Goal: Check status: Check status

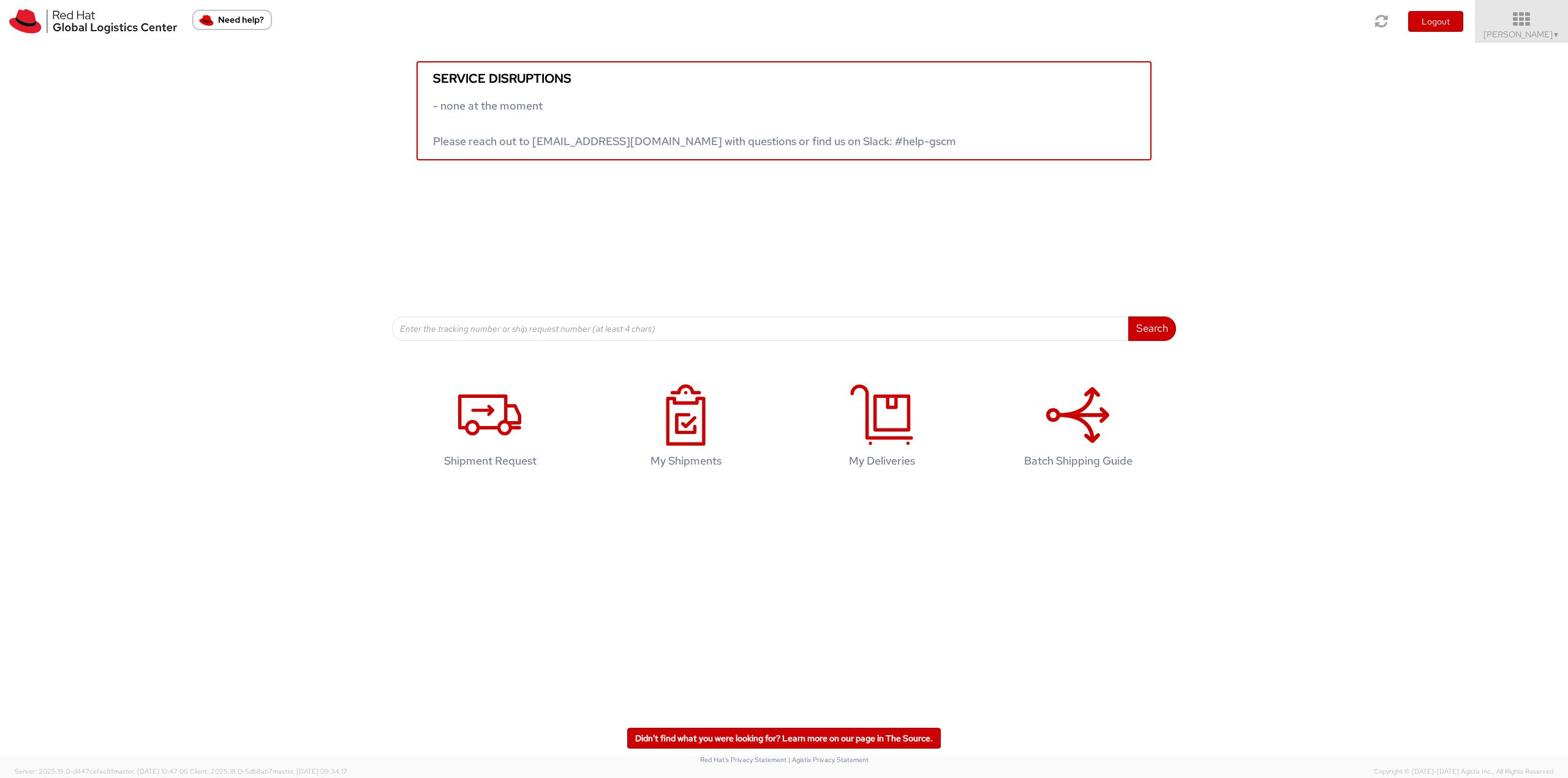
click at [518, 31] on span "Jason Alexander ▼" at bounding box center [1521, 35] width 76 height 11
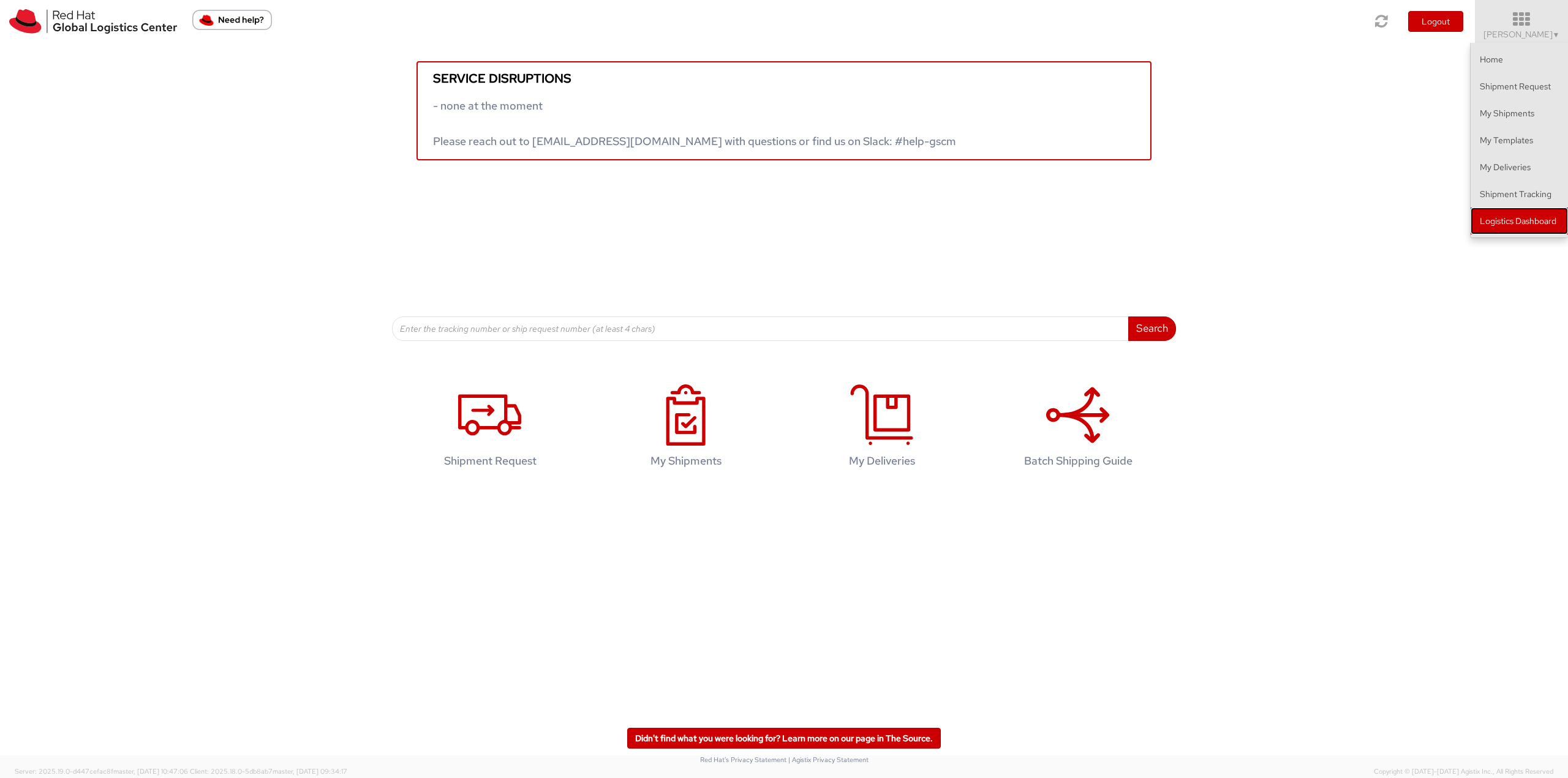
click at [518, 223] on link "Logistics Dashboard" at bounding box center [1520, 221] width 98 height 27
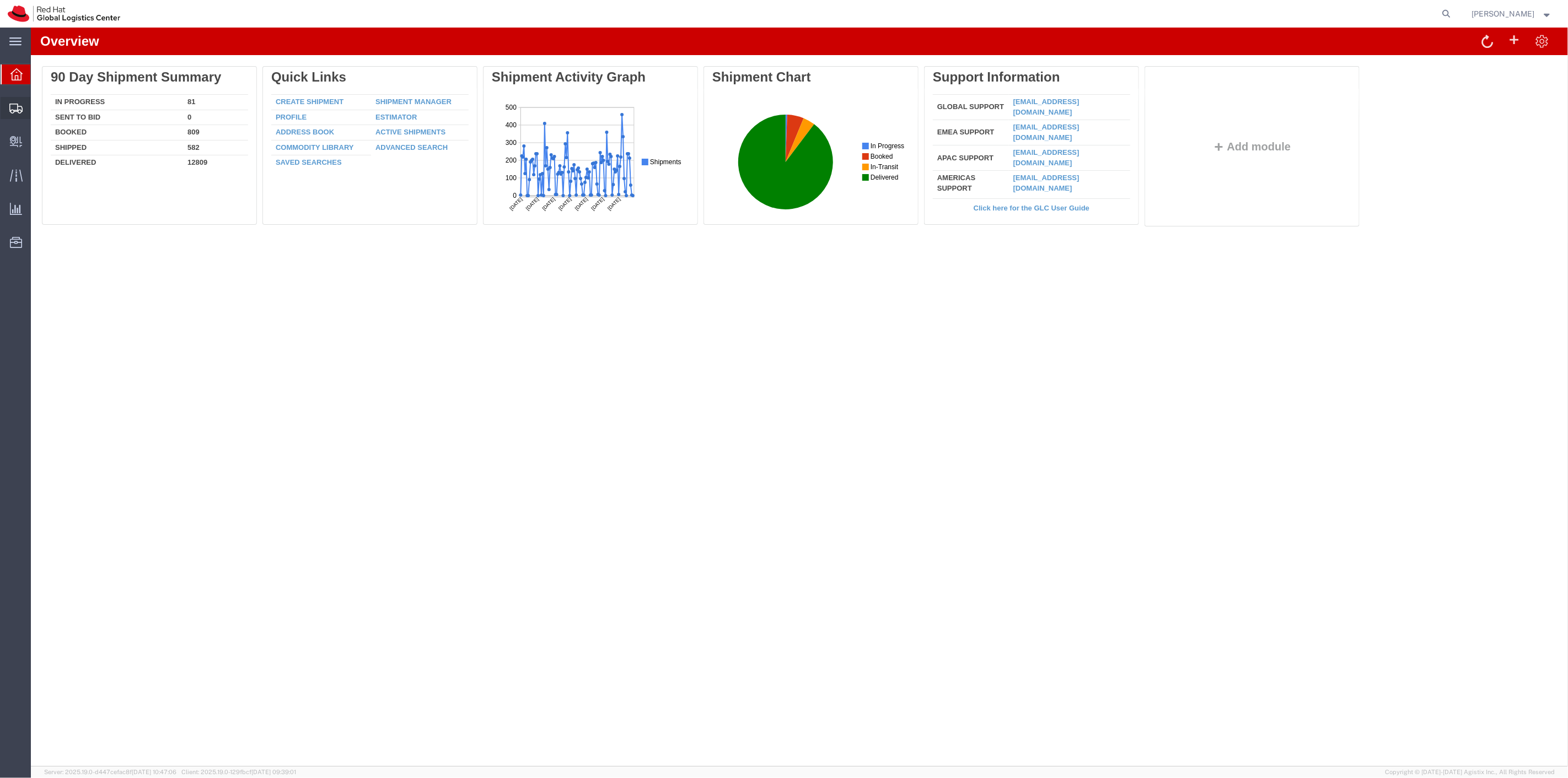
click at [0, 0] on span "Shipment Manager" at bounding box center [0, 0] width 0 height 0
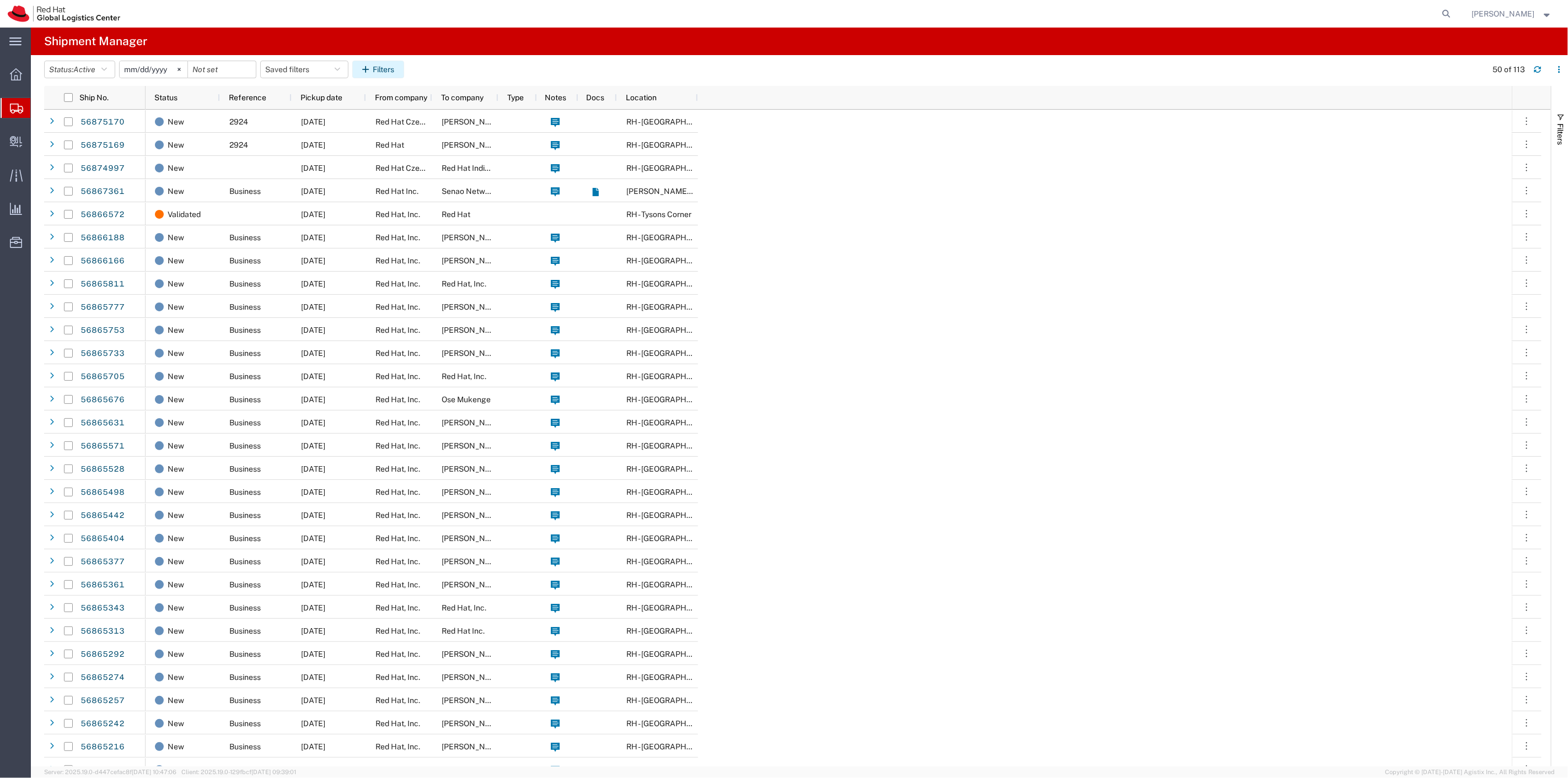
click at [377, 74] on button "Filters" at bounding box center [377, 69] width 52 height 18
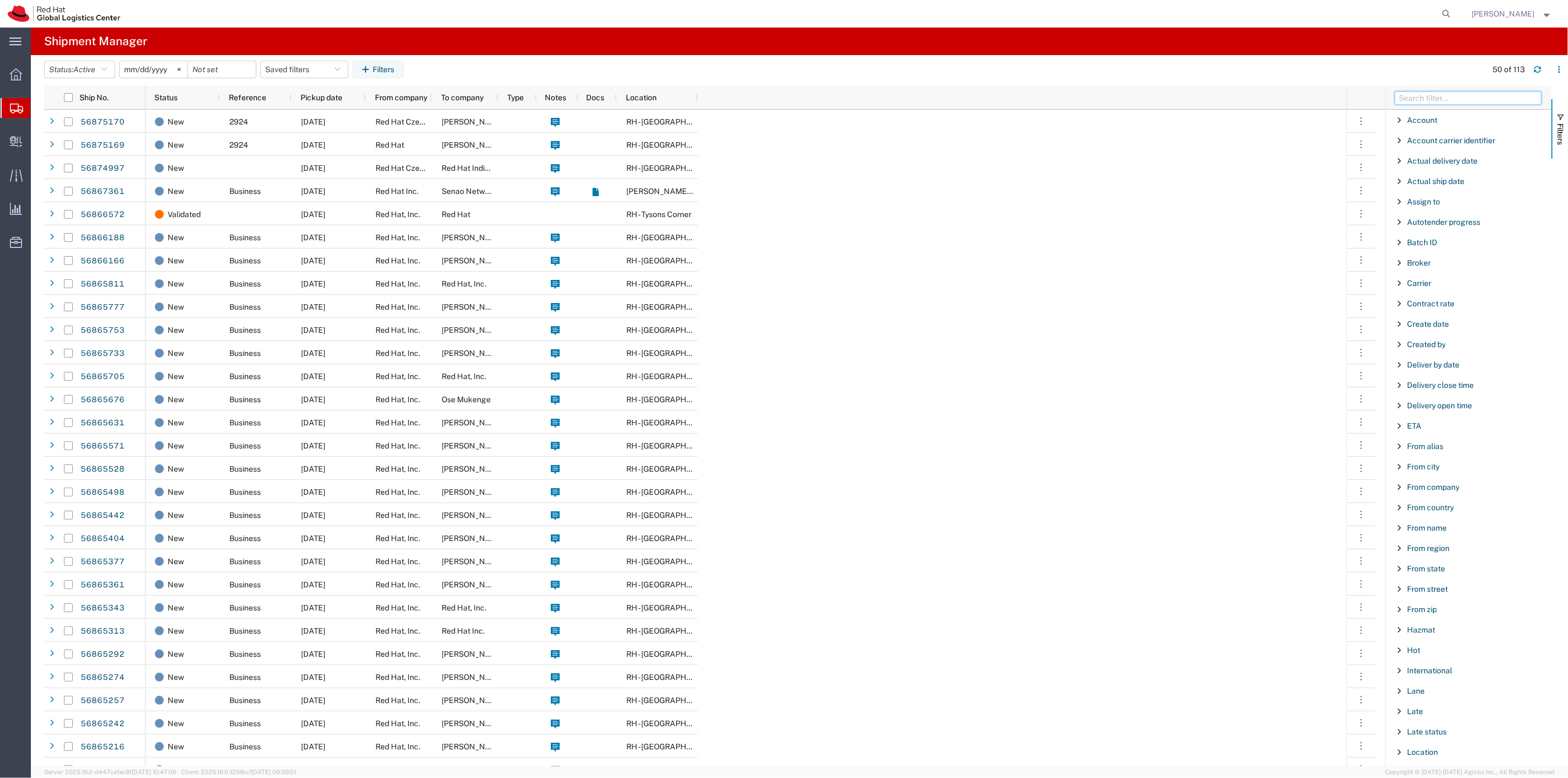
paste input "56860681"
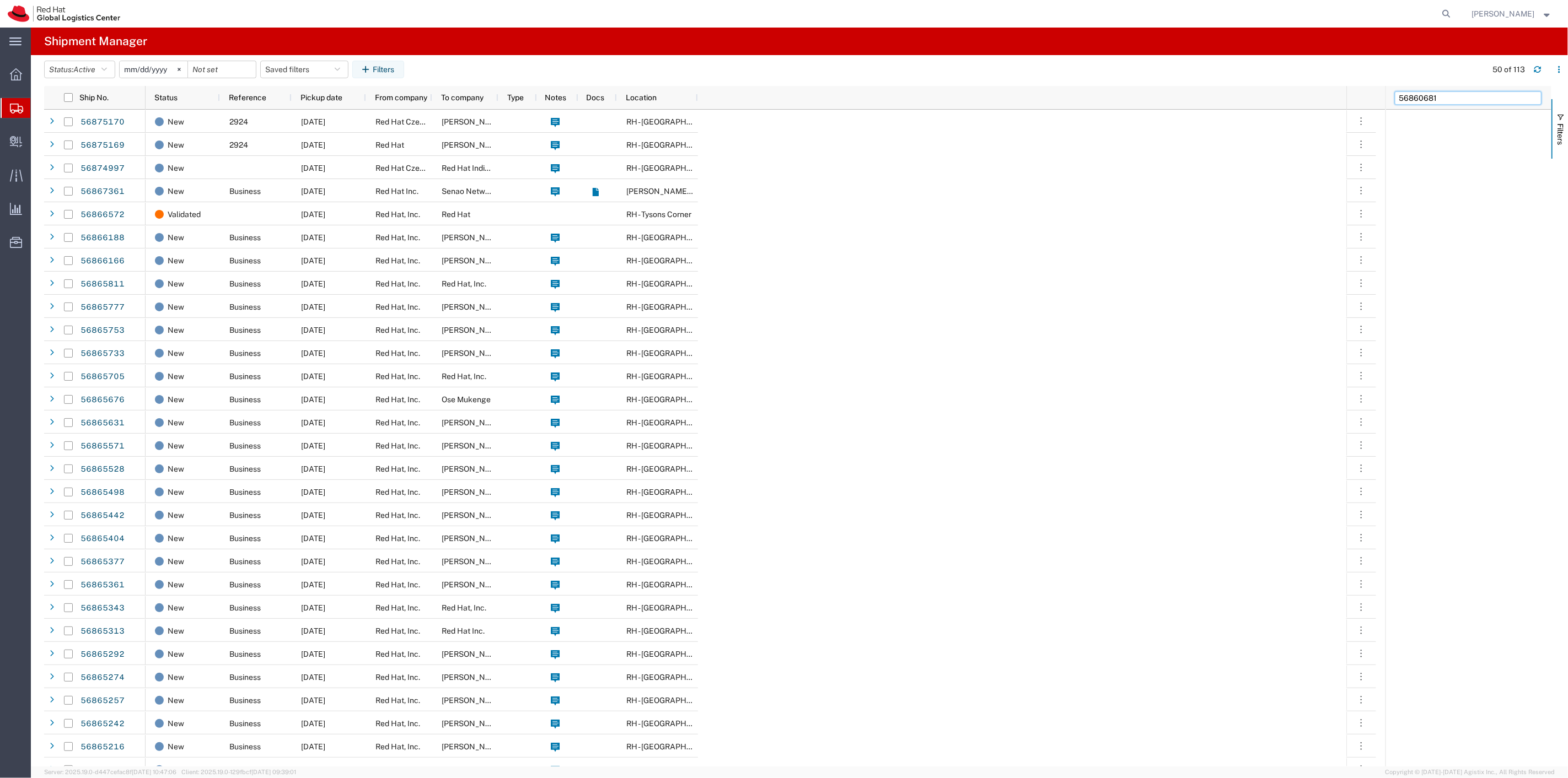
type input "56860681"
drag, startPoint x: 1446, startPoint y: 101, endPoint x: 1264, endPoint y: 96, distance: 182.1
click at [1274, 97] on div "Ship No. Status Reference Pickup date From company To company Type Notes Docs L…" at bounding box center [806, 426] width 1524 height 681
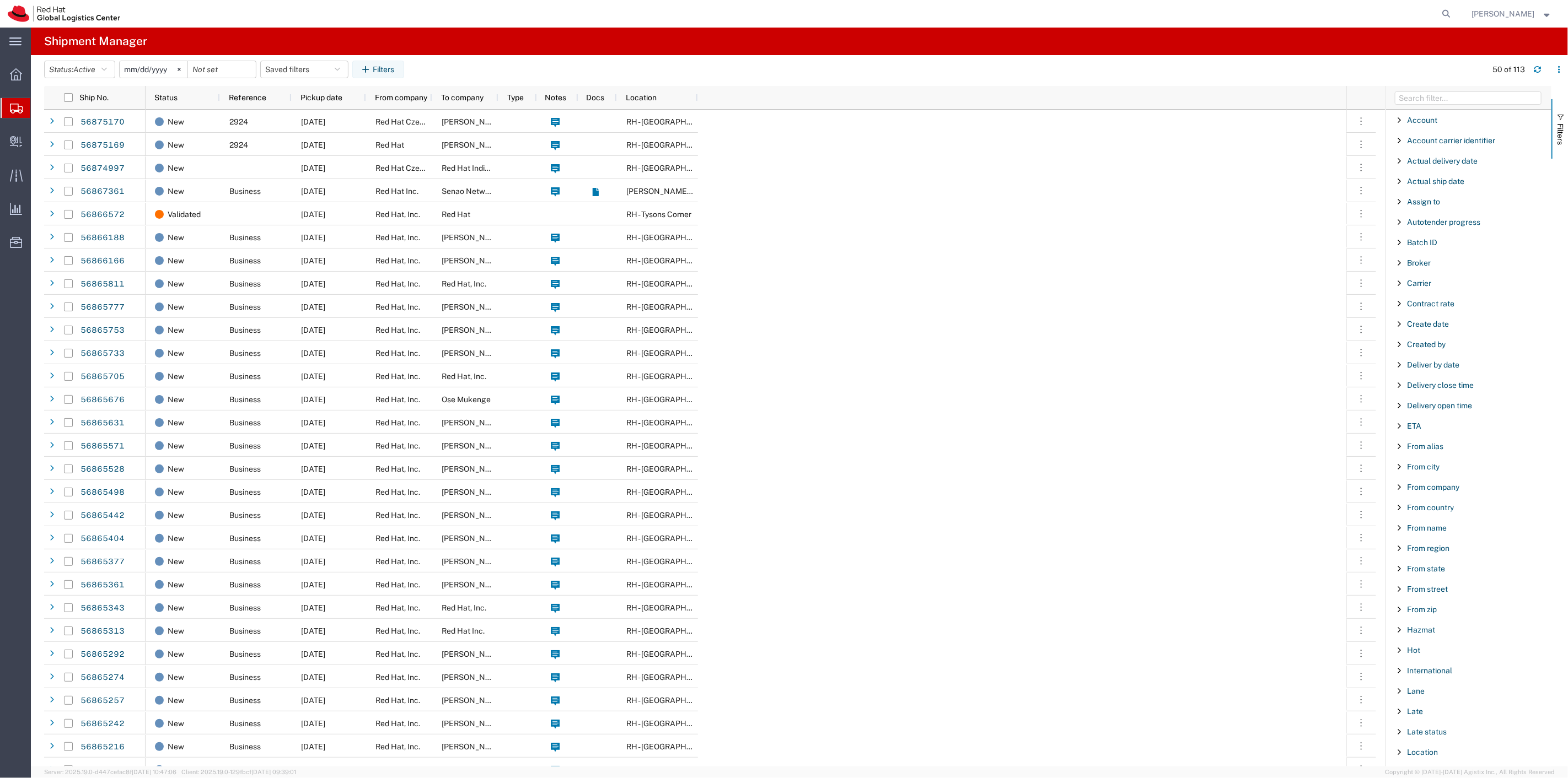
click at [1414, 386] on span "Ship No." at bounding box center [1422, 385] width 30 height 8
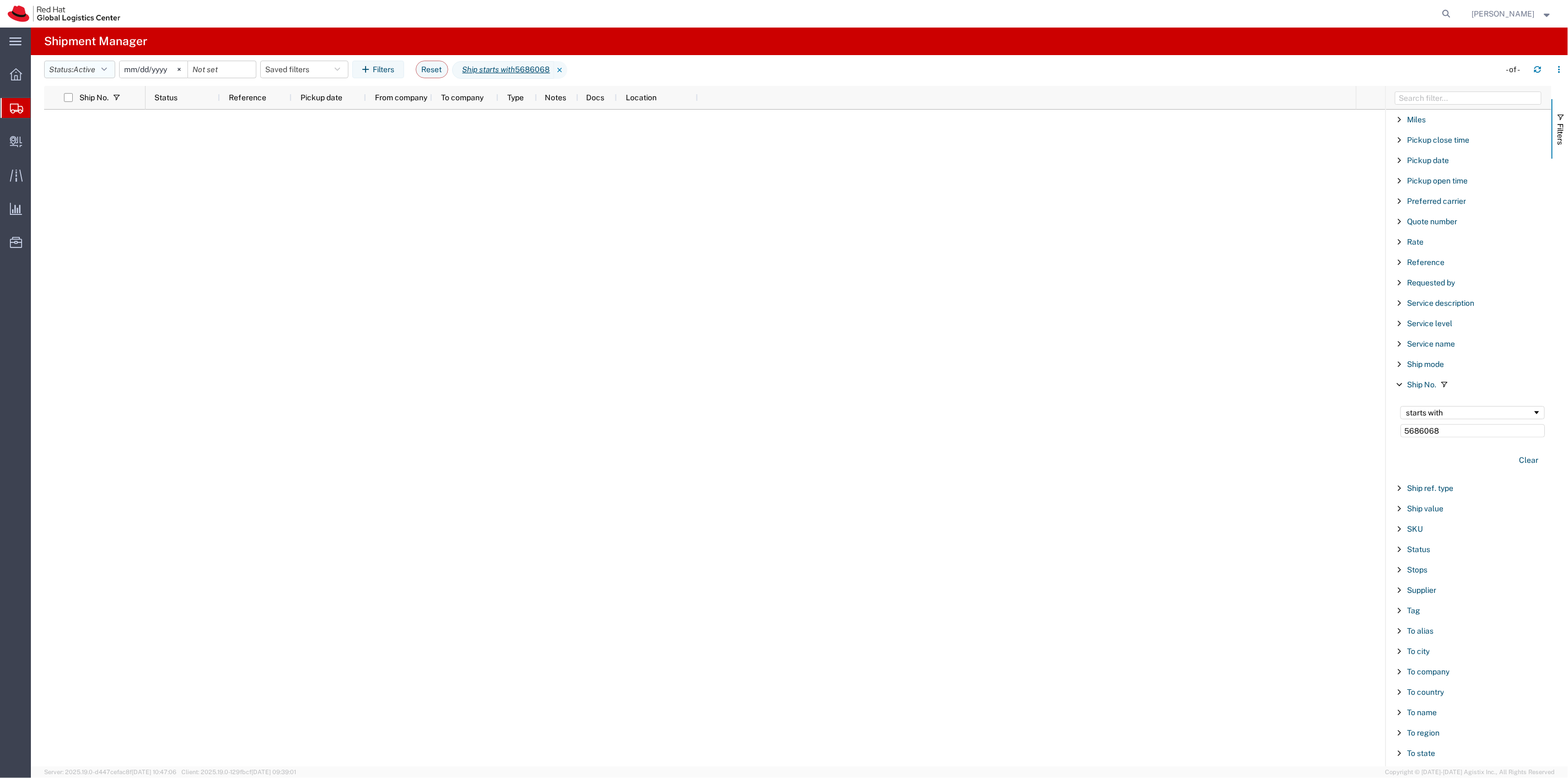
type input "5686068"
click at [112, 72] on button "Status: Active" at bounding box center [80, 69] width 71 height 18
click at [85, 126] on span "All" at bounding box center [109, 128] width 129 height 17
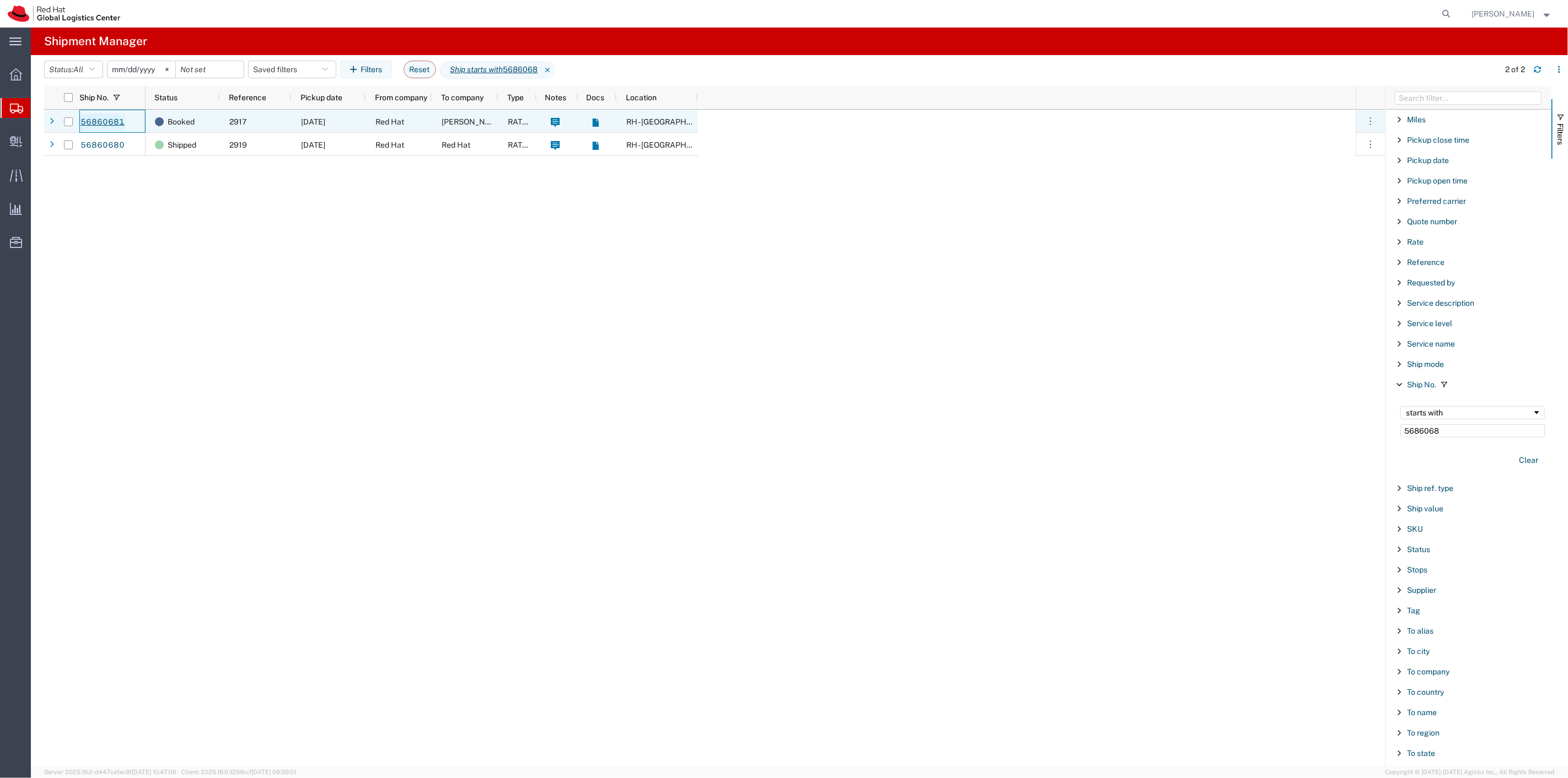
click at [97, 121] on link "56860681" at bounding box center [102, 122] width 45 height 18
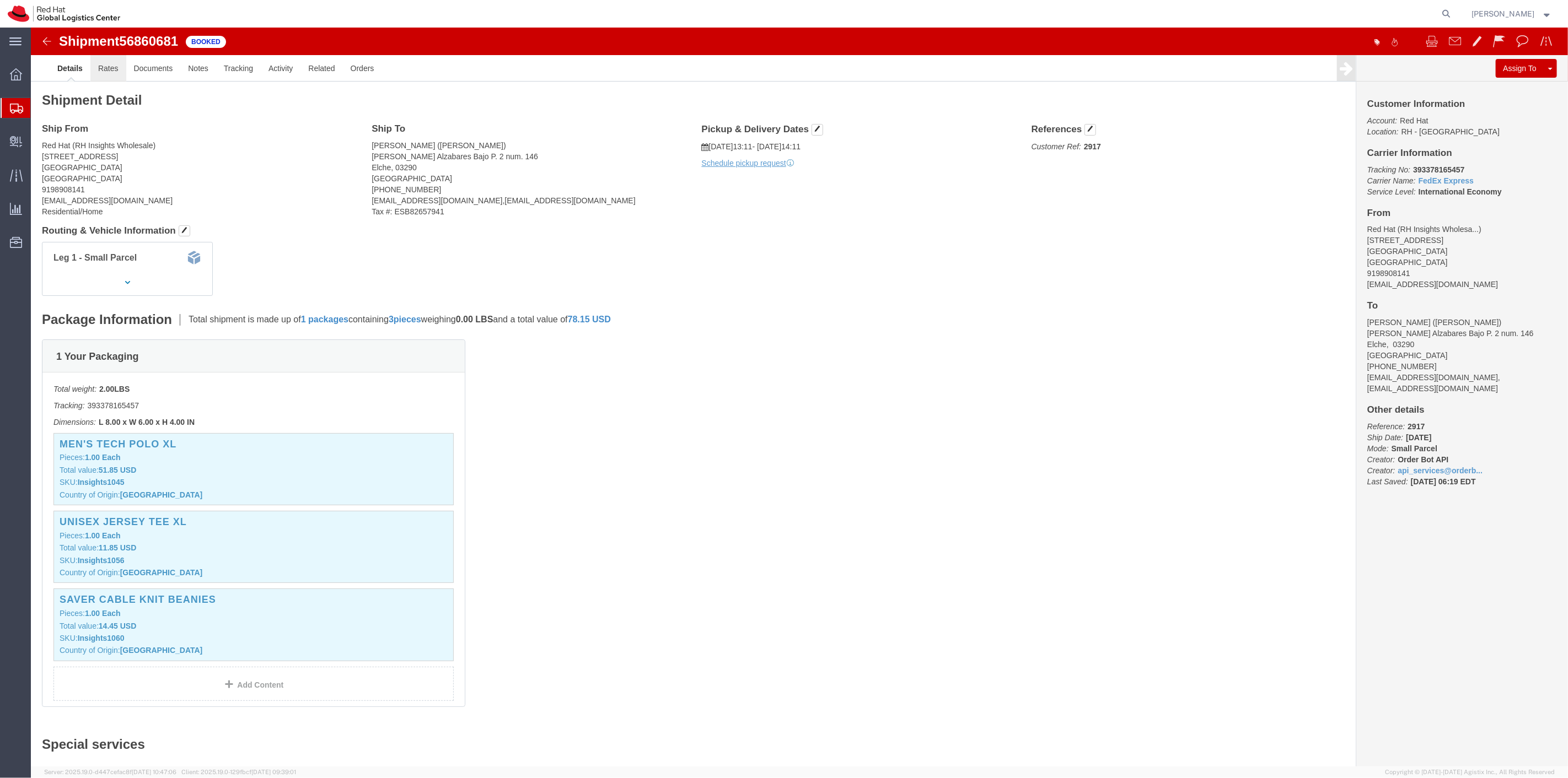
click link "Rates"
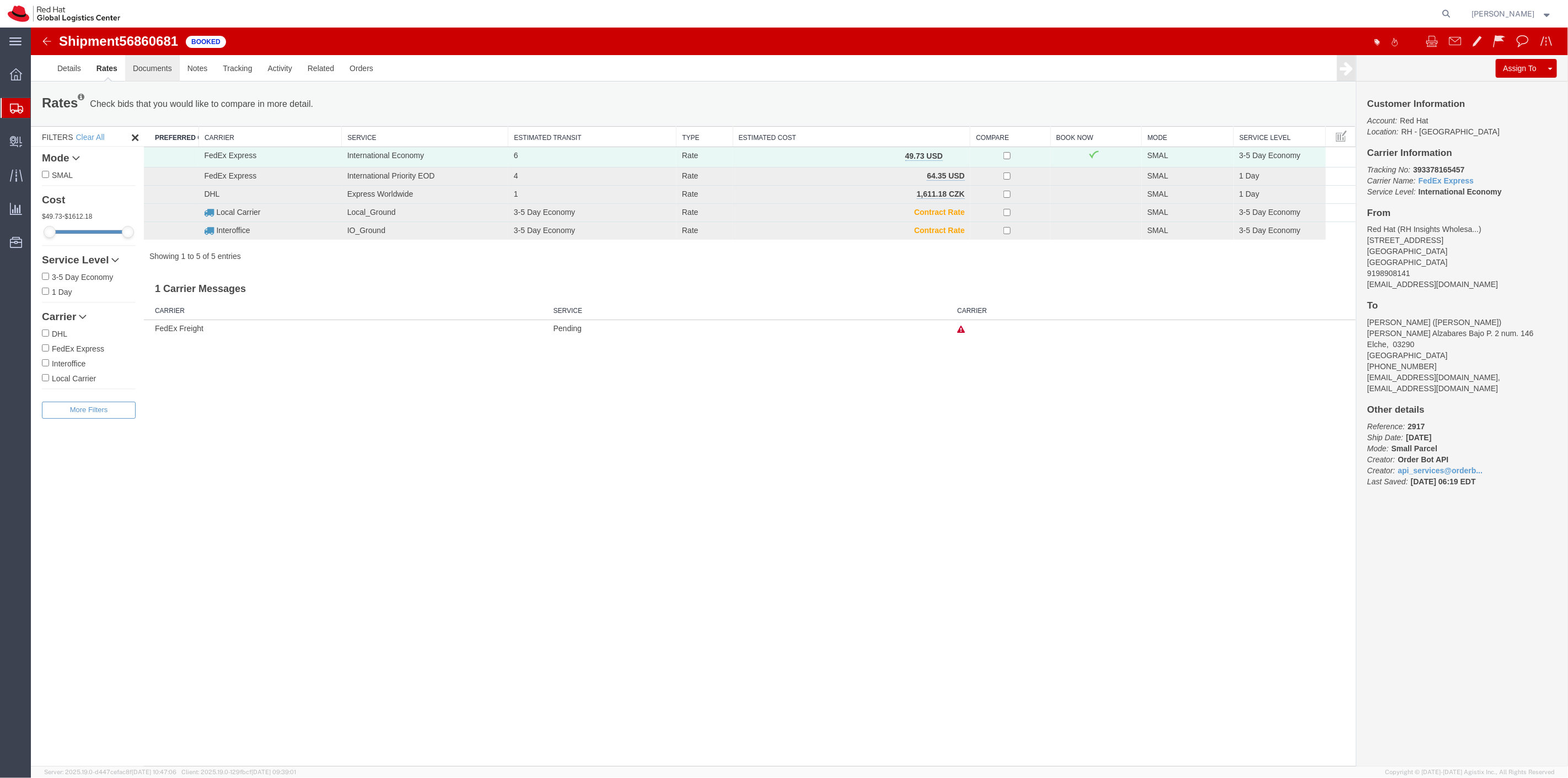
click at [141, 68] on link "Documents" at bounding box center [151, 68] width 55 height 26
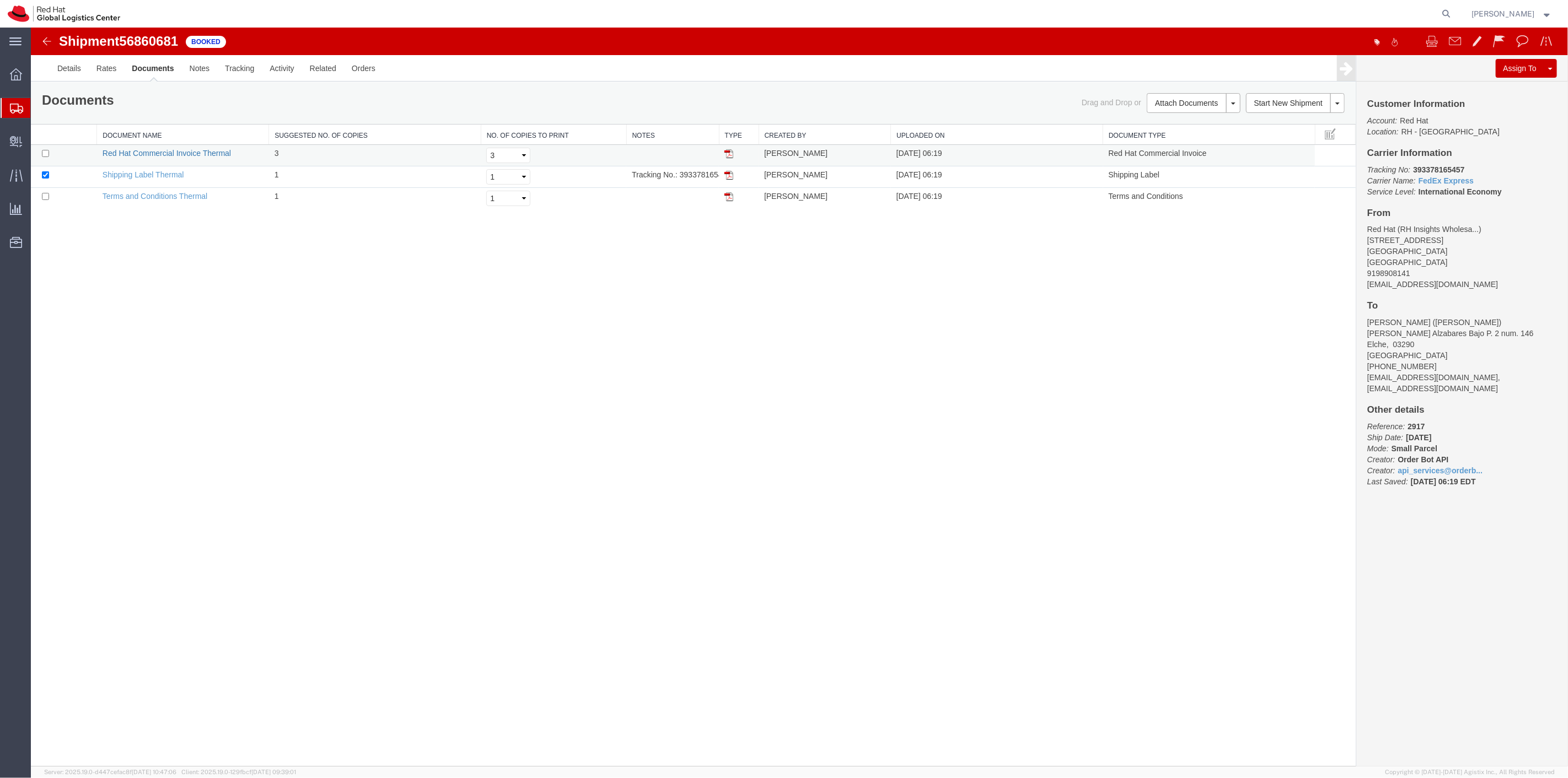
click at [163, 152] on link "Red Hat Commercial Invoice Thermal" at bounding box center [167, 153] width 129 height 8
click at [173, 195] on link "Terms and Conditions Thermal" at bounding box center [155, 196] width 105 height 8
click at [165, 172] on link "Shipping Label Thermal" at bounding box center [143, 174] width 81 height 8
click at [144, 179] on td "Shipping Label Thermal" at bounding box center [182, 177] width 172 height 21
click at [150, 173] on link "Shipping Label Thermal" at bounding box center [143, 174] width 81 height 8
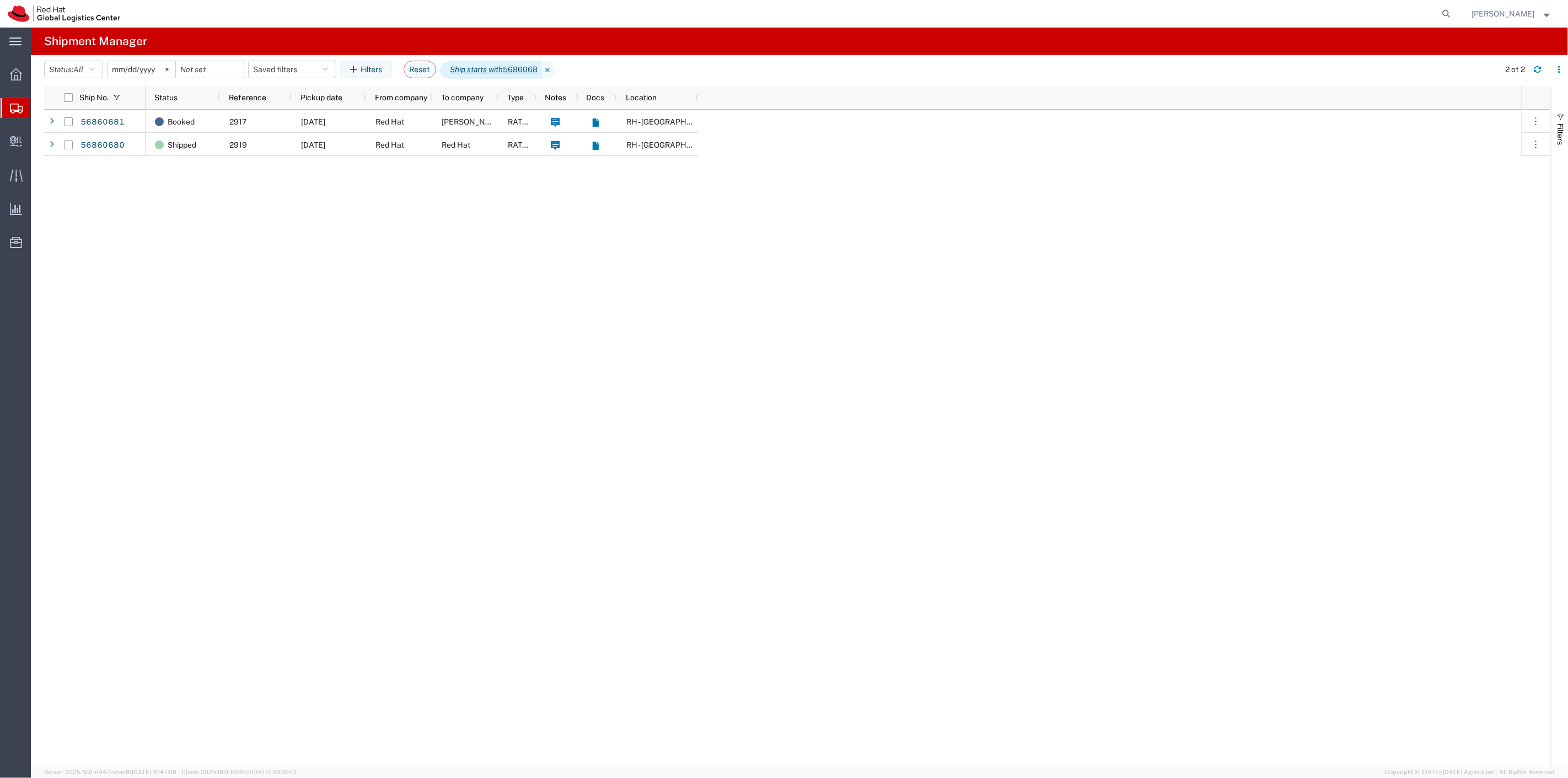
click at [503, 67] on icon "Ship starts with" at bounding box center [476, 70] width 53 height 12
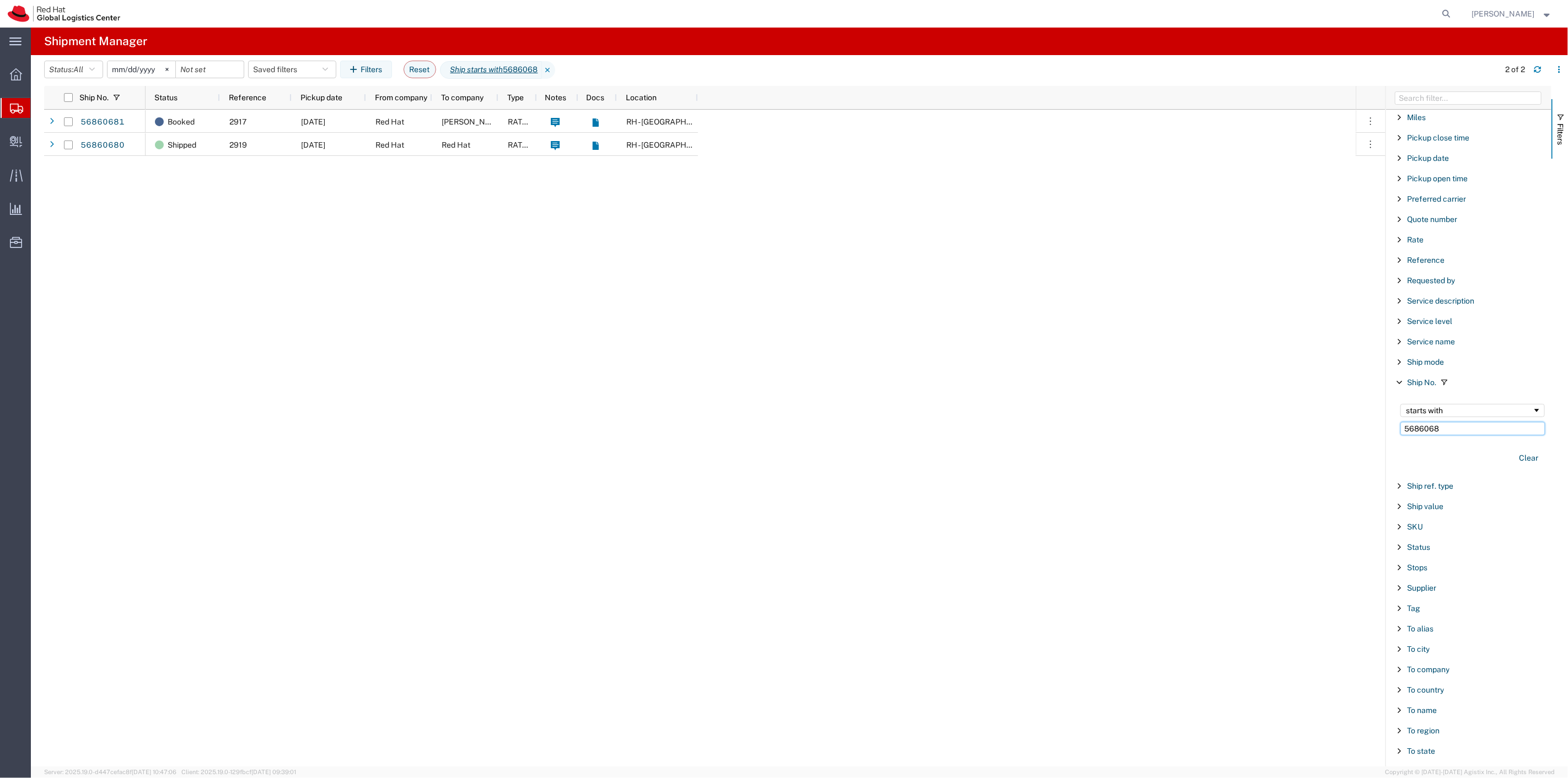
drag, startPoint x: 1448, startPoint y: 430, endPoint x: 1350, endPoint y: 421, distance: 98.4
click at [1350, 421] on div "Ship No. Status Reference Pickup date From company To company Type Notes Docs L…" at bounding box center [806, 426] width 1524 height 681
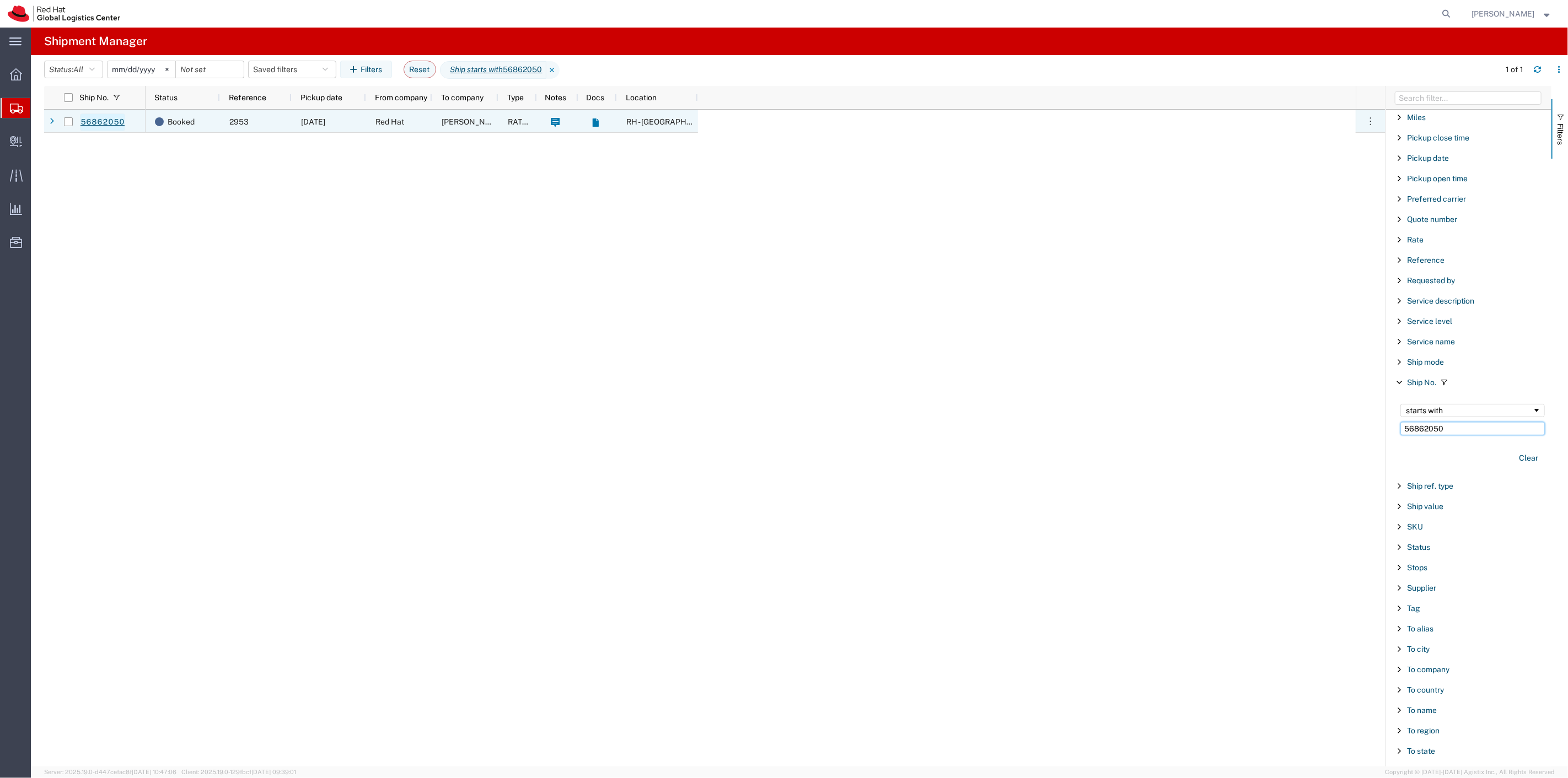
type input "56862050"
drag, startPoint x: 107, startPoint y: 124, endPoint x: 118, endPoint y: 130, distance: 12.5
click at [118, 130] on div "56862050" at bounding box center [113, 121] width 66 height 23
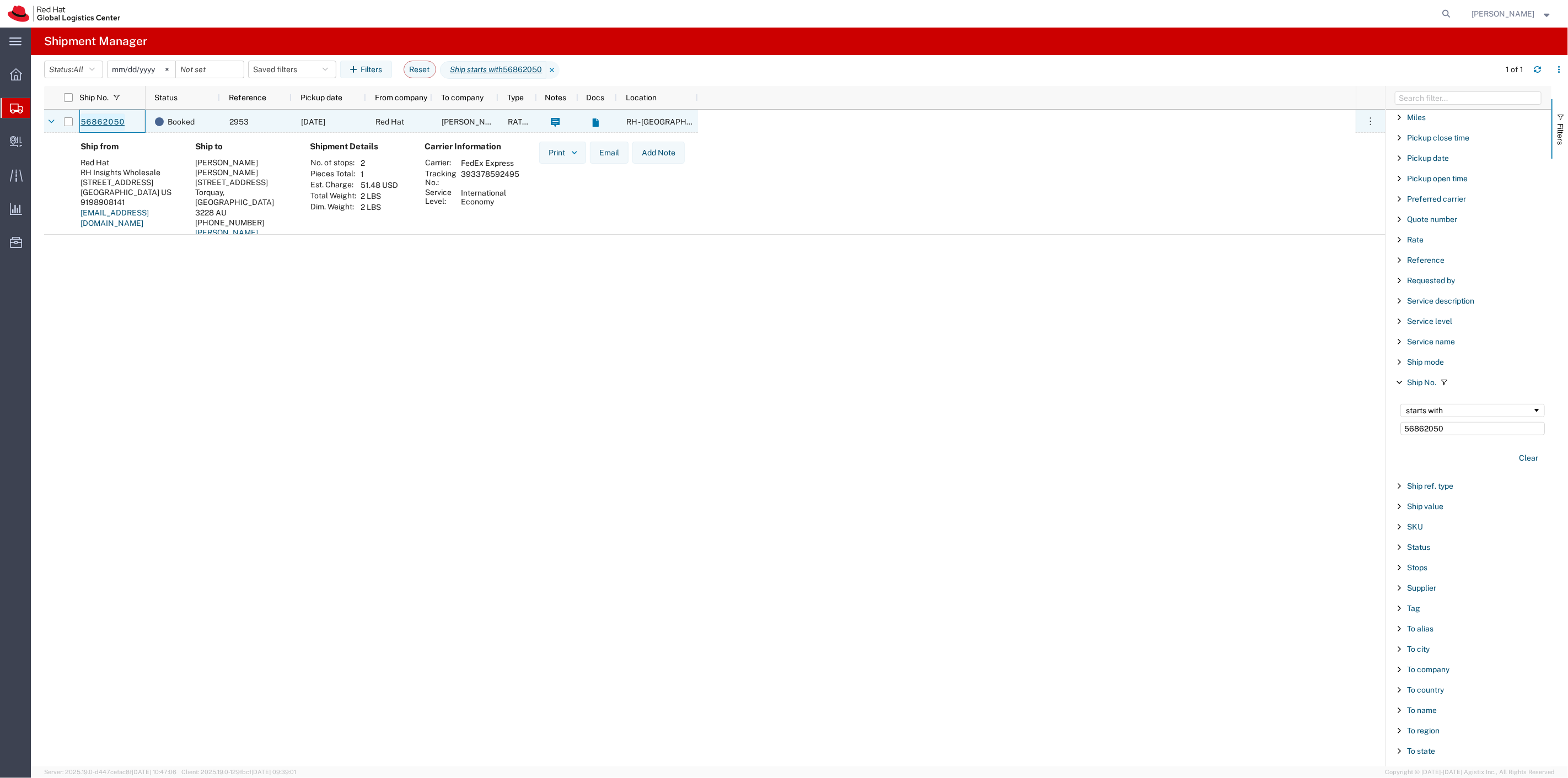
click at [118, 121] on link "56862050" at bounding box center [102, 122] width 45 height 18
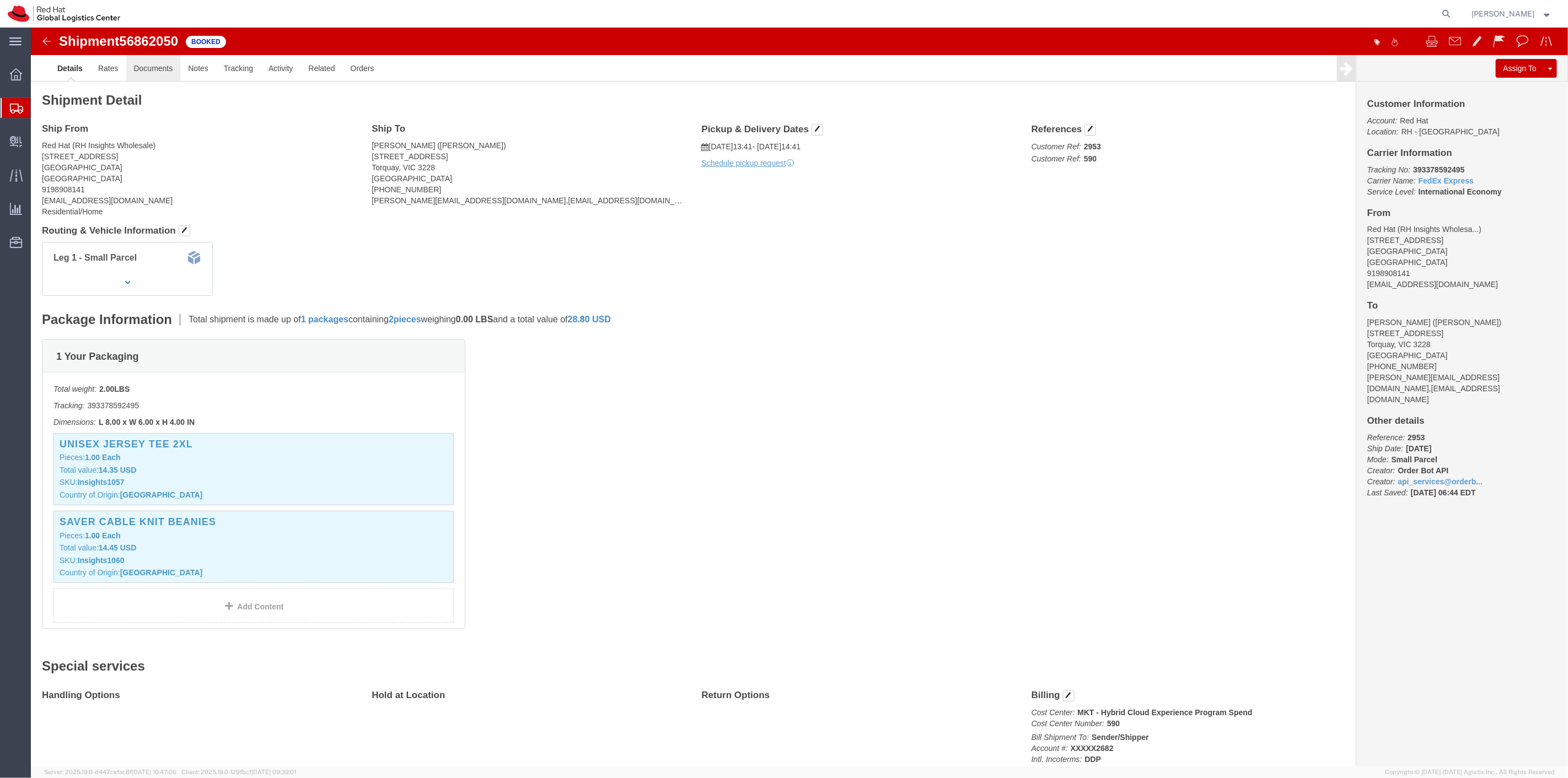
click link "Documents"
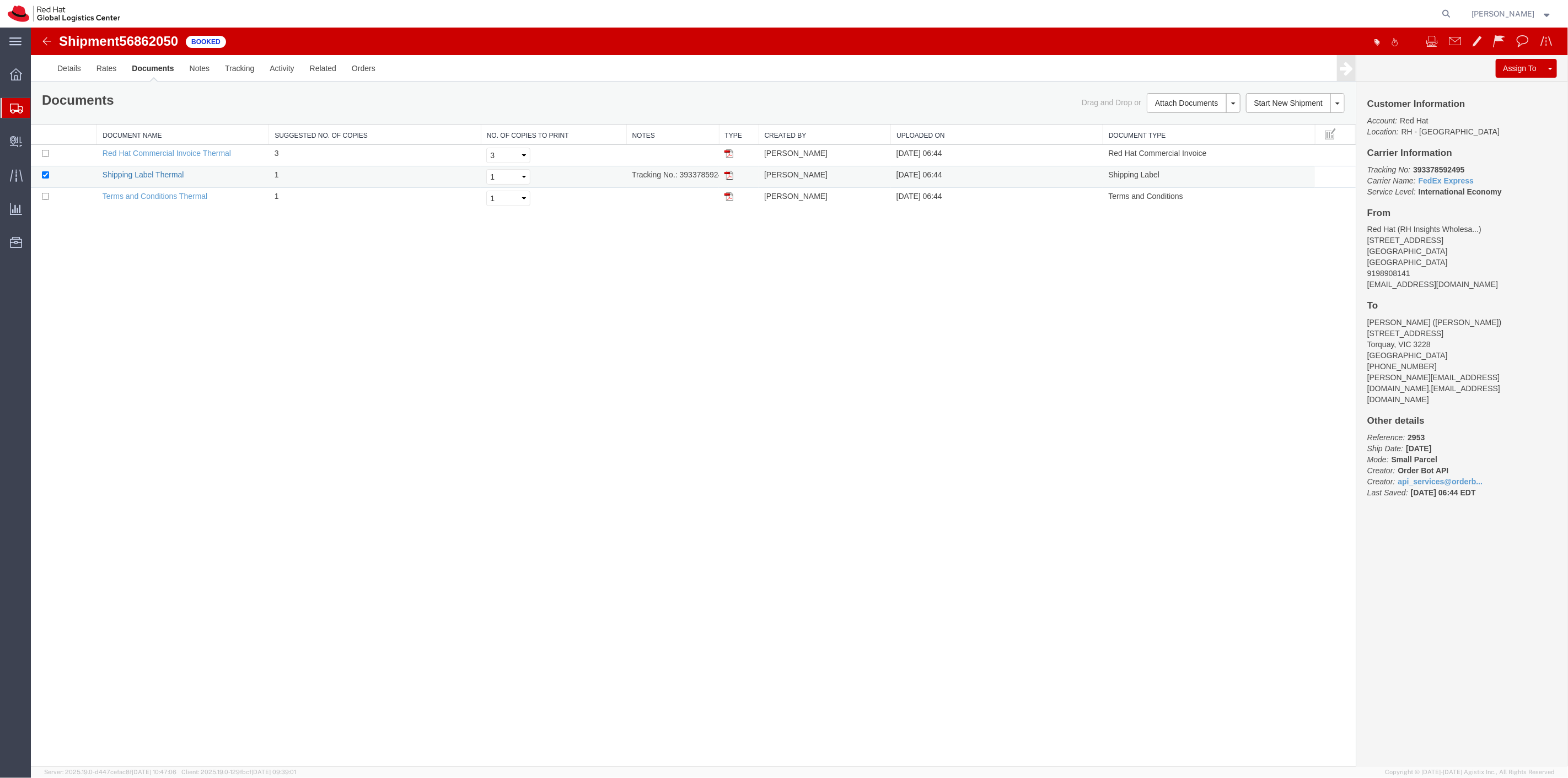
click at [139, 177] on link "Shipping Label Thermal" at bounding box center [143, 174] width 81 height 8
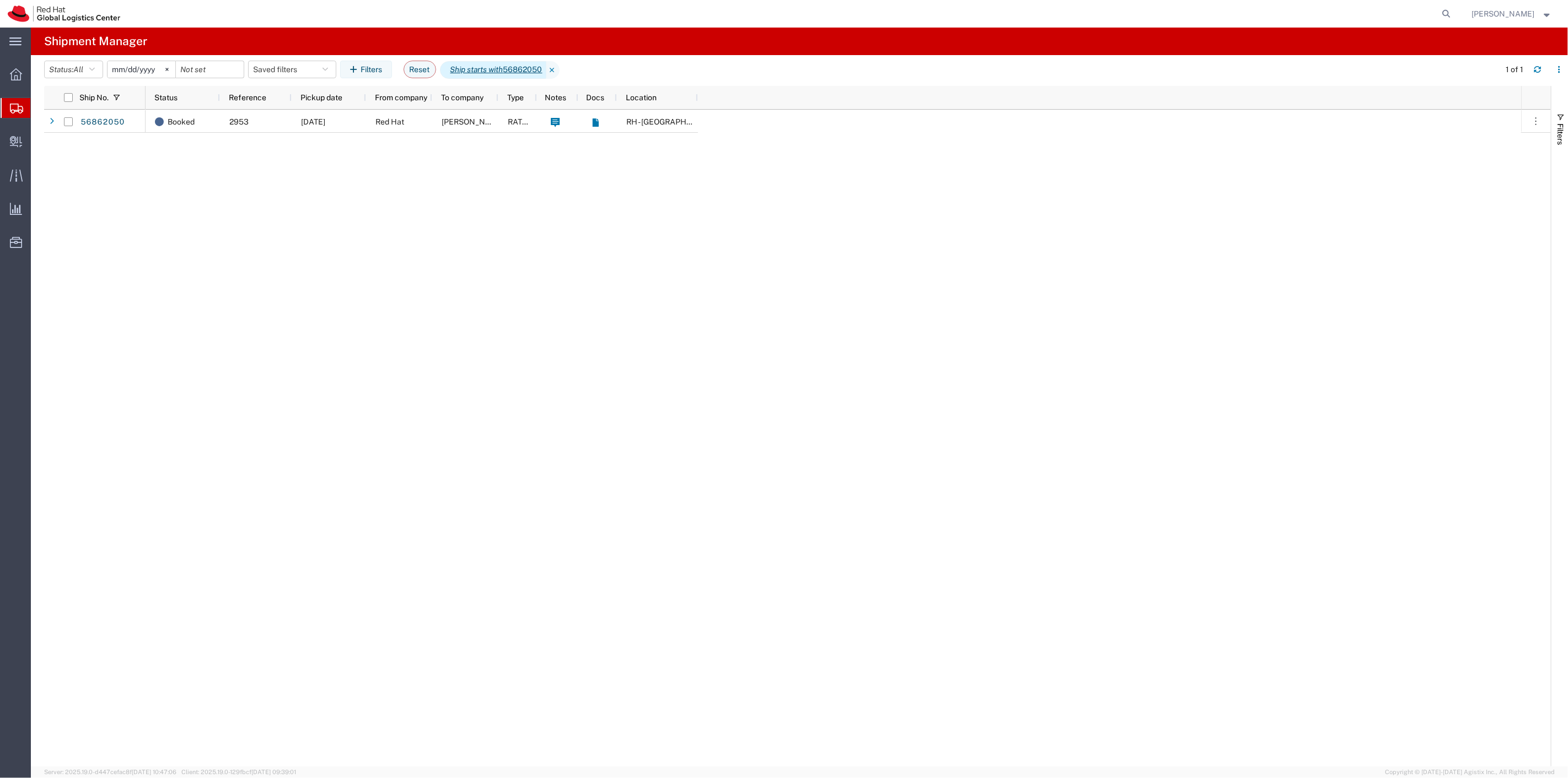
click at [492, 73] on icon "Ship starts with" at bounding box center [476, 70] width 53 height 12
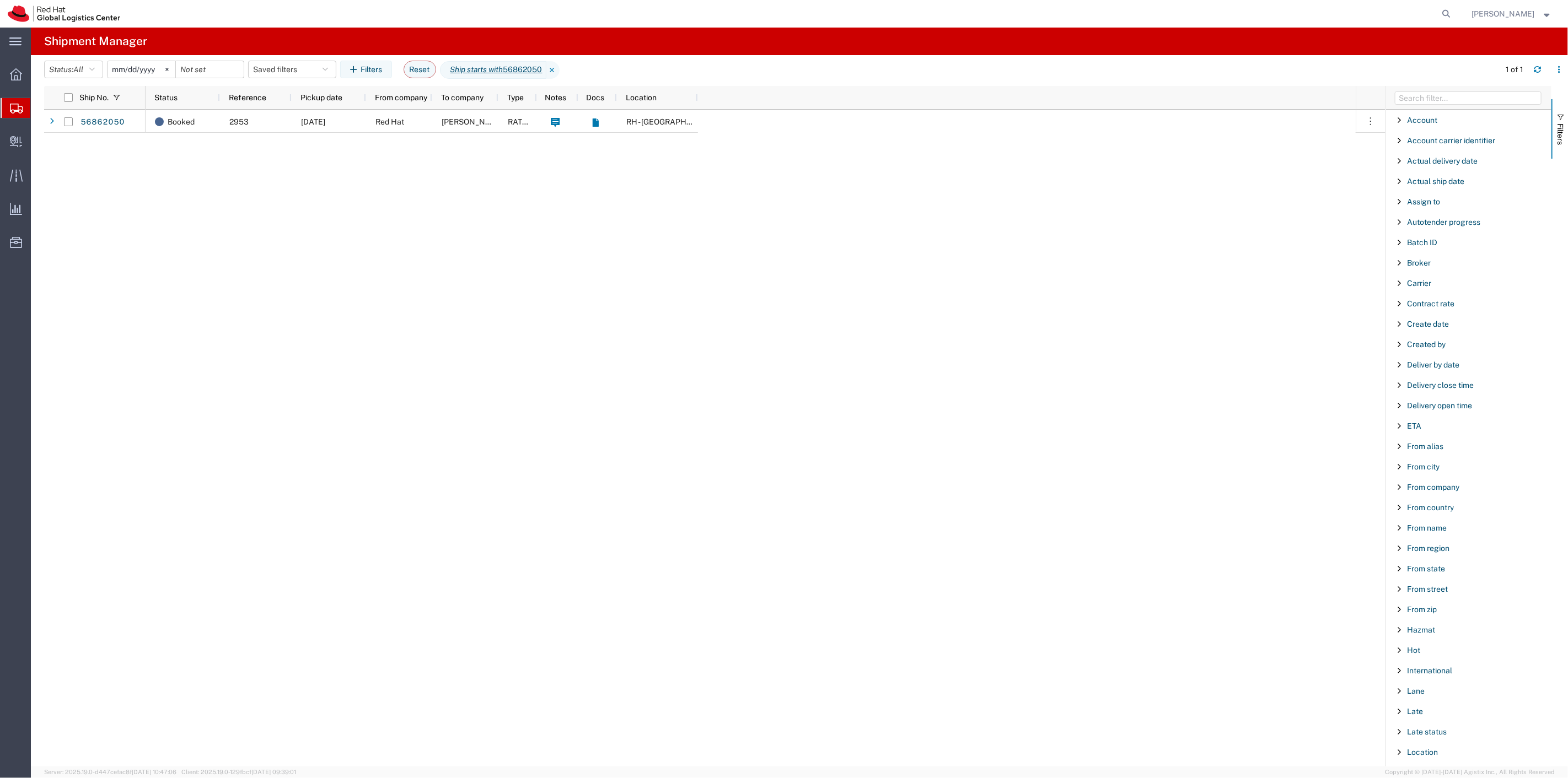
scroll to position [676, 0]
drag, startPoint x: 1477, startPoint y: 433, endPoint x: 1275, endPoint y: 437, distance: 202.0
click at [1275, 438] on div "Ship No. Status Reference Pickup date From company To company Type Notes Docs L…" at bounding box center [806, 426] width 1524 height 681
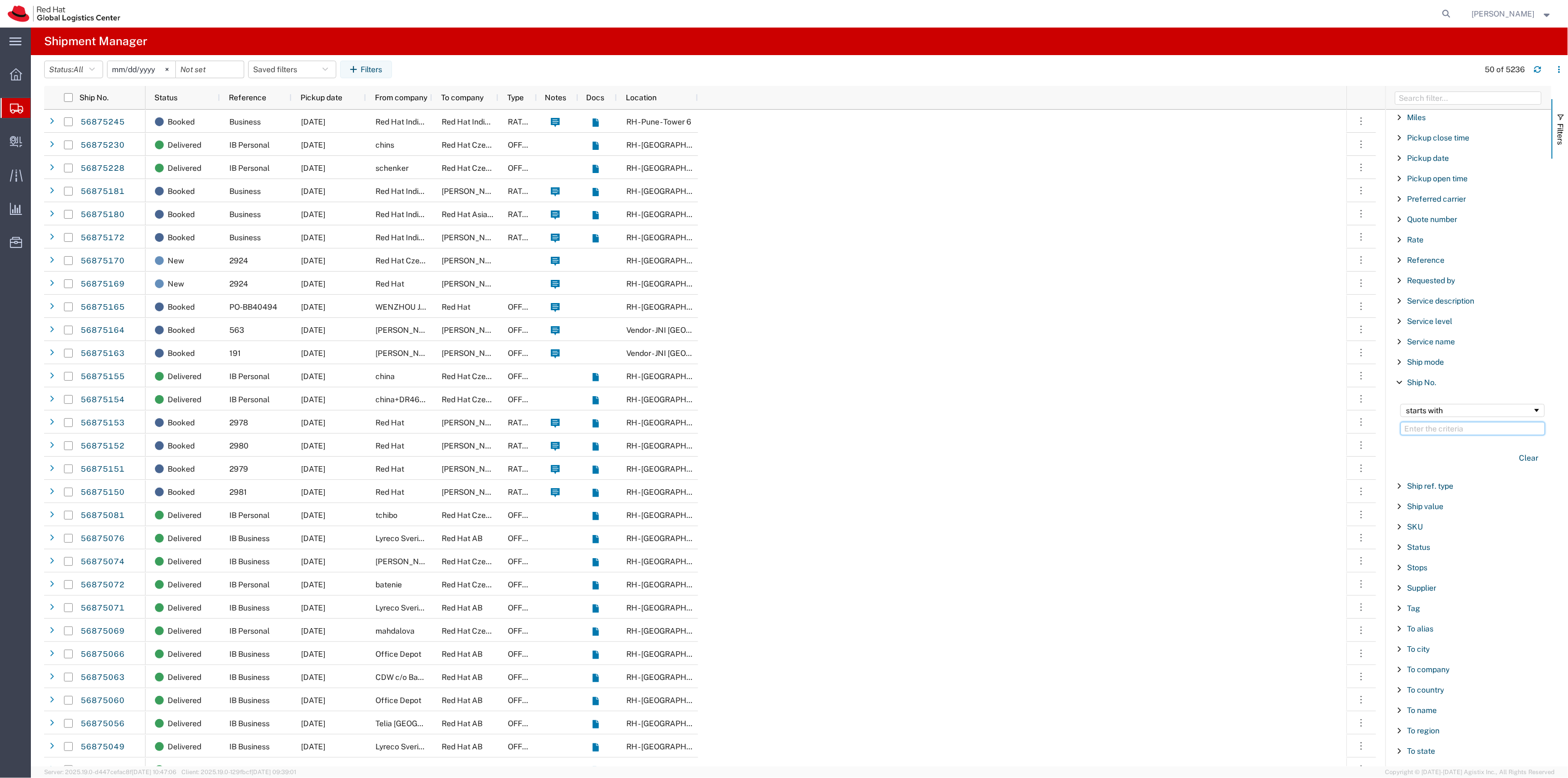
paste input "56861936"
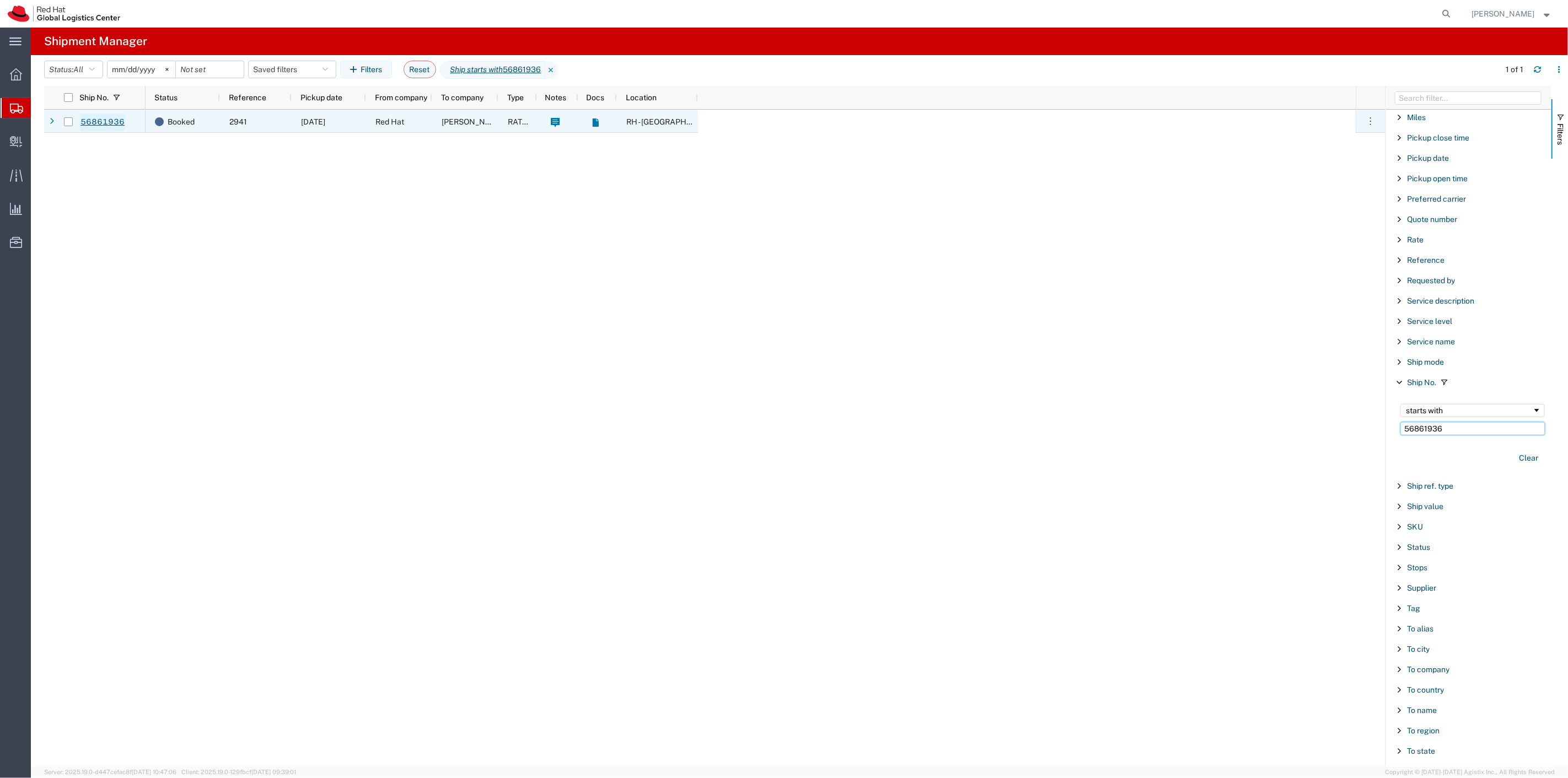
type input "56861936"
drag, startPoint x: 1466, startPoint y: 433, endPoint x: 1221, endPoint y: 430, distance: 245.0
click at [1221, 430] on div "Ship No. Status Reference Pickup date From company To company Type Notes Docs L…" at bounding box center [806, 426] width 1524 height 681
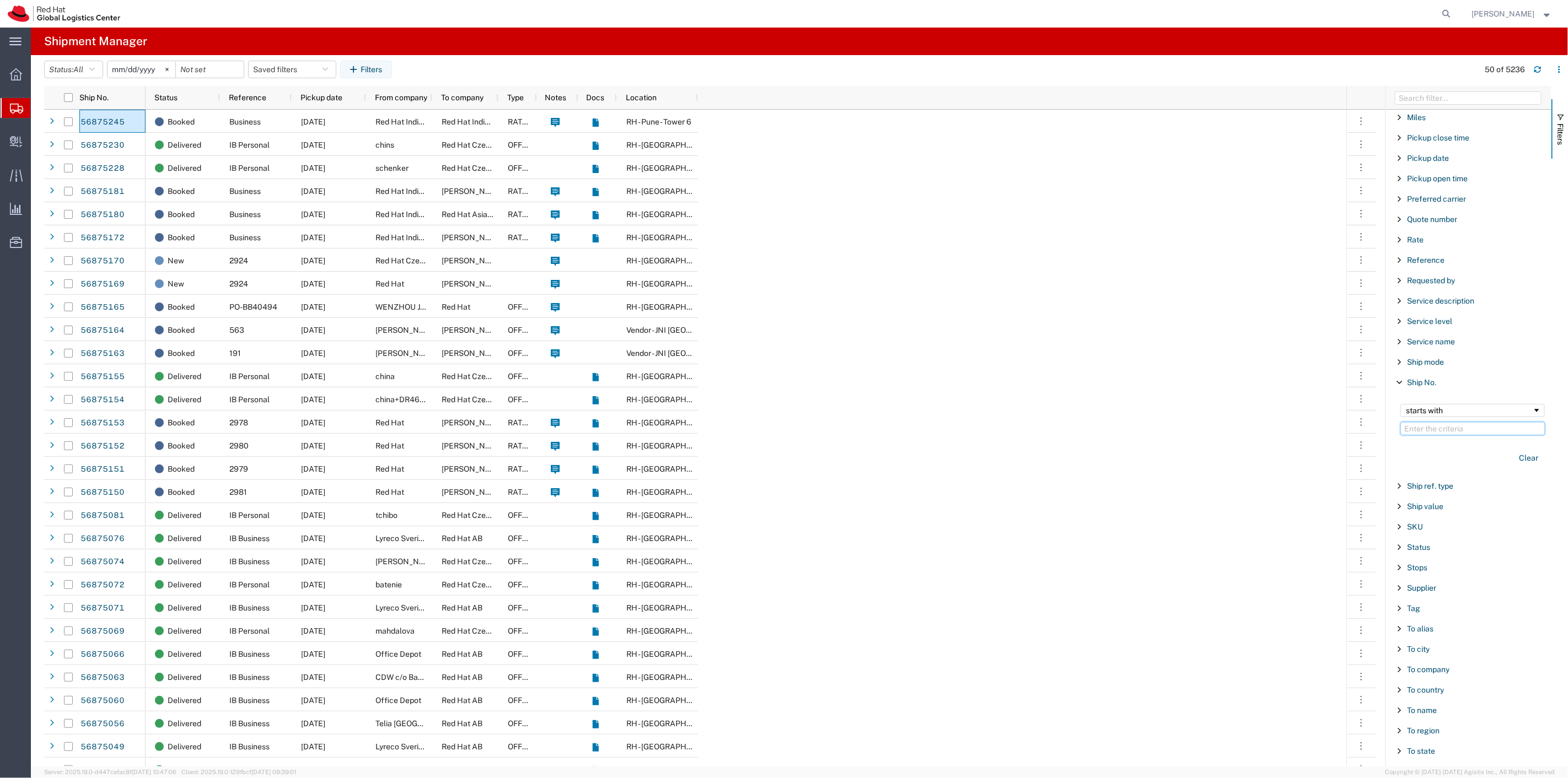
paste input "56860665"
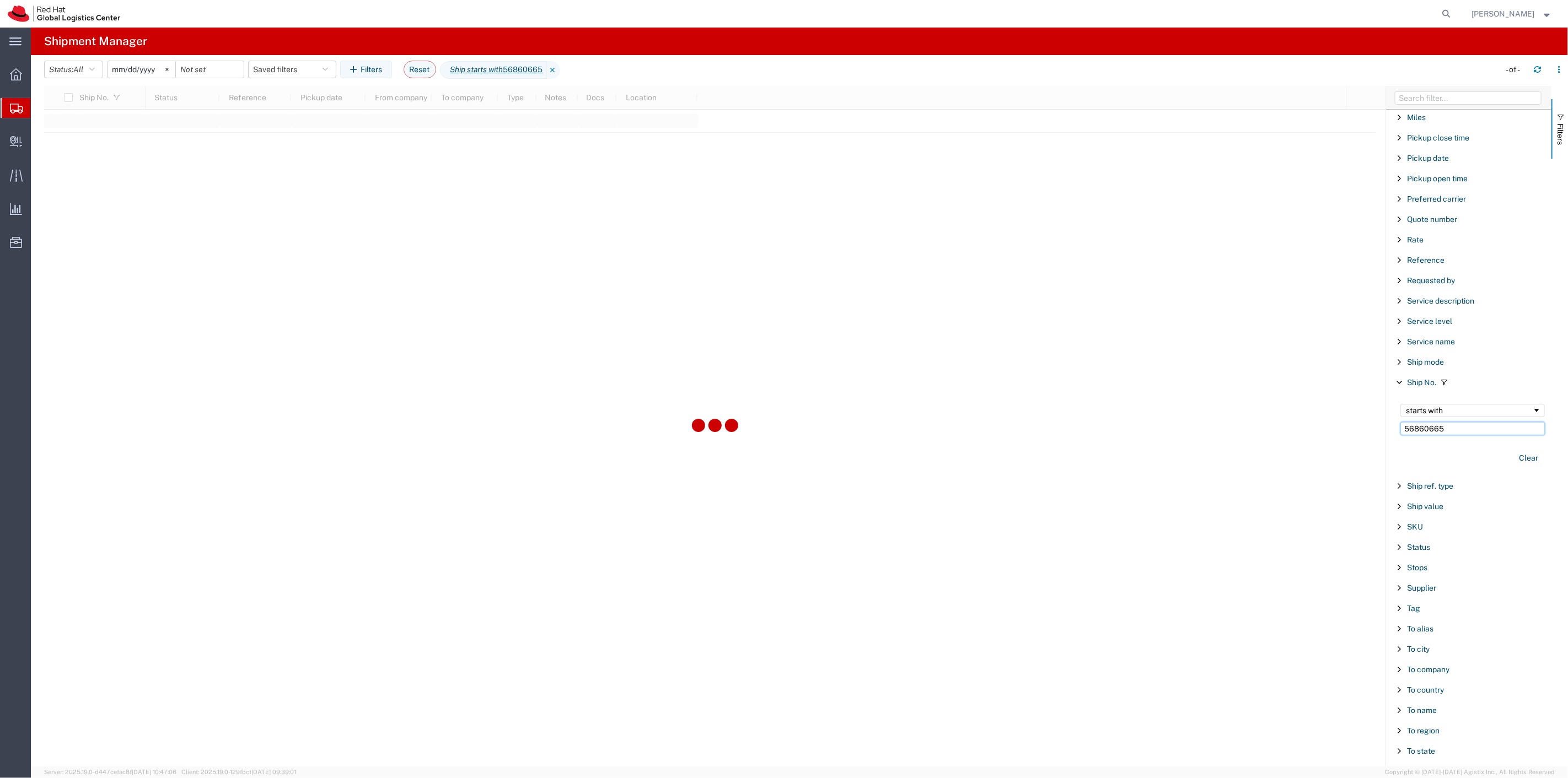
type input "56860665"
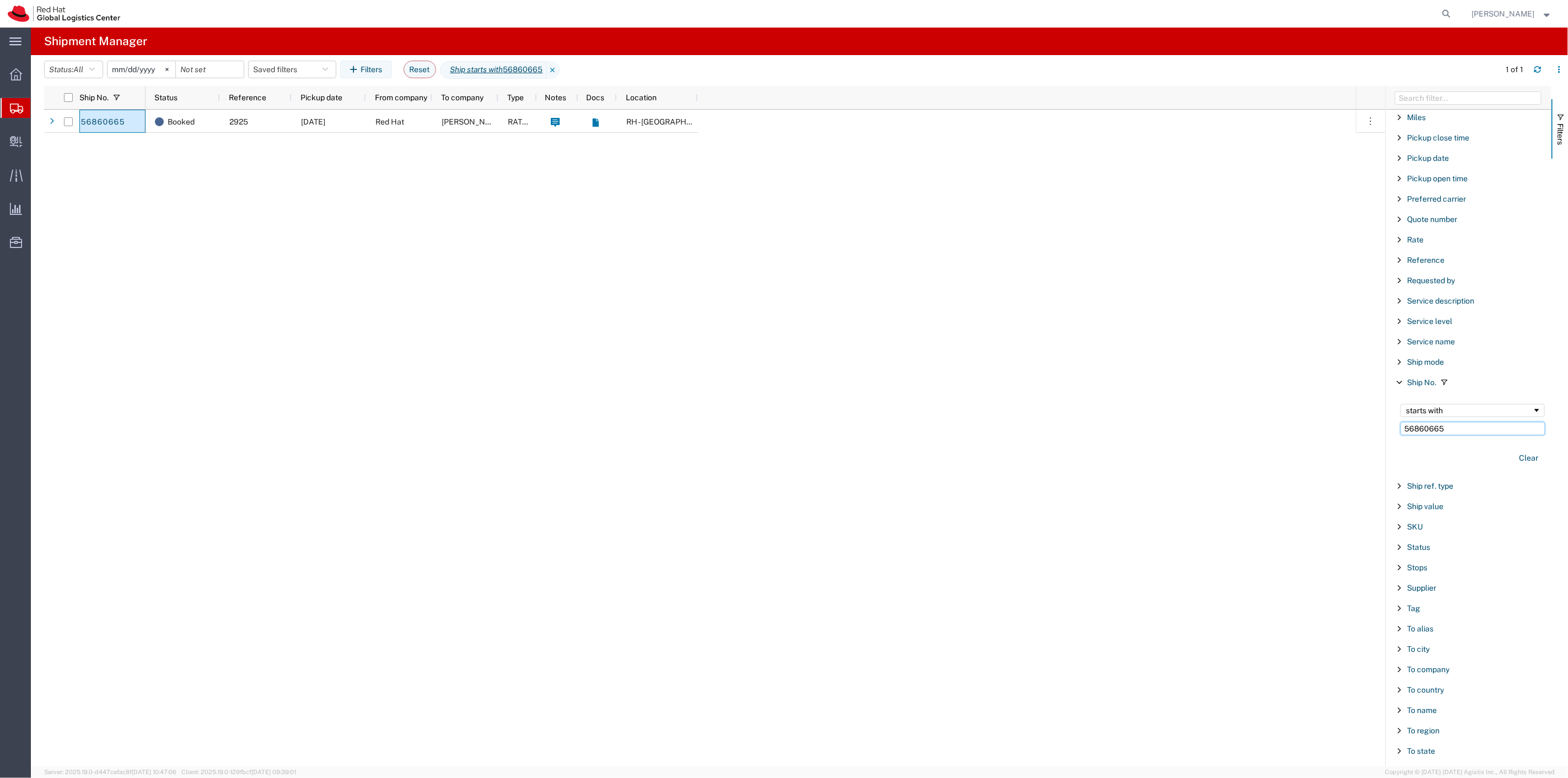
drag, startPoint x: 1477, startPoint y: 434, endPoint x: 1278, endPoint y: 420, distance: 199.5
click at [1278, 420] on div "Ship No. Status Reference Pickup date From company To company Type Notes Docs L…" at bounding box center [806, 426] width 1524 height 681
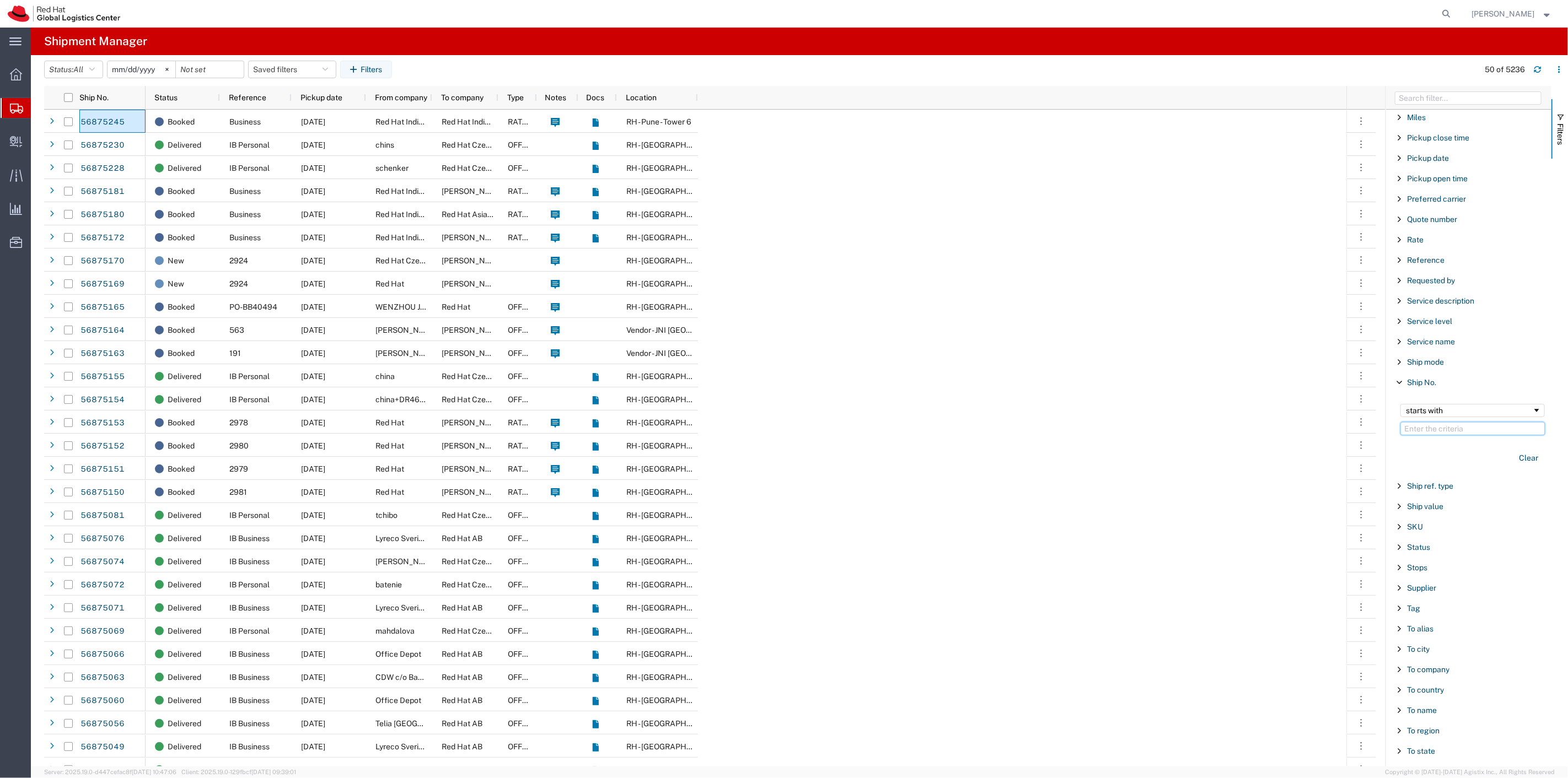
paste input "56860667"
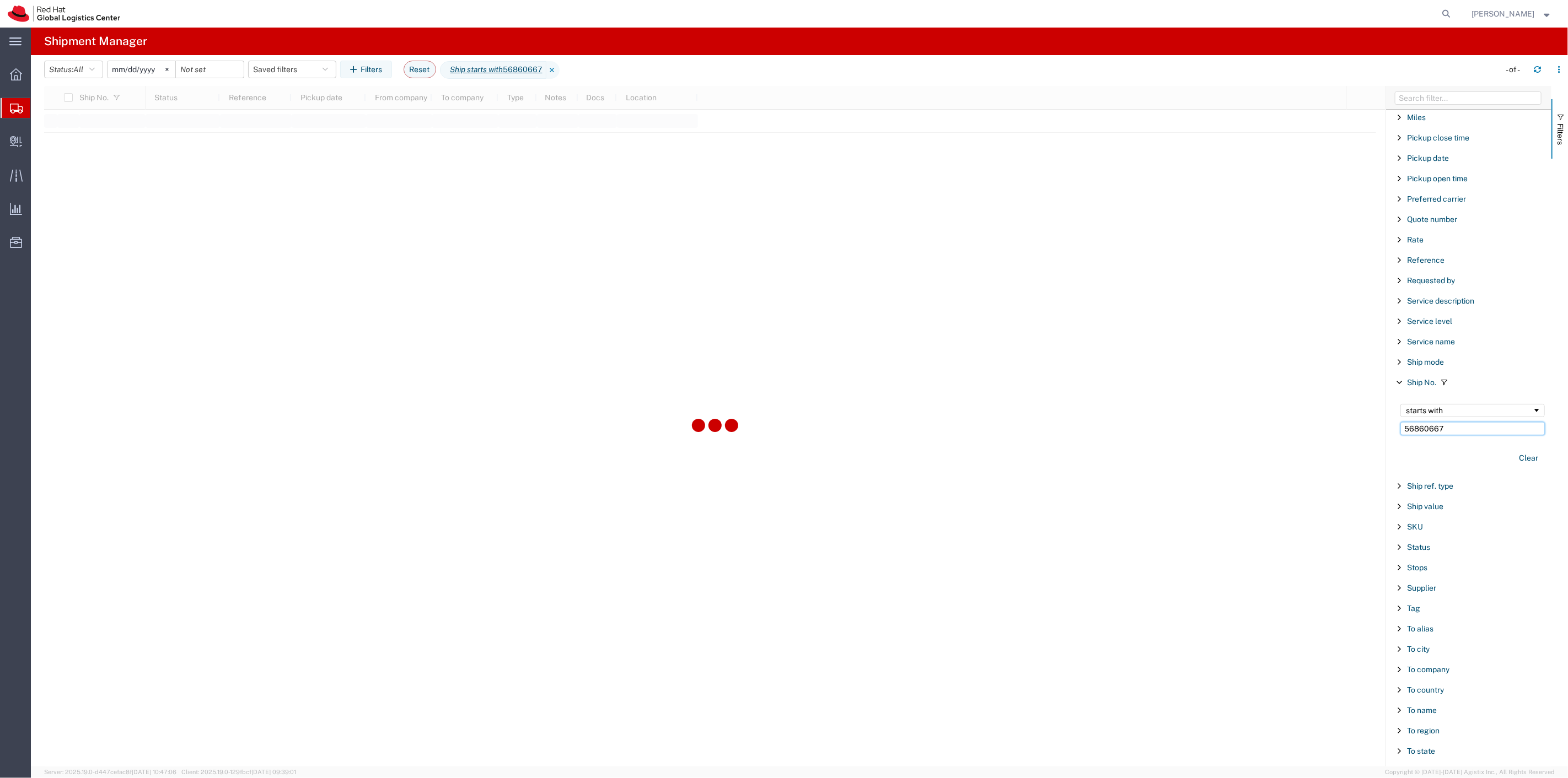
type input "56860667"
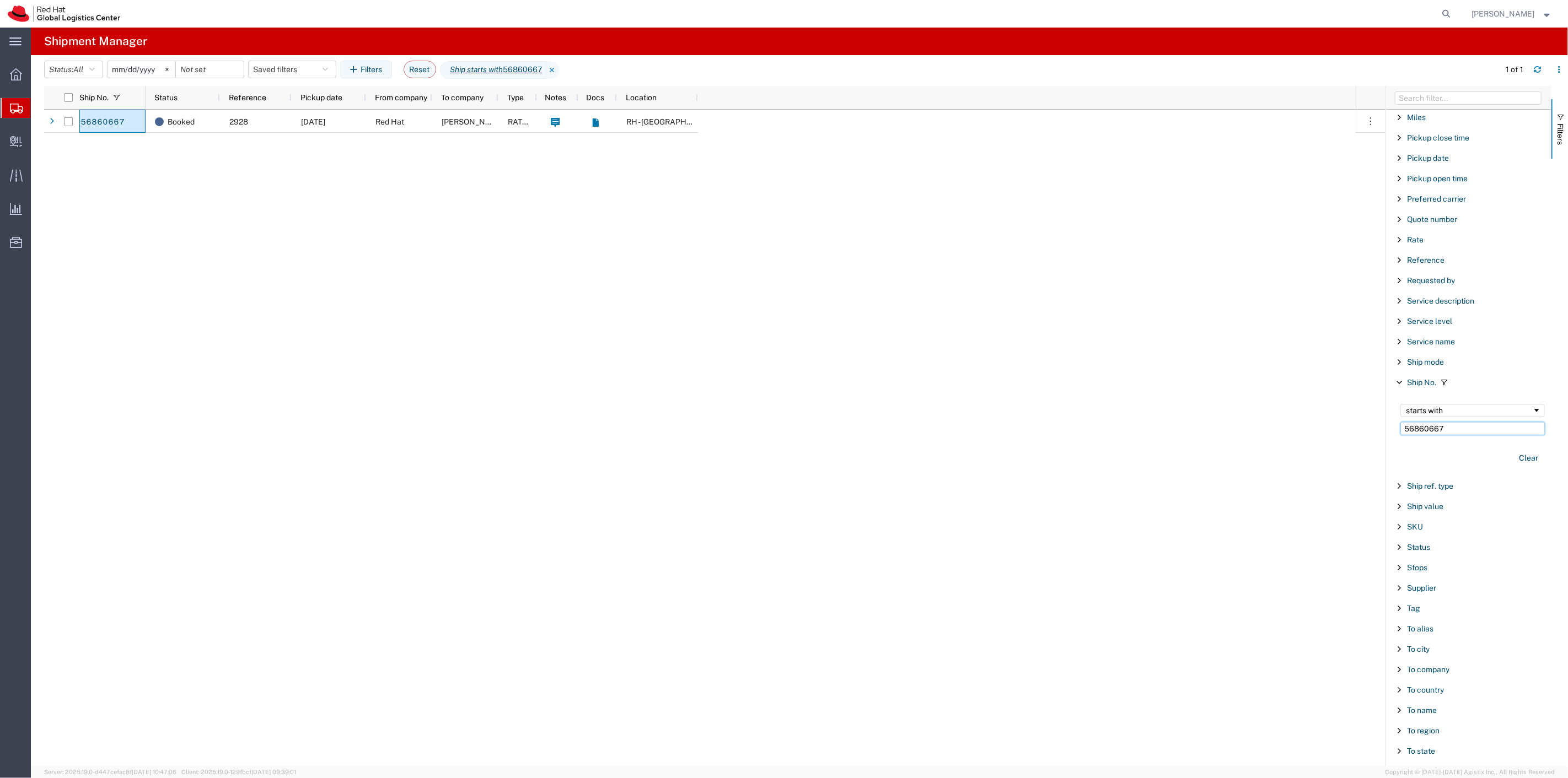
drag, startPoint x: 1446, startPoint y: 430, endPoint x: 1254, endPoint y: 428, distance: 192.0
click at [1256, 428] on div "Ship No. Status Reference Pickup date From company To company Type Notes Docs L…" at bounding box center [806, 426] width 1524 height 681
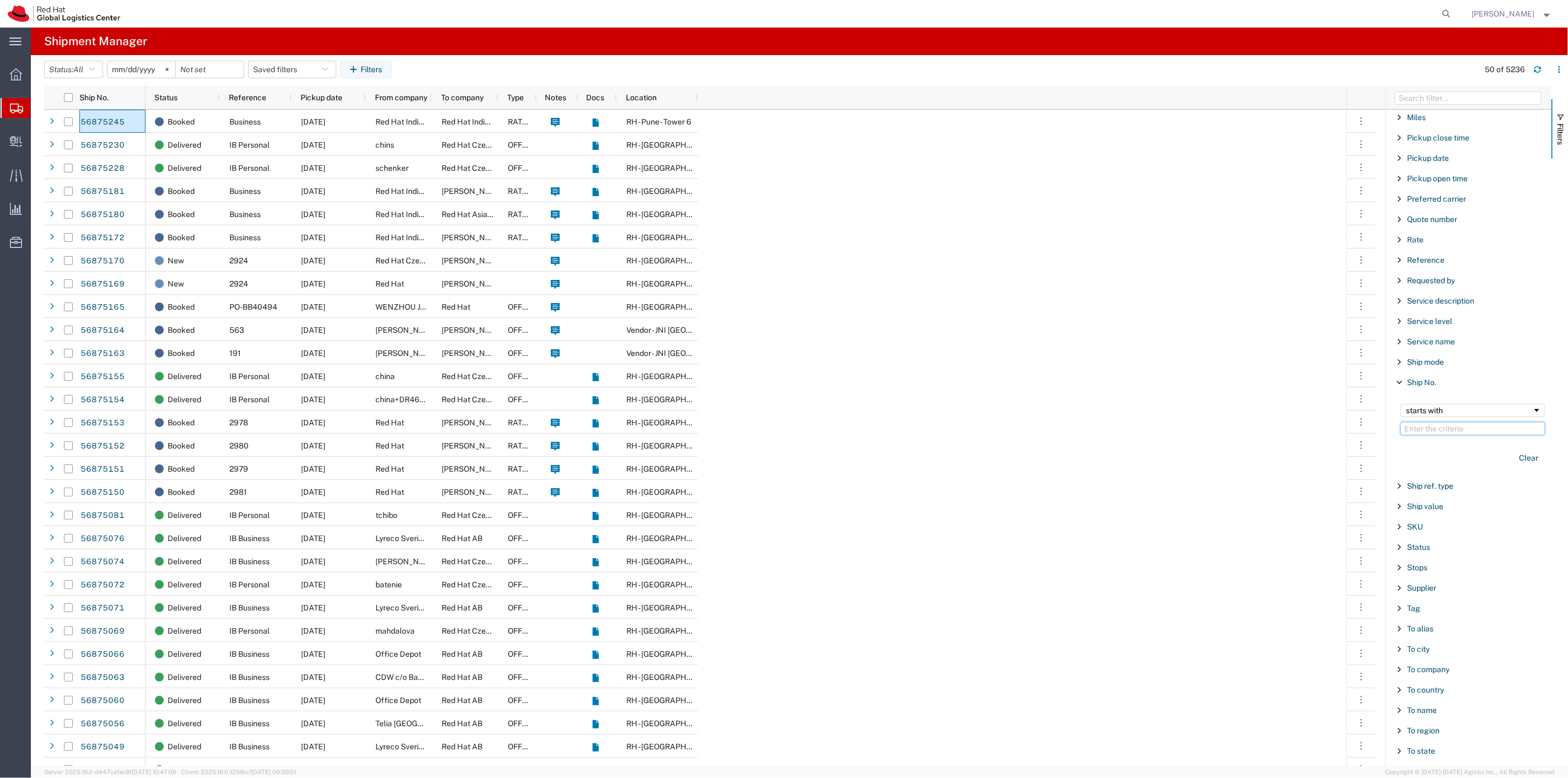
paste input "56860678"
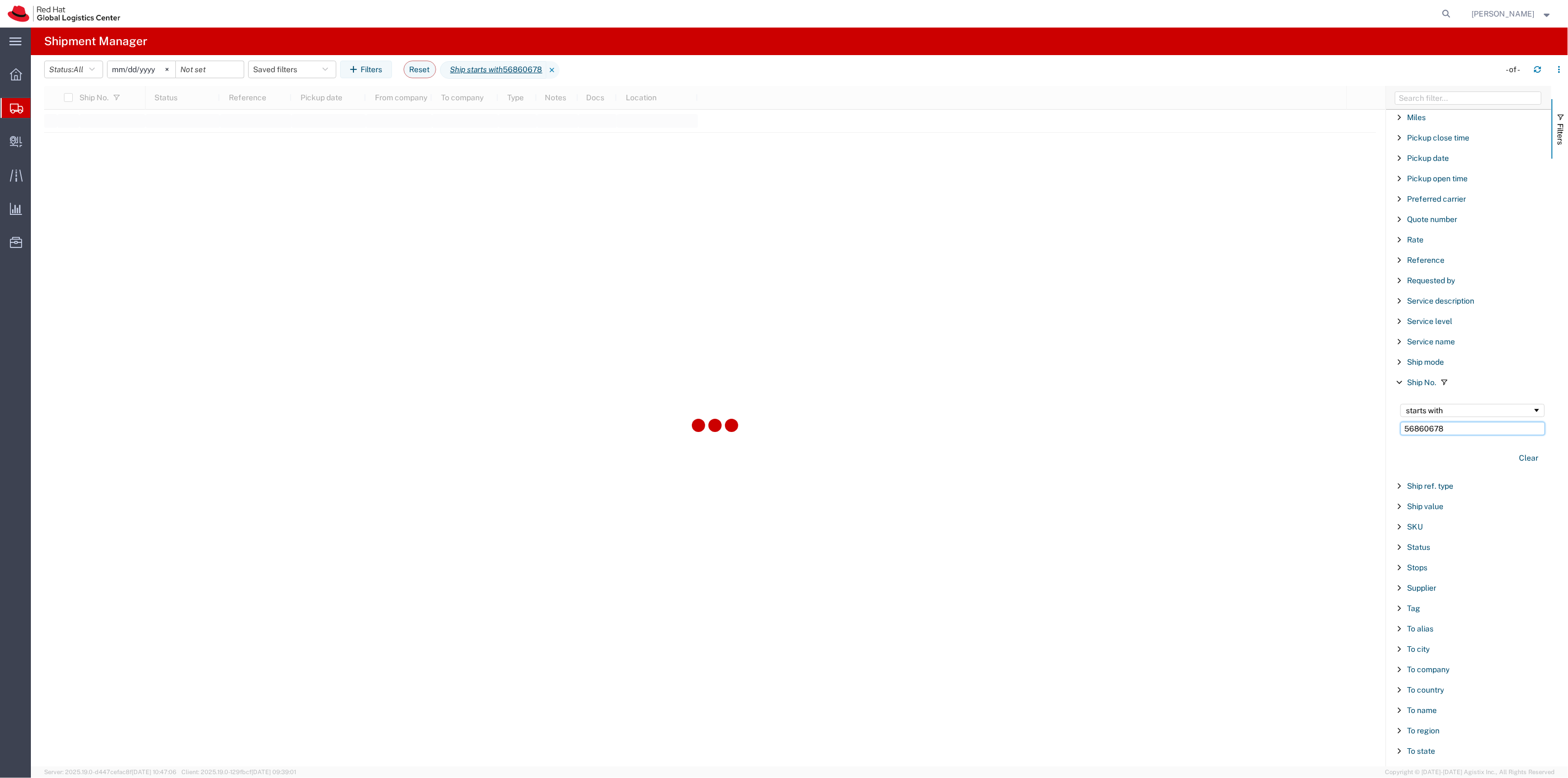
type input "56860678"
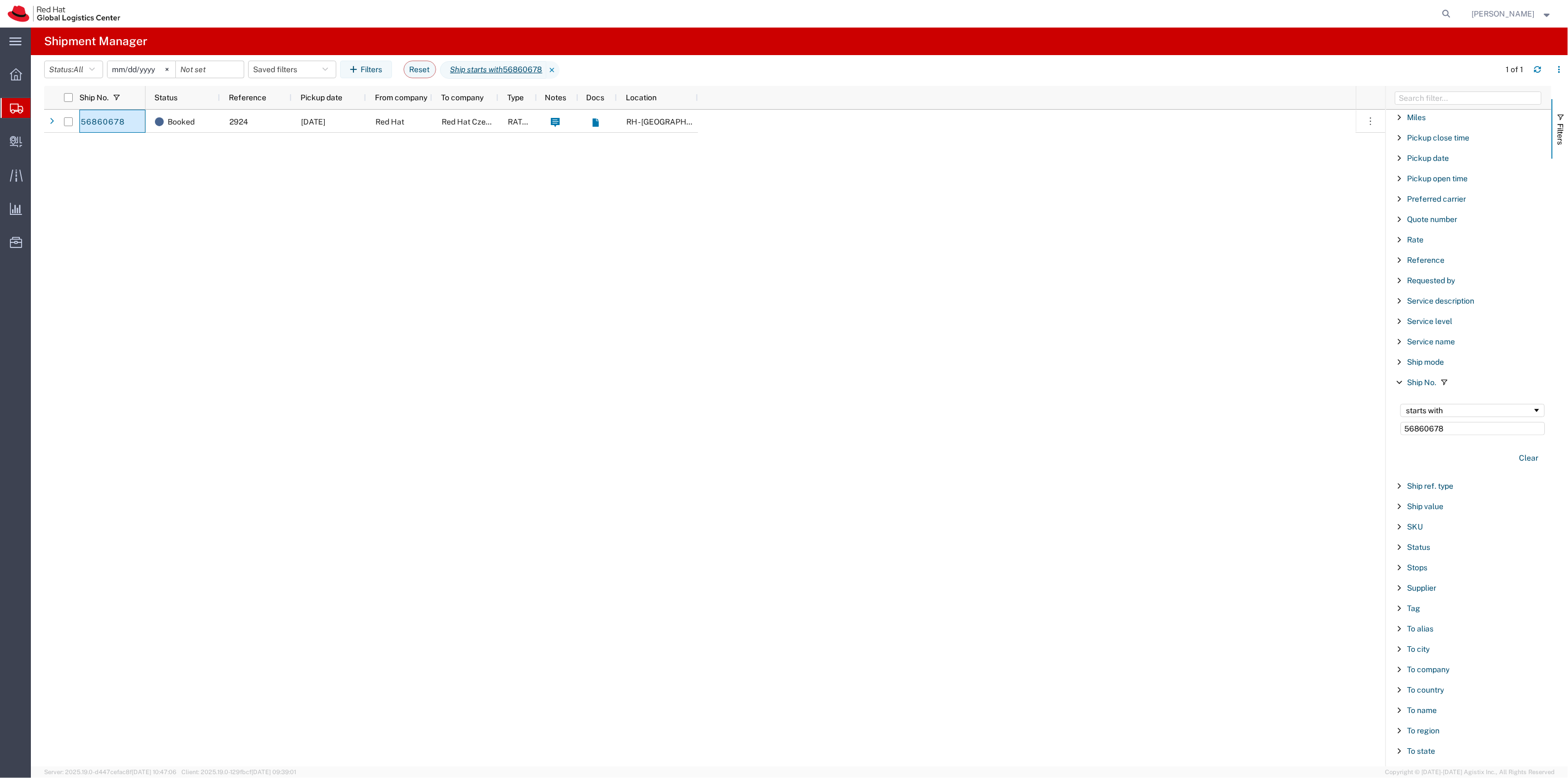
click at [0, 0] on span "Shipment Manager" at bounding box center [0, 0] width 0 height 0
click at [1520, 455] on button "Clear" at bounding box center [1528, 458] width 32 height 19
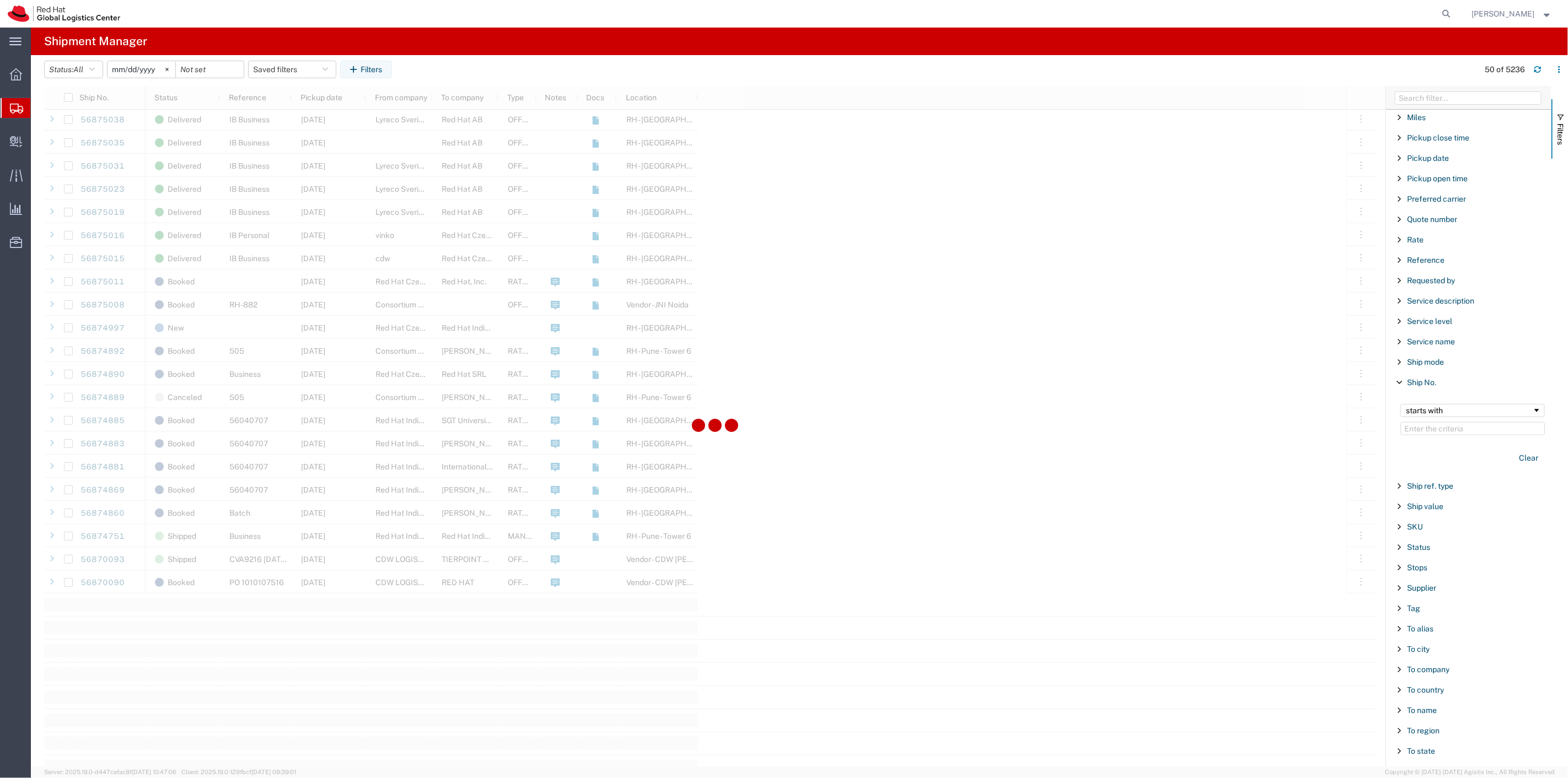
scroll to position [673, 0]
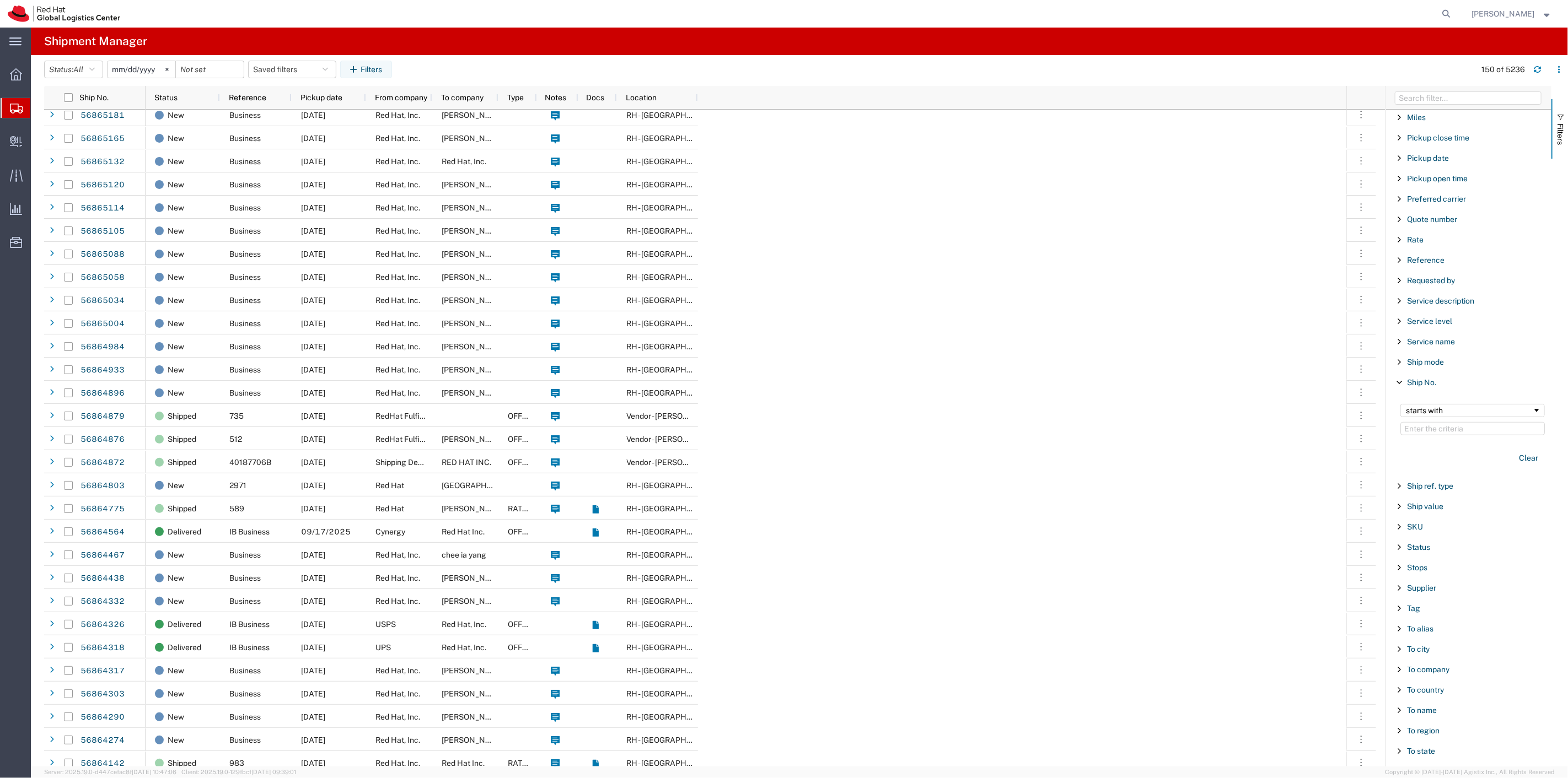
click at [1402, 381] on span "Filter List 66 Filters" at bounding box center [1400, 382] width 8 height 8
click at [1400, 262] on span "Filter List 66 Filters" at bounding box center [1400, 260] width 8 height 8
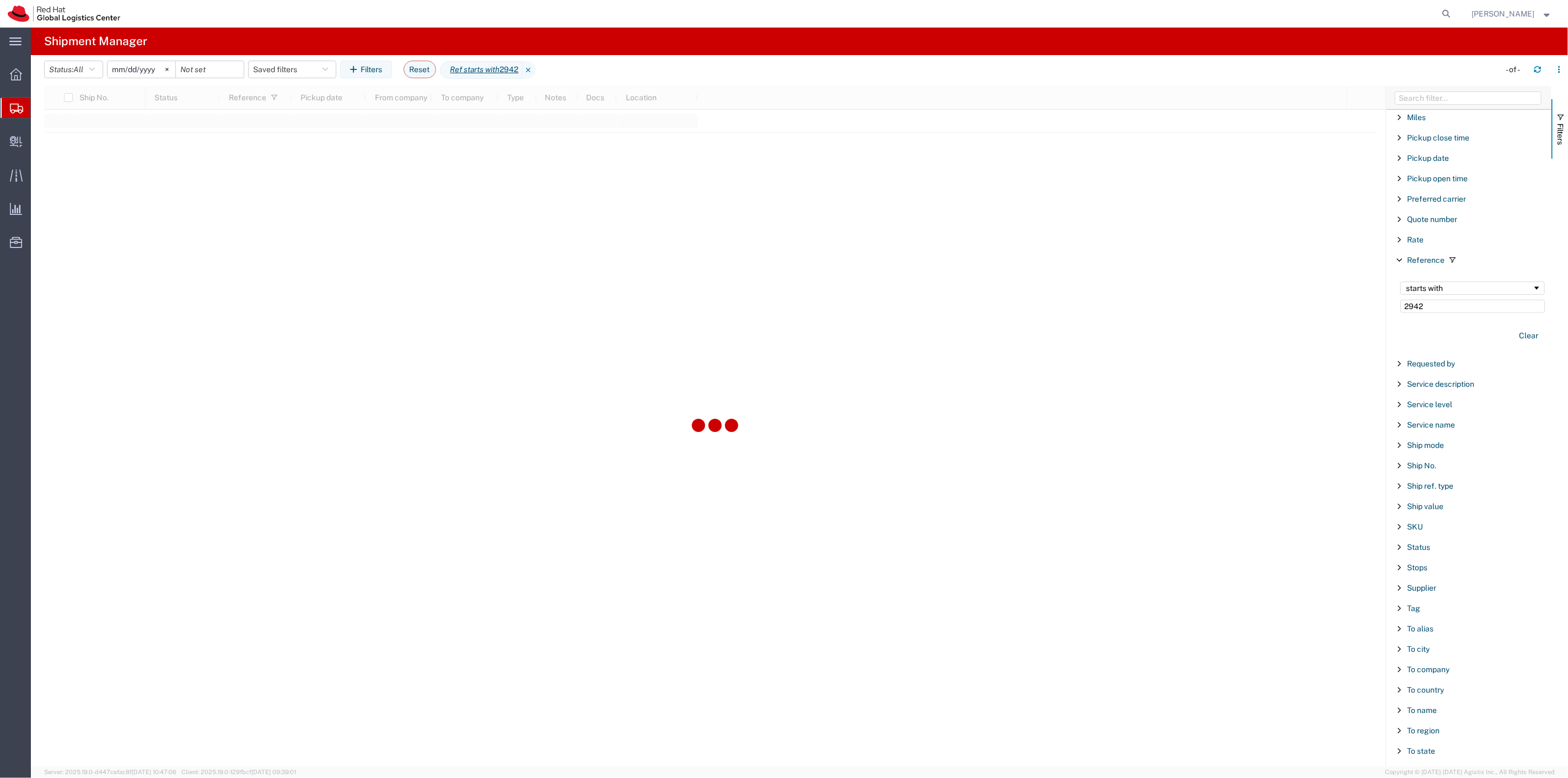
type input "2942"
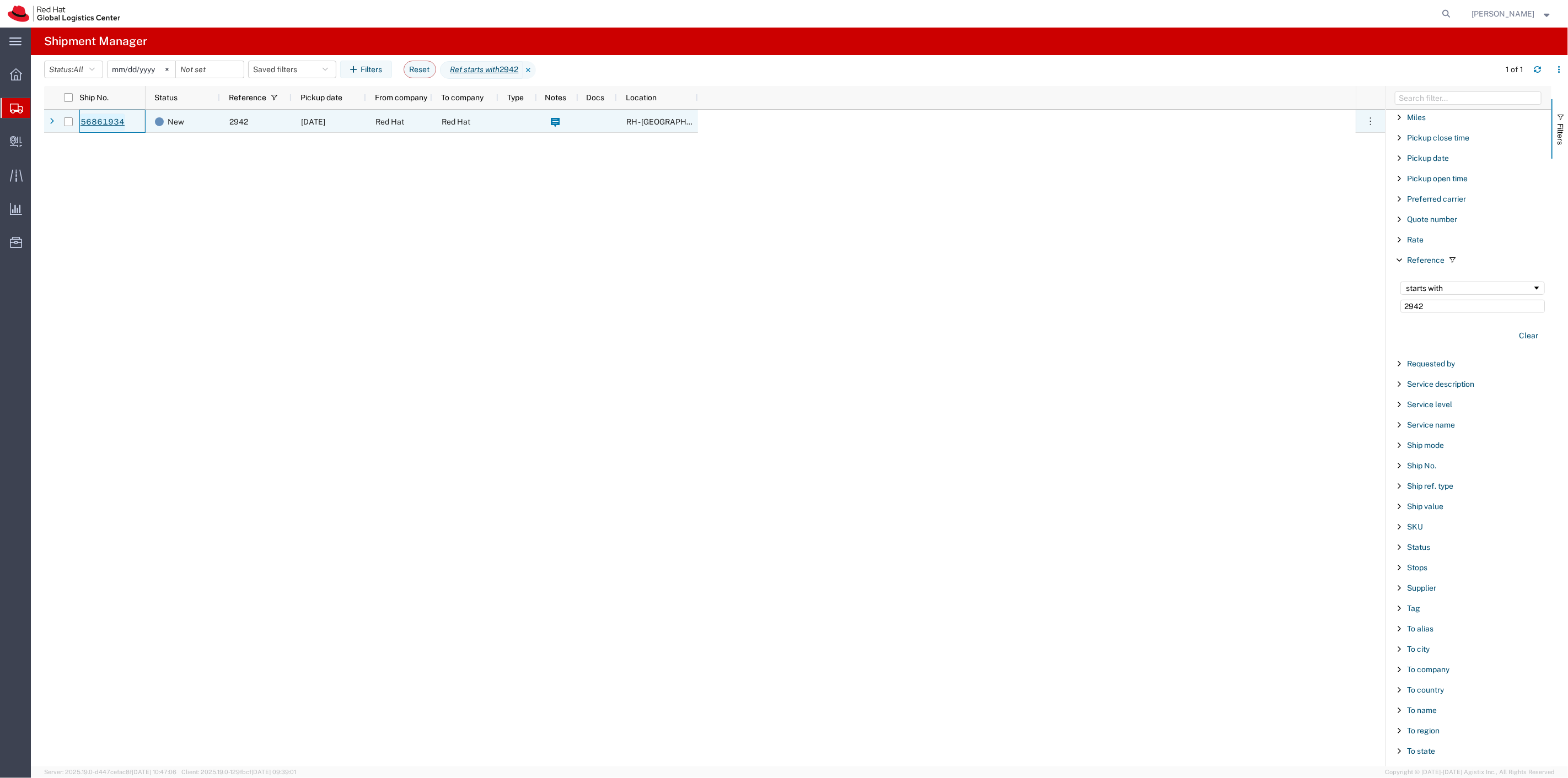
click at [113, 121] on link "56861934" at bounding box center [102, 122] width 45 height 18
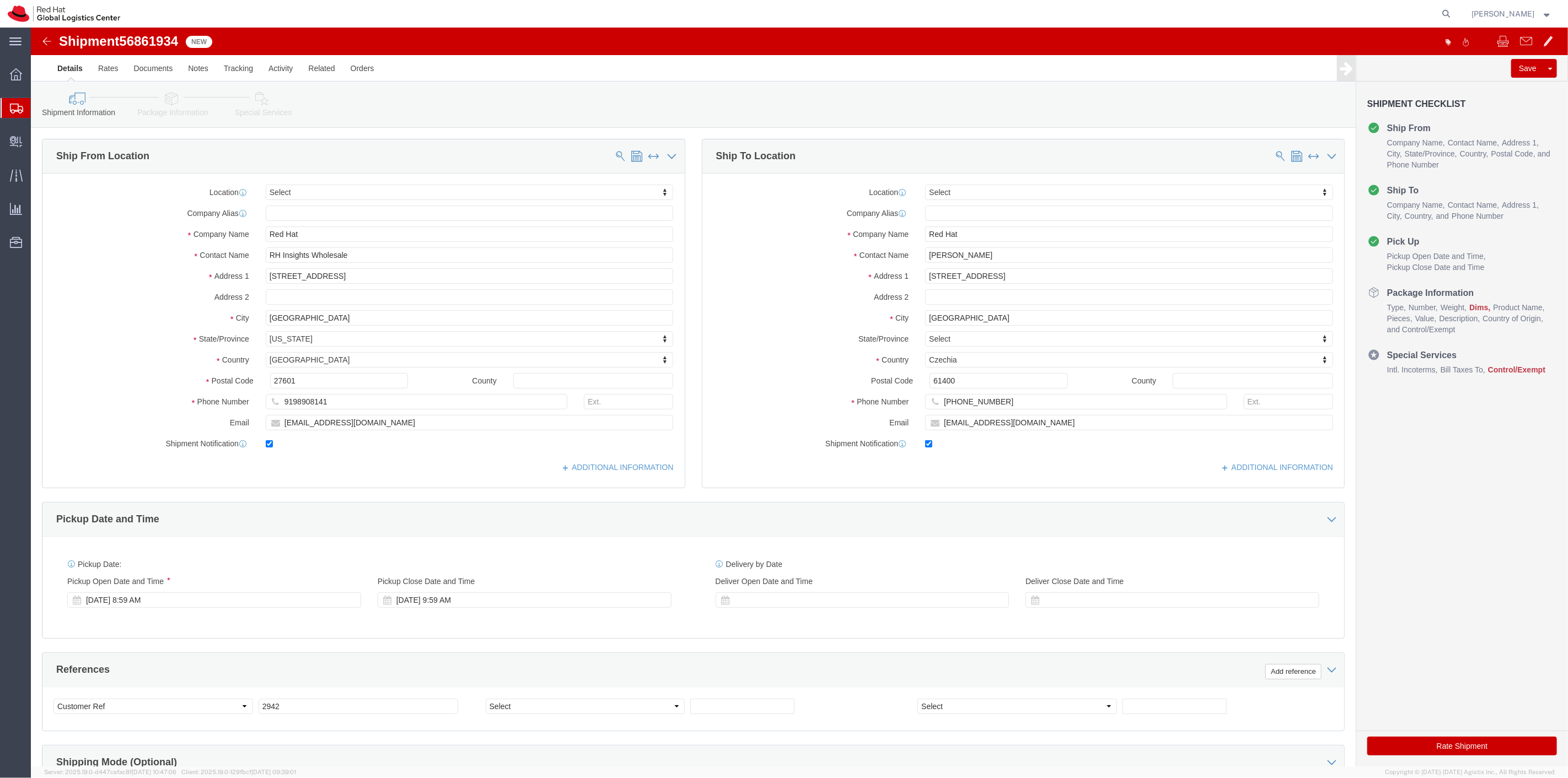
select select
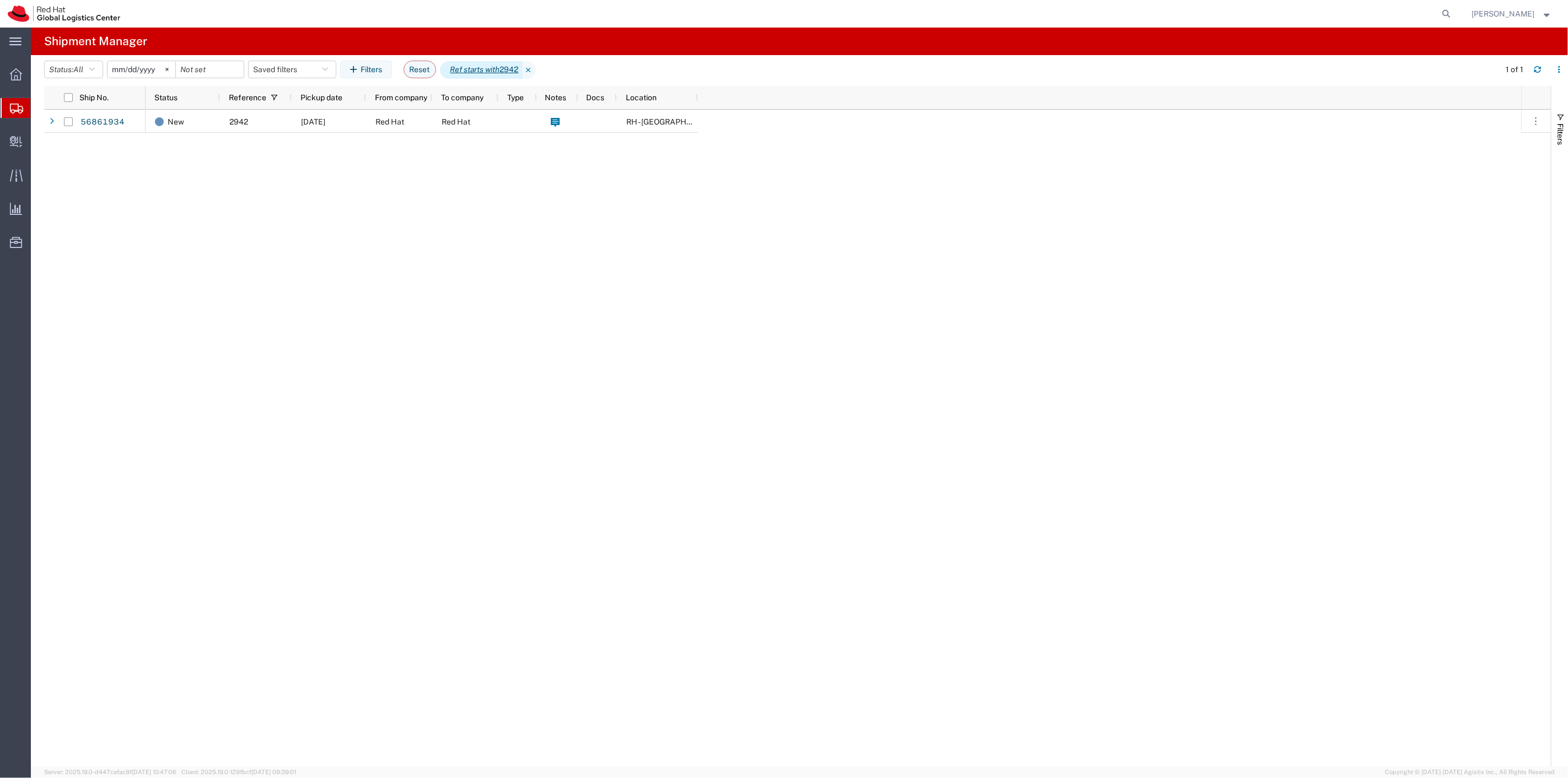
click at [500, 70] on icon "Ref starts with" at bounding box center [475, 70] width 50 height 12
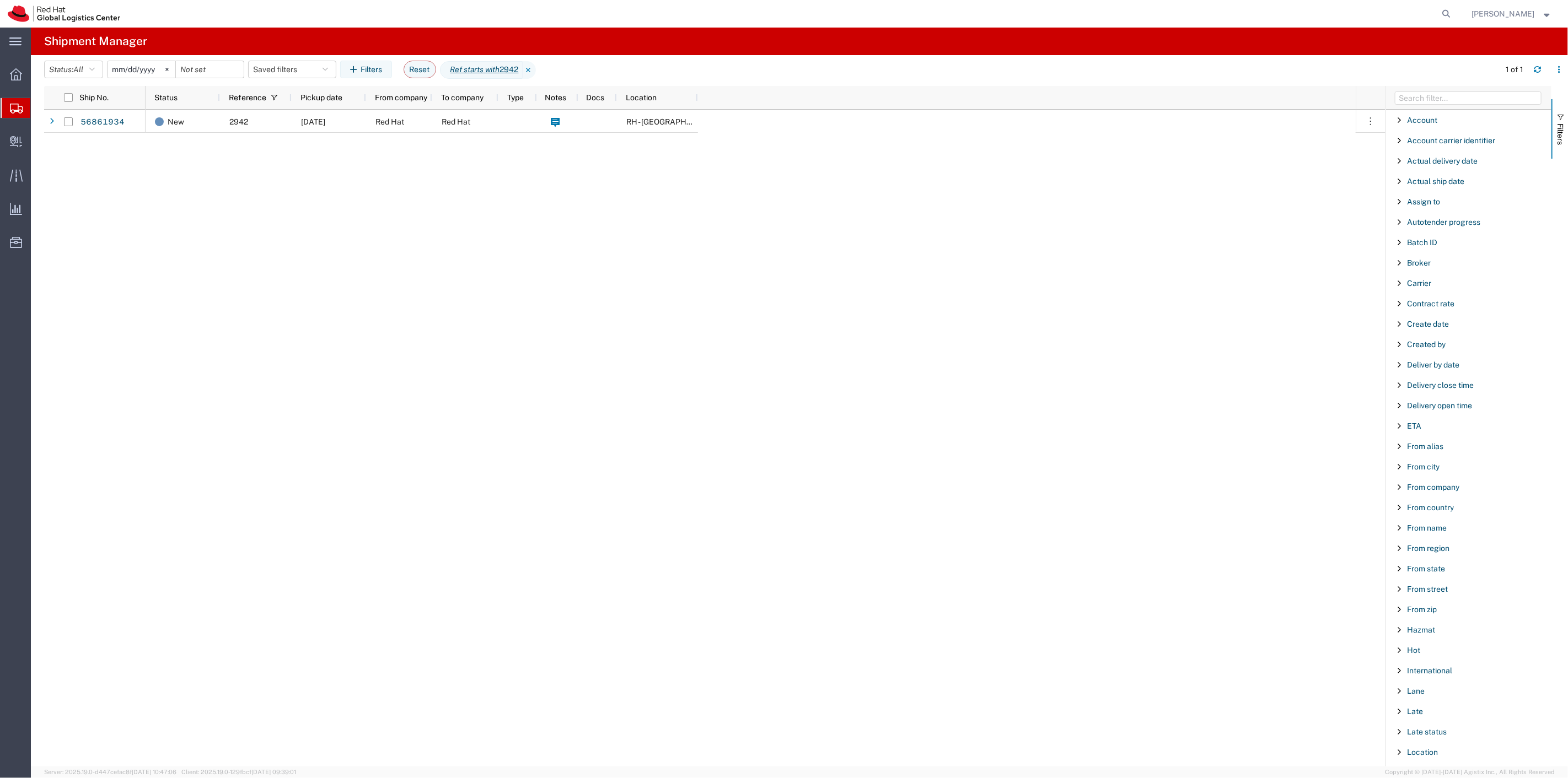
scroll to position [553, 0]
click at [1452, 429] on input "2942" at bounding box center [1472, 430] width 145 height 14
type input "2924"
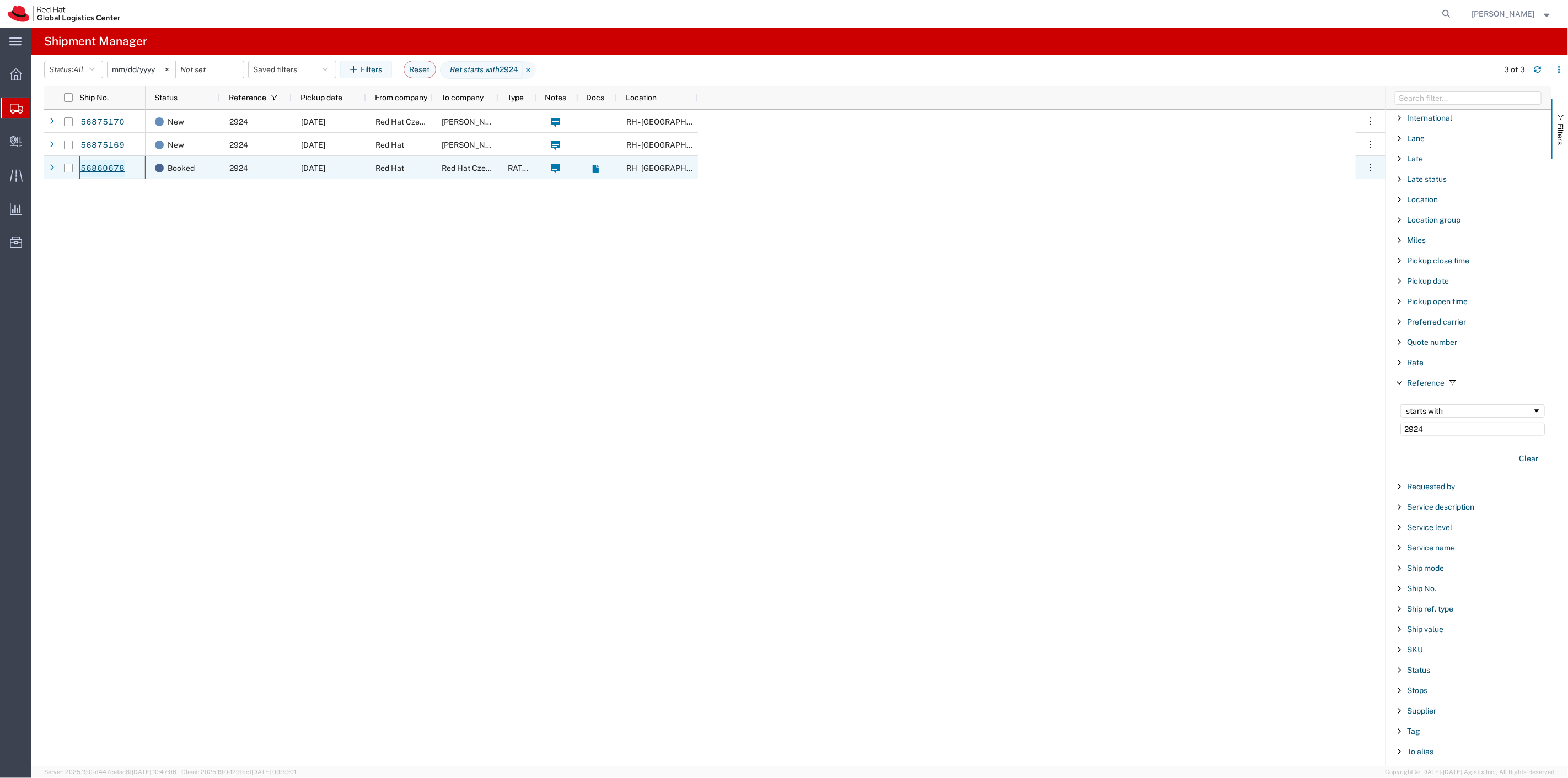
click at [107, 170] on link "56860678" at bounding box center [102, 168] width 45 height 18
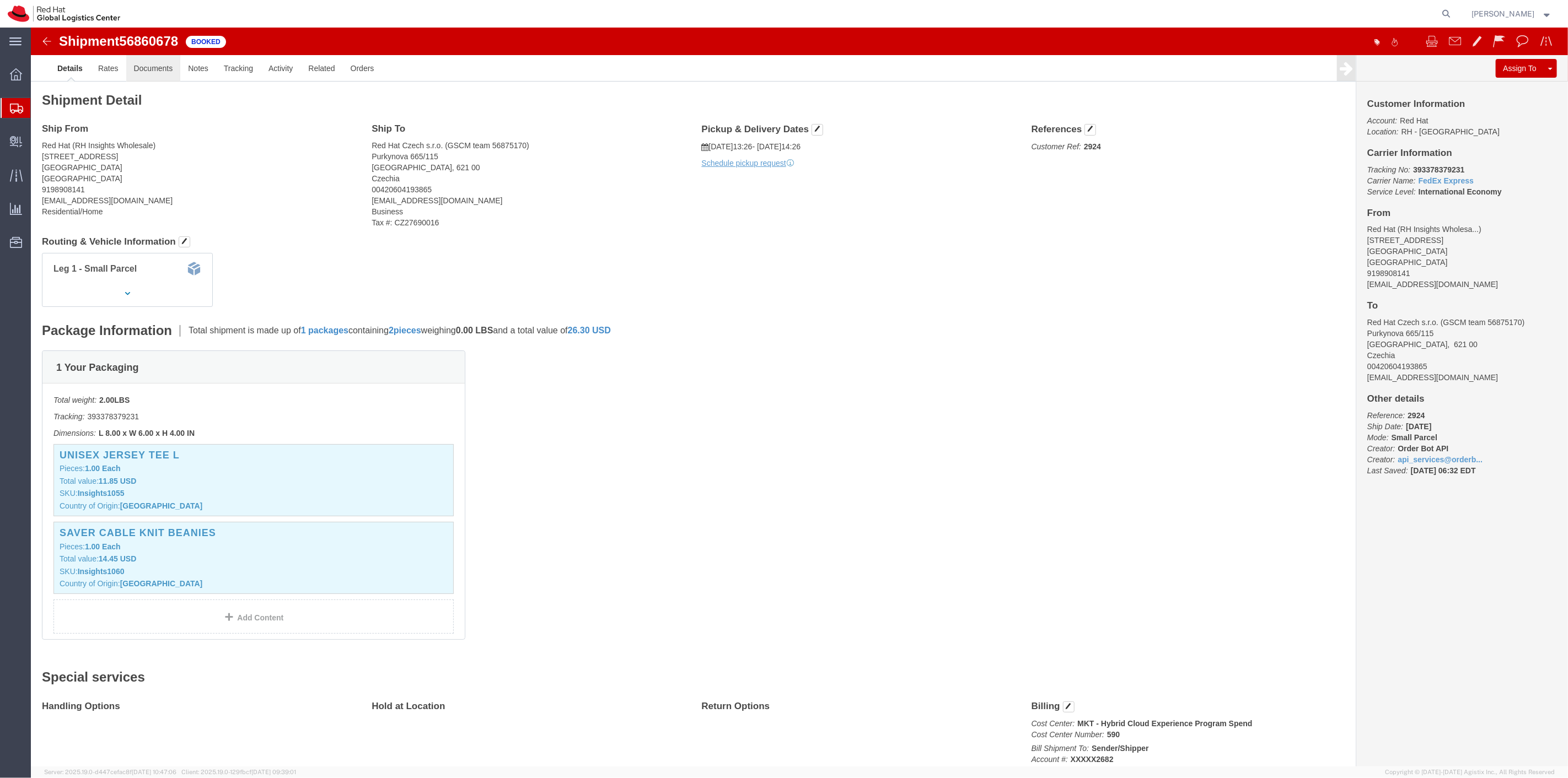
click link "Documents"
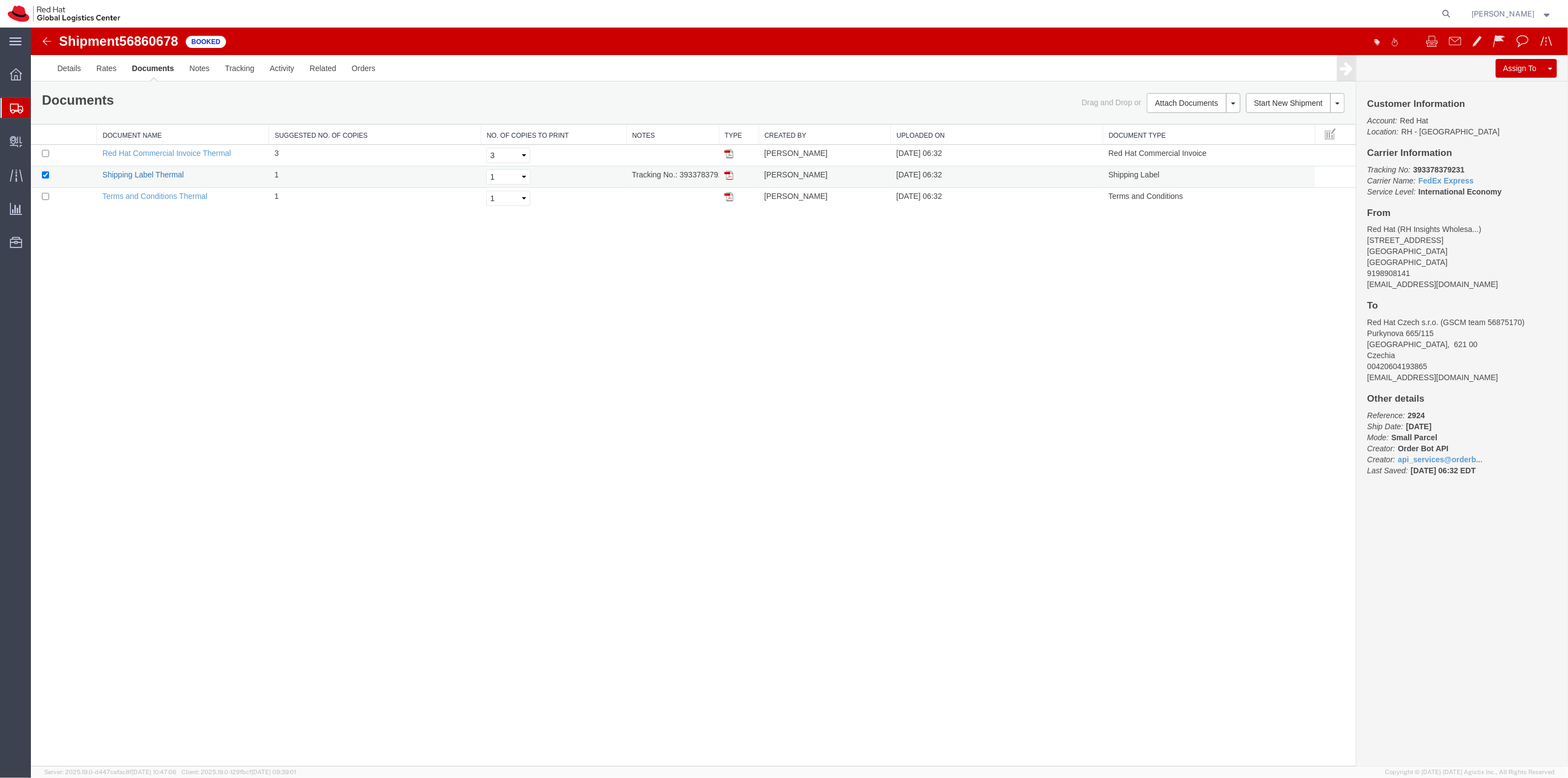
click at [143, 173] on link "Shipping Label Thermal" at bounding box center [143, 174] width 81 height 8
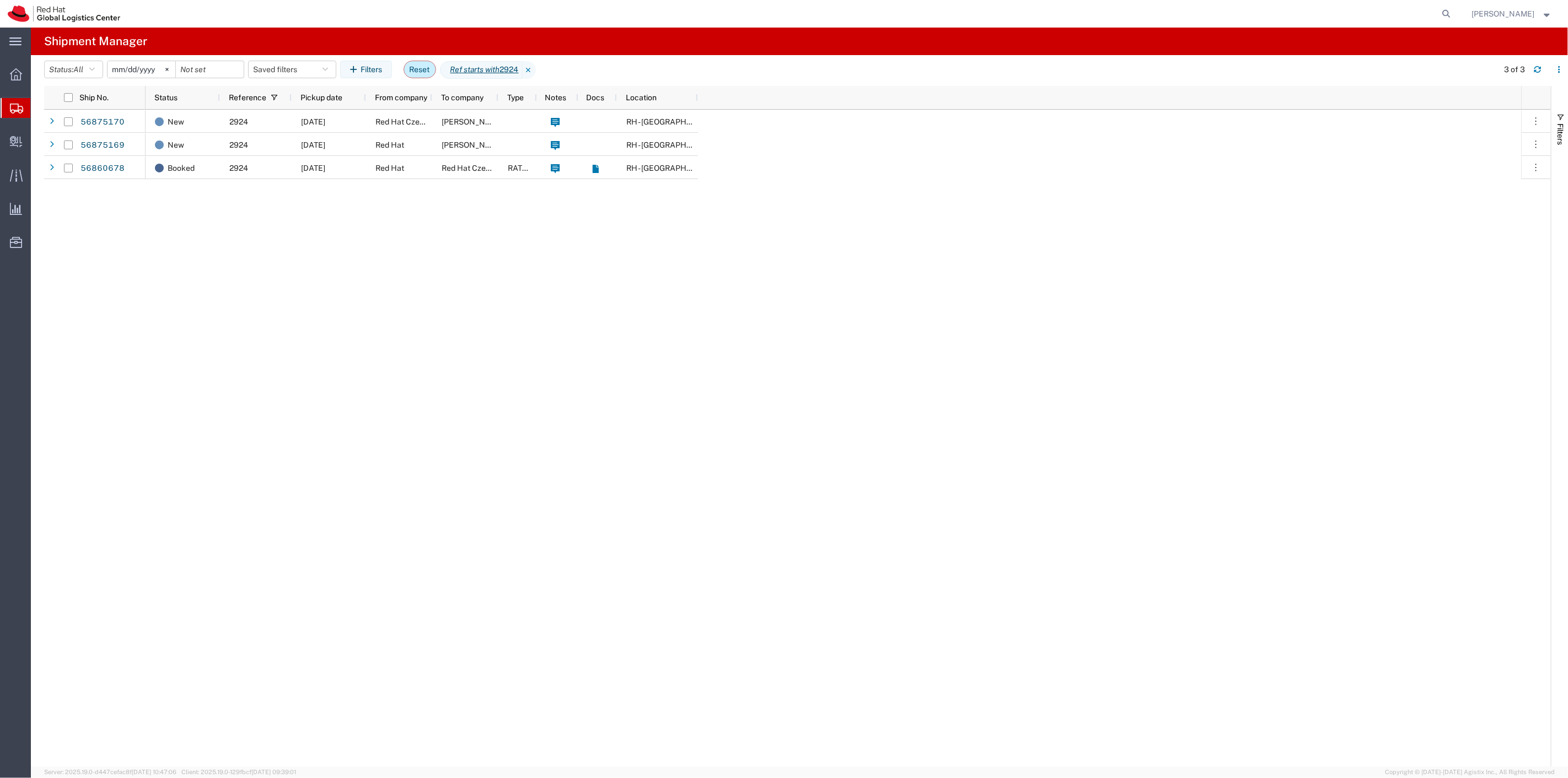
click at [422, 69] on button "Reset" at bounding box center [420, 69] width 32 height 18
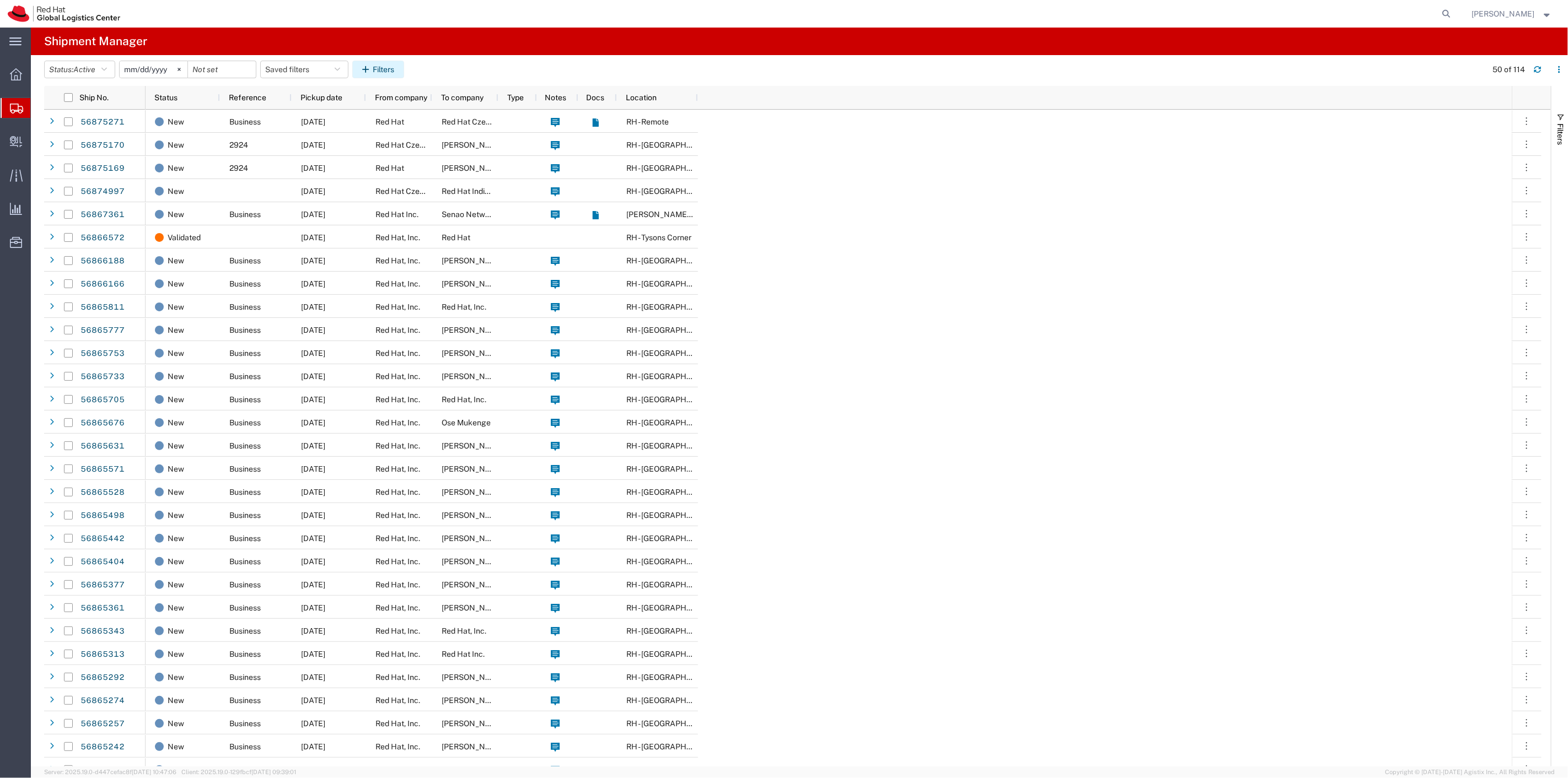
click at [389, 66] on button "Filters" at bounding box center [377, 69] width 52 height 18
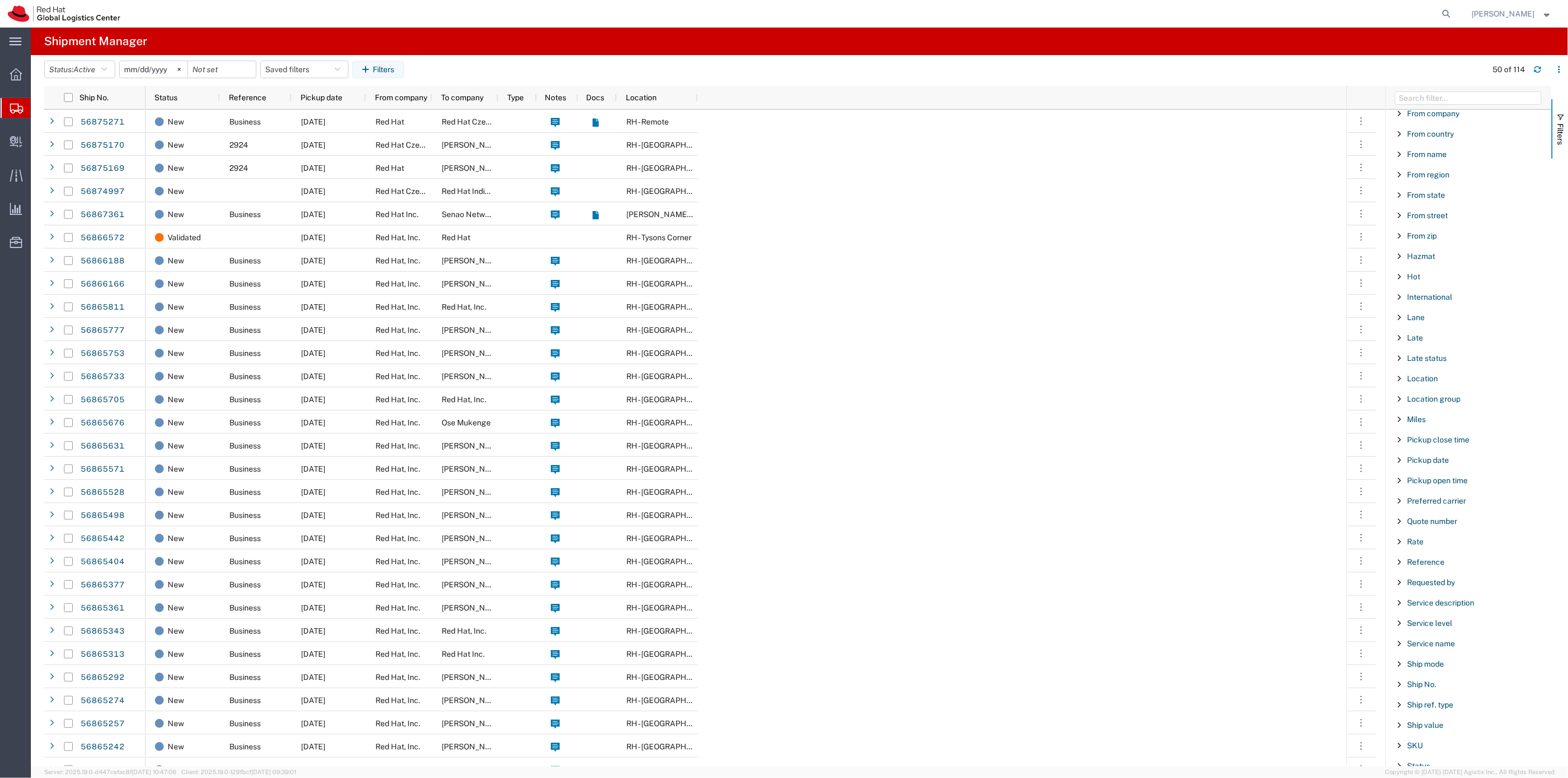
scroll to position [490, 0]
click at [1402, 569] on span "Filter List 66 Filters" at bounding box center [1400, 568] width 8 height 8
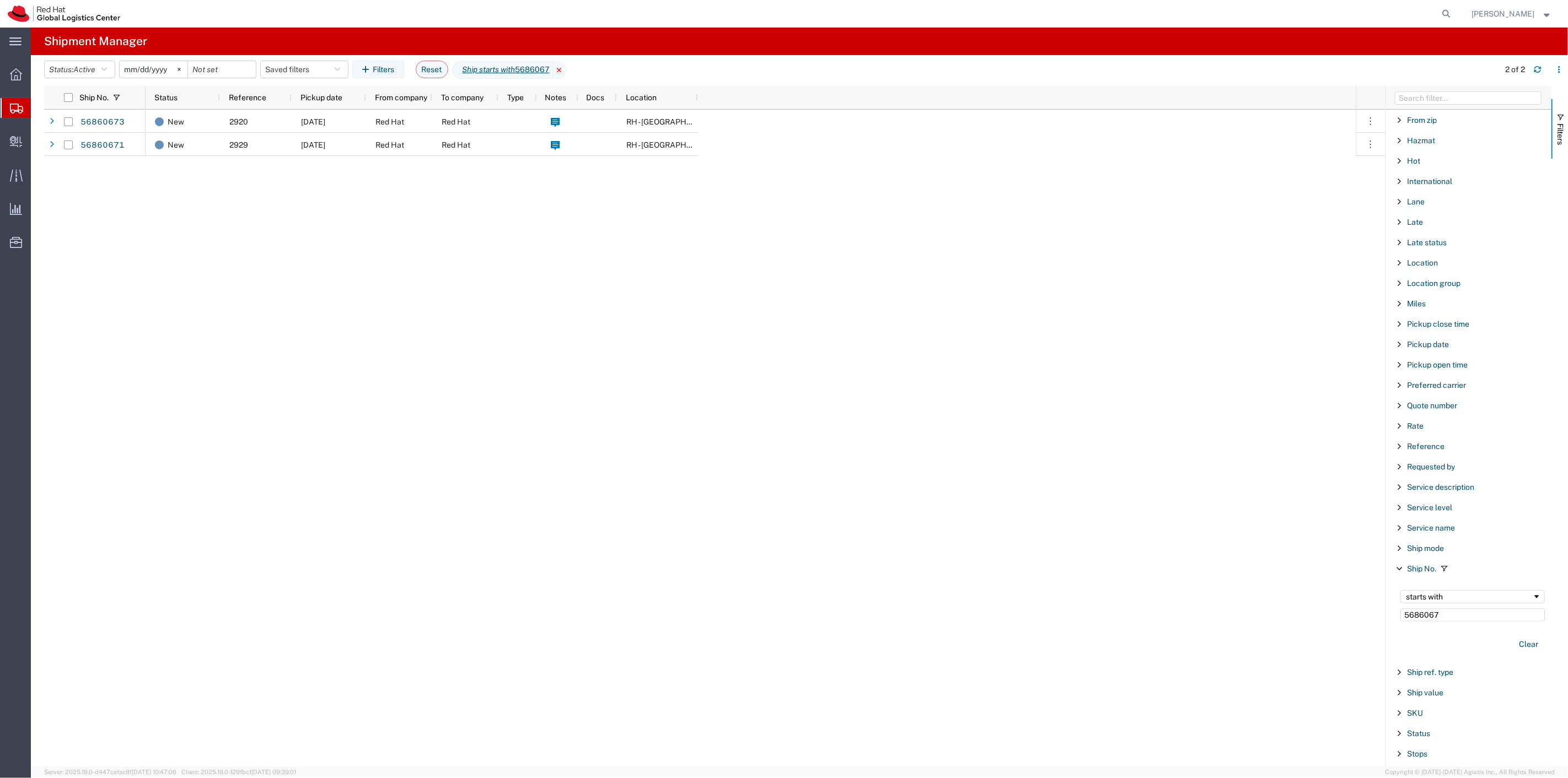
type input "5686067"
click at [567, 72] on icon at bounding box center [560, 69] width 14 height 18
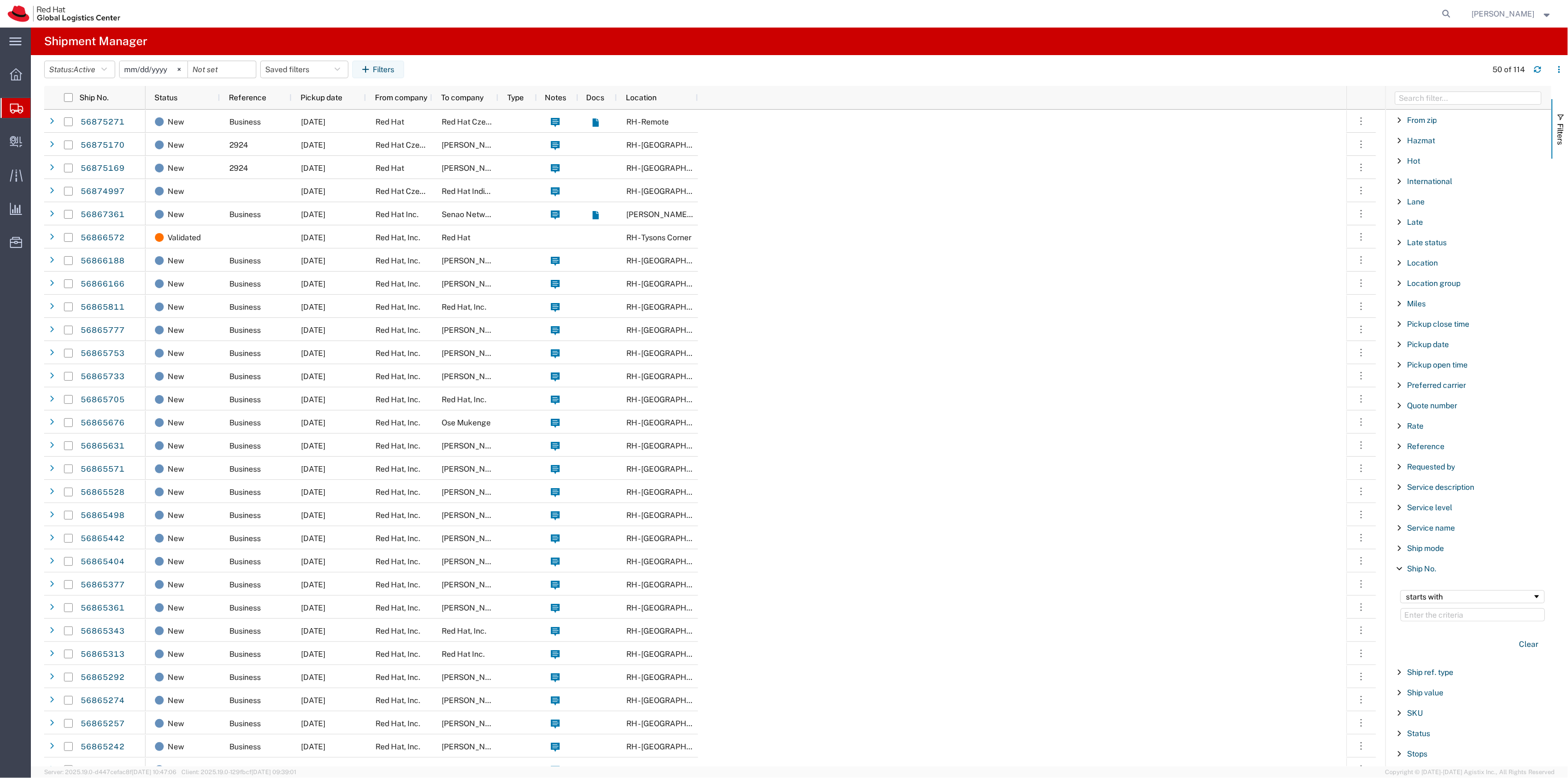
click at [1403, 571] on span "Filter List 66 Filters" at bounding box center [1400, 568] width 8 height 8
click at [1400, 448] on span "Filter List 66 Filters" at bounding box center [1400, 447] width 8 height 8
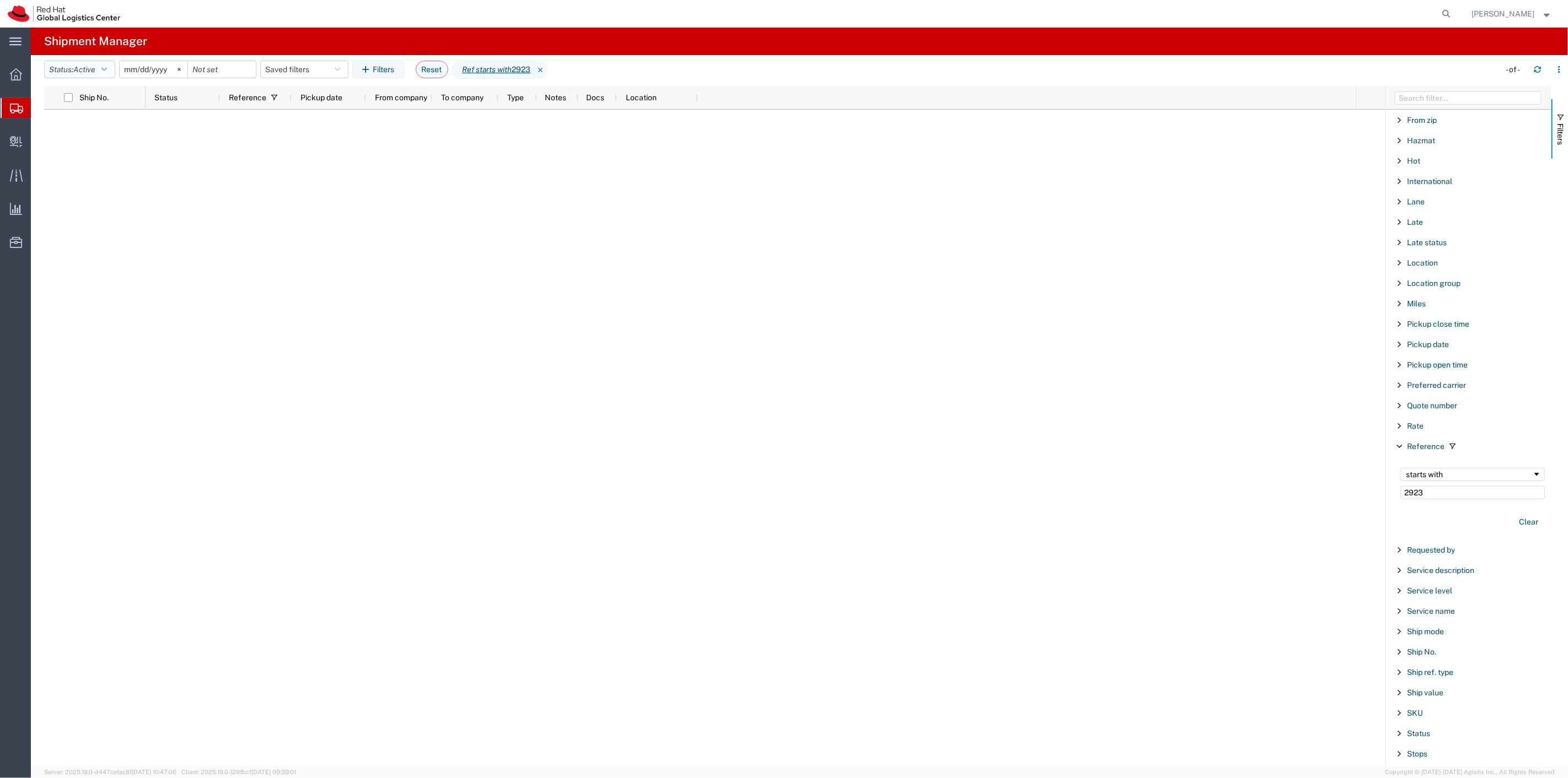
type input "2923"
click at [107, 72] on icon "button" at bounding box center [104, 69] width 6 height 8
click at [80, 129] on span "All" at bounding box center [109, 128] width 129 height 17
click at [107, 125] on link "56860670" at bounding box center [102, 122] width 45 height 18
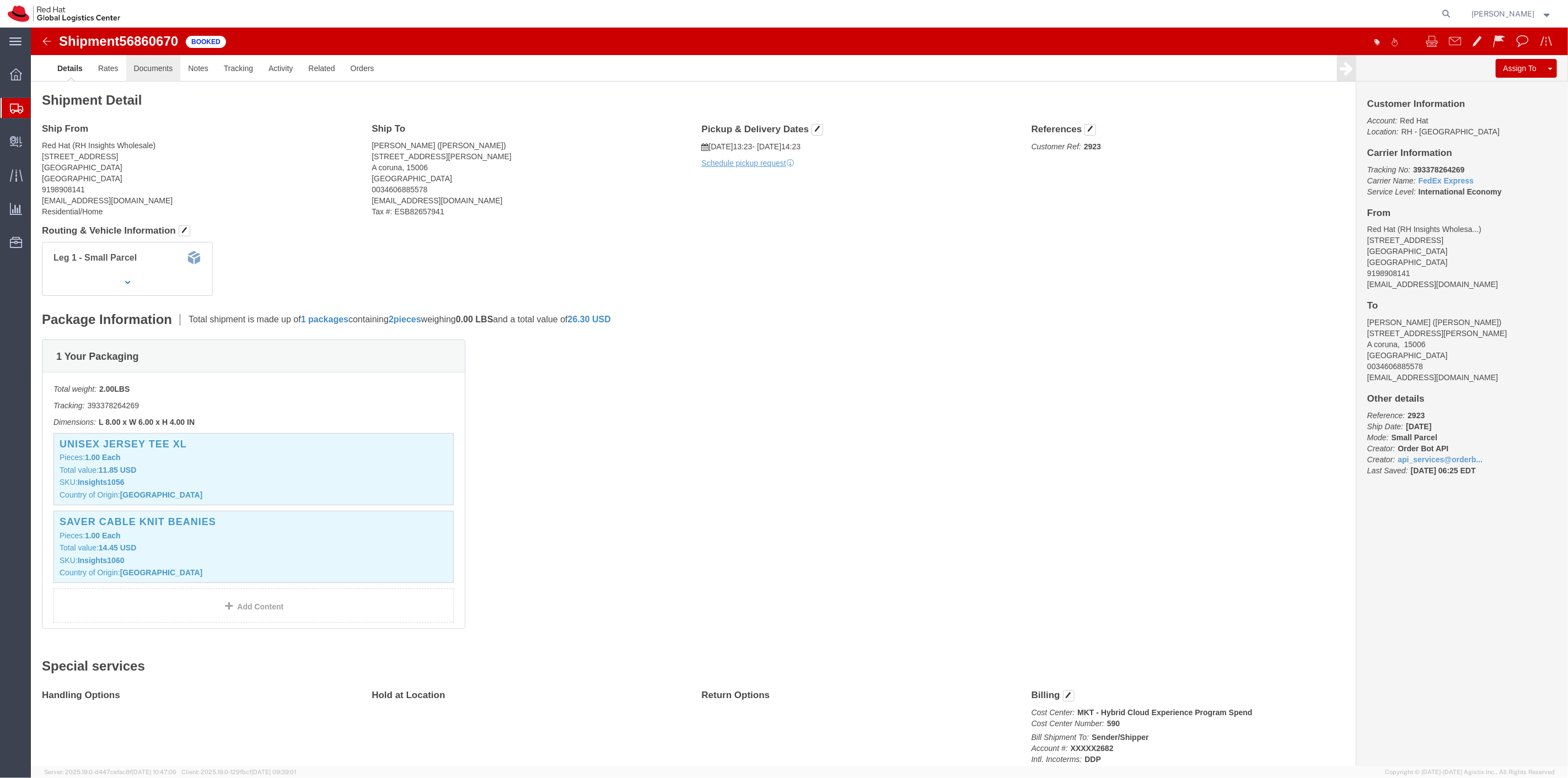
click link "Documents"
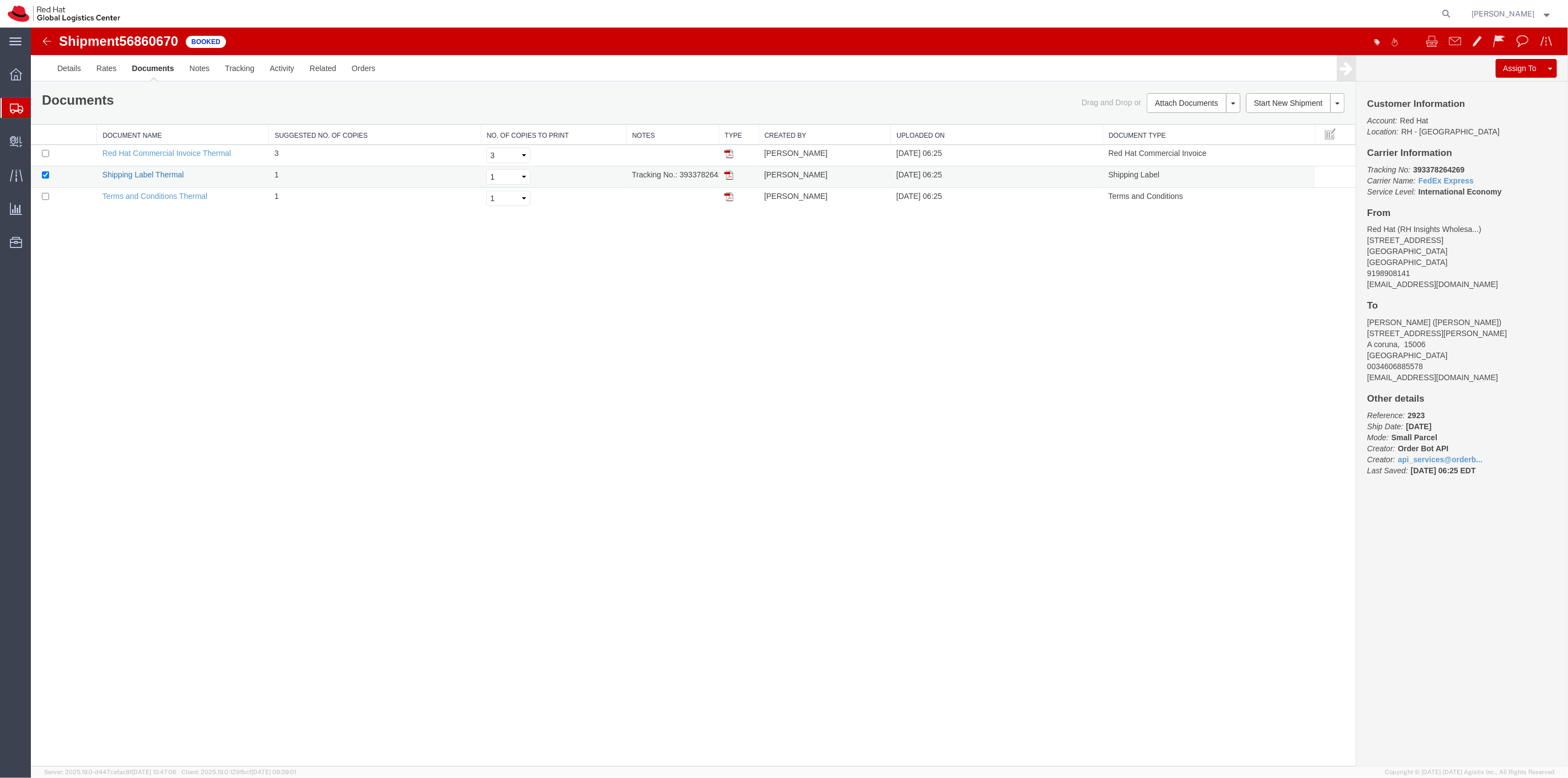
click at [149, 172] on link "Shipping Label Thermal" at bounding box center [143, 174] width 81 height 8
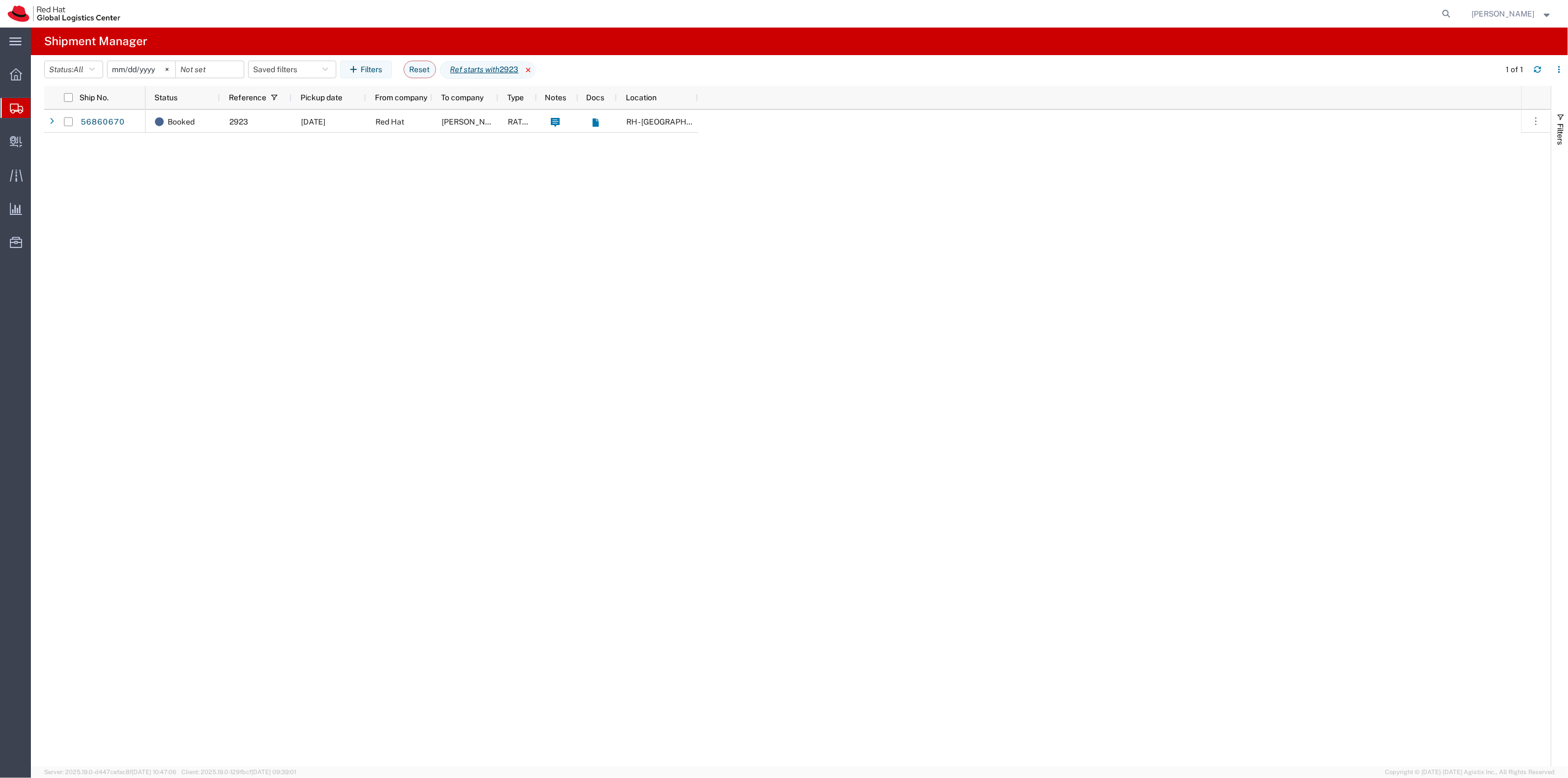
click at [536, 73] on icon at bounding box center [530, 69] width 14 height 18
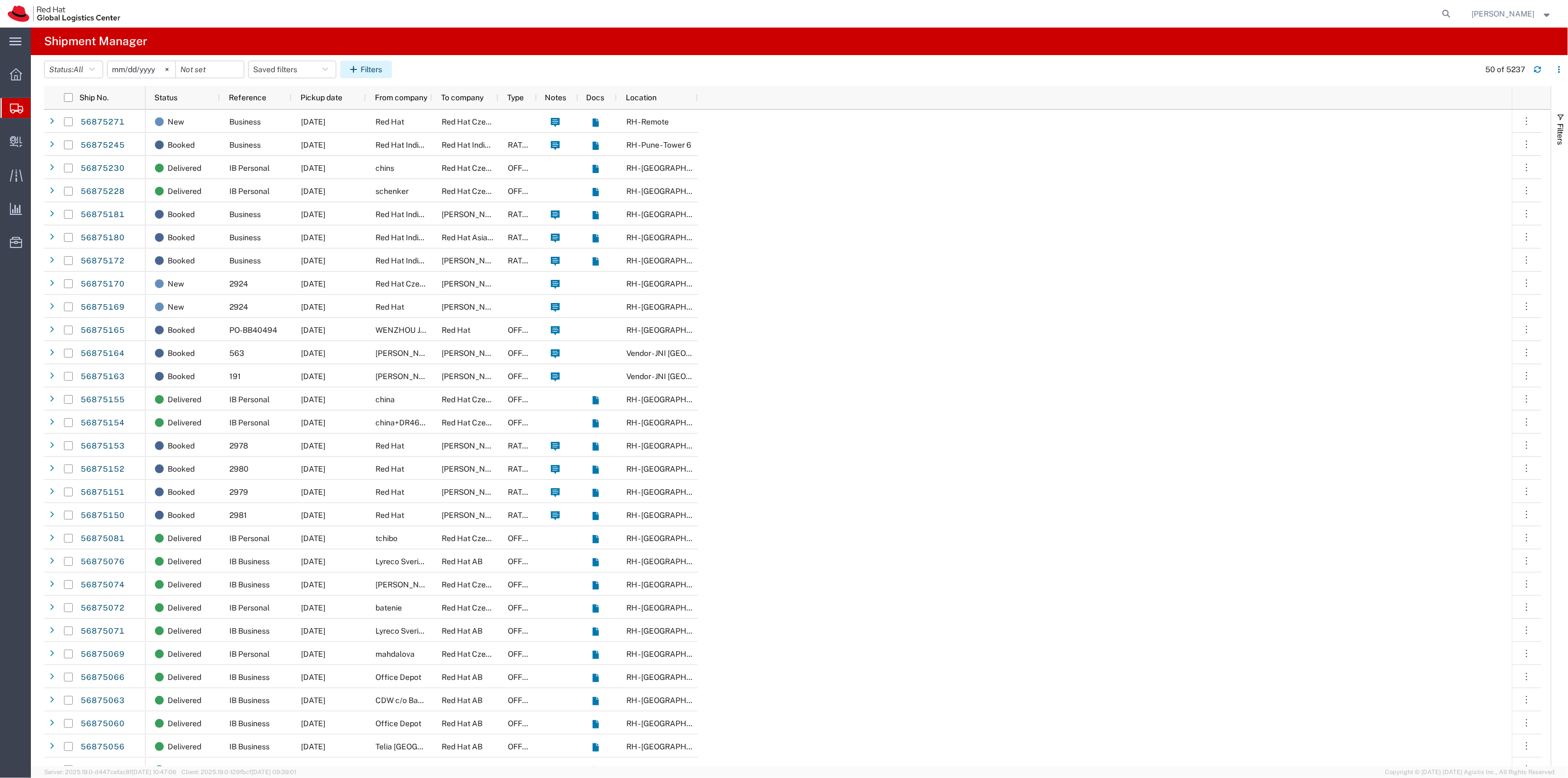
click at [372, 73] on button "Filters" at bounding box center [366, 69] width 52 height 18
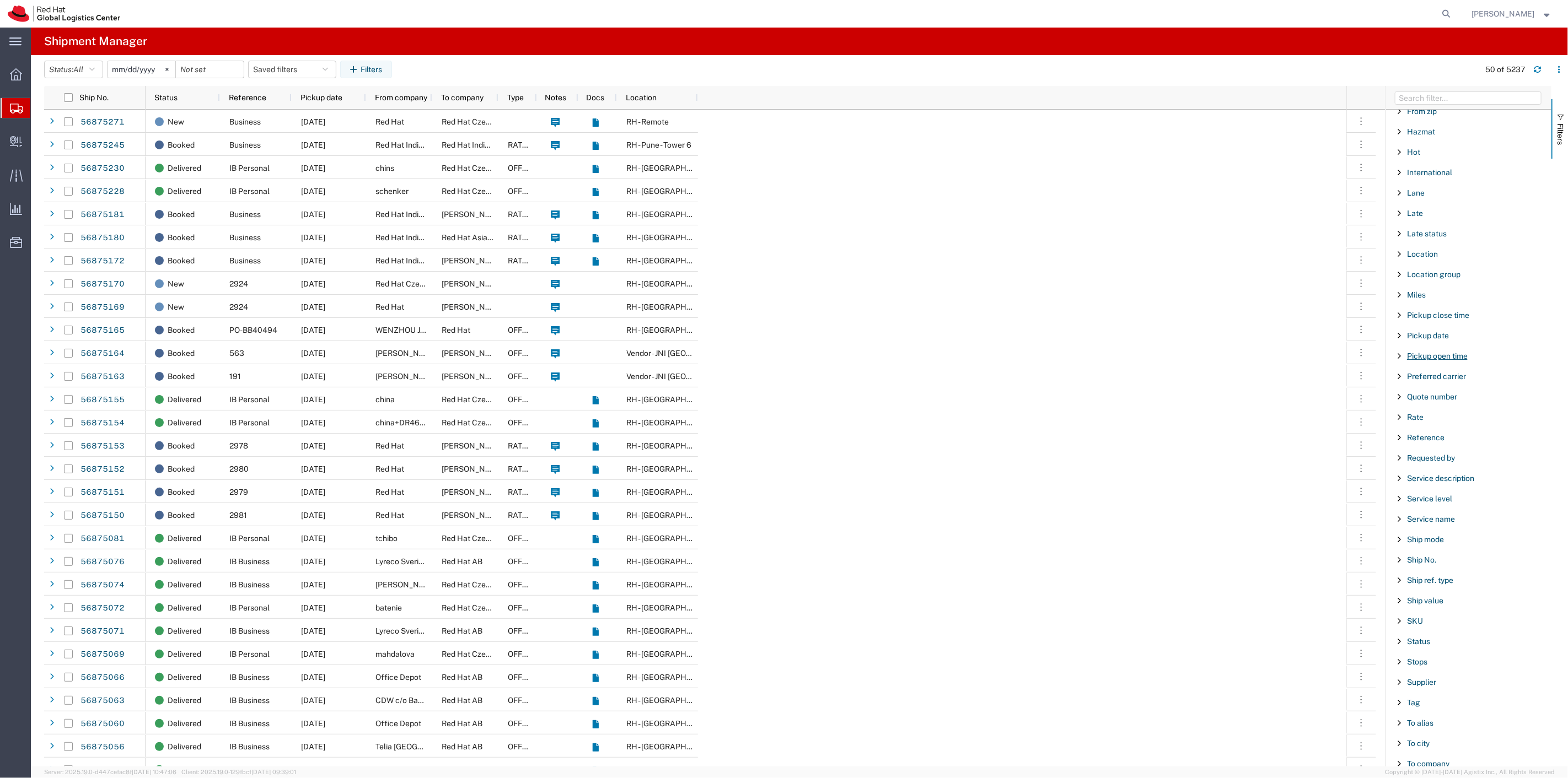
scroll to position [551, 0]
click at [1400, 508] on span "Filter List 66 Filters" at bounding box center [1400, 507] width 8 height 8
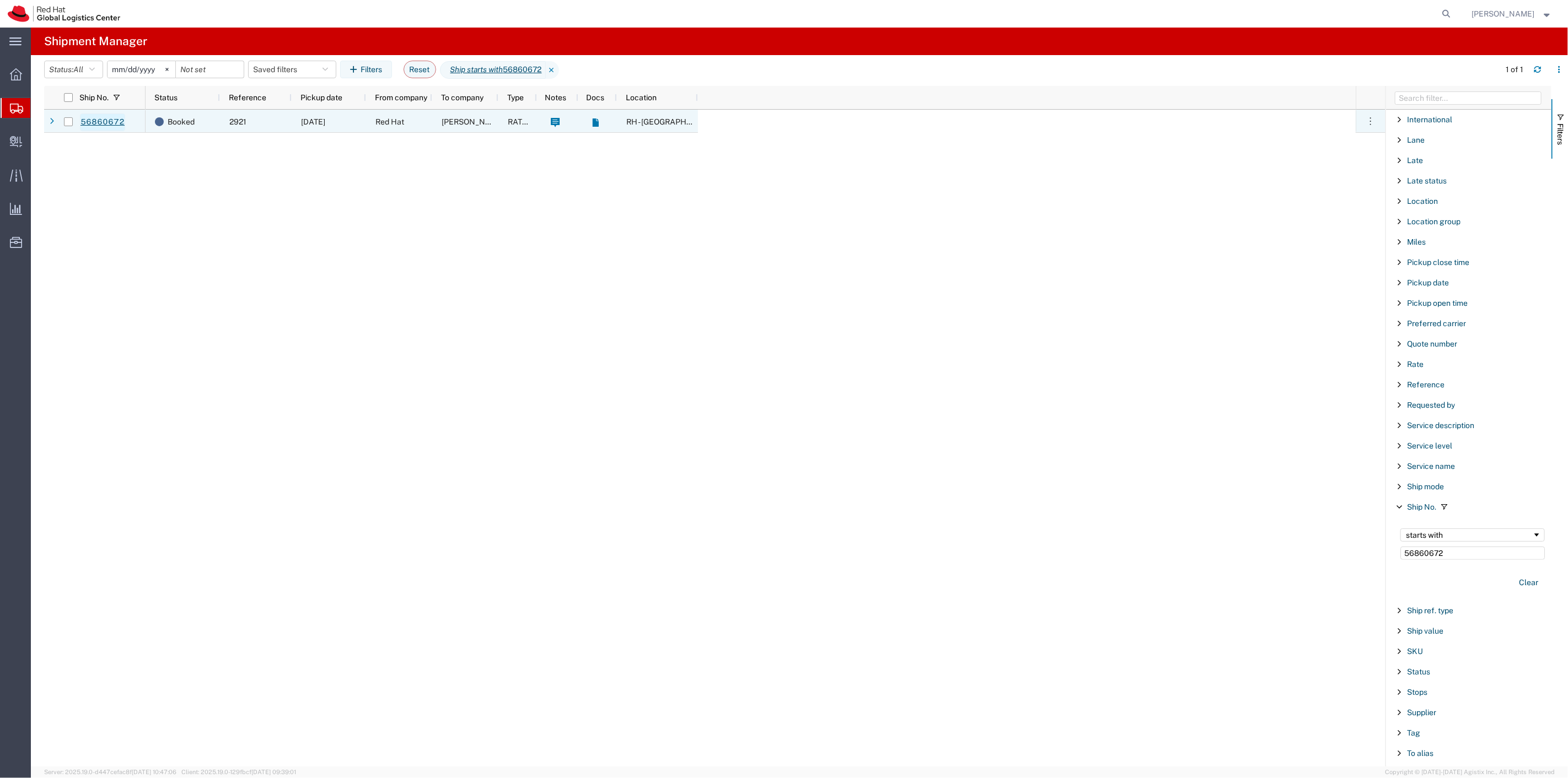
type input "56860672"
click at [108, 118] on link "56860672" at bounding box center [102, 122] width 45 height 18
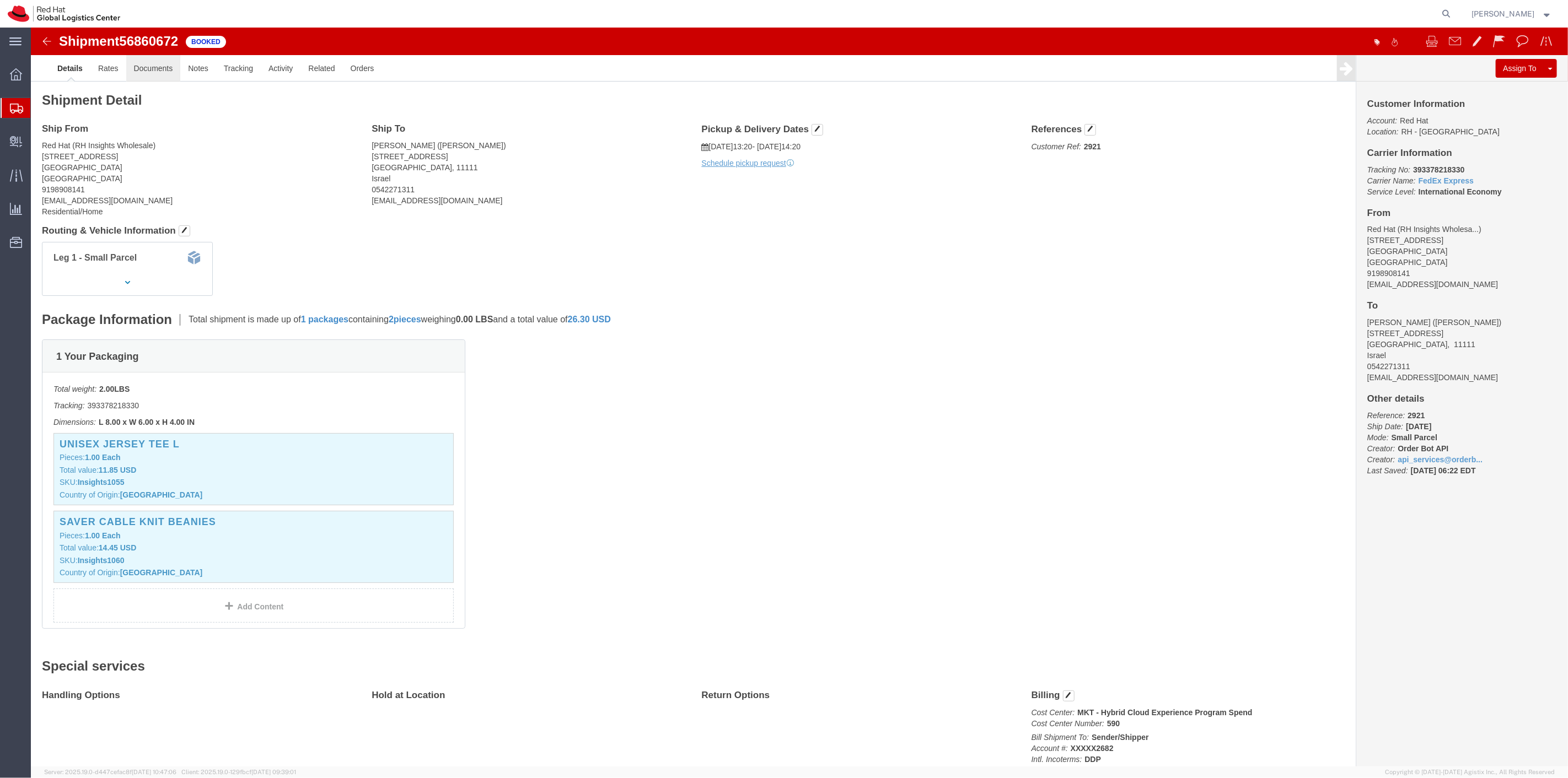
click link "Documents"
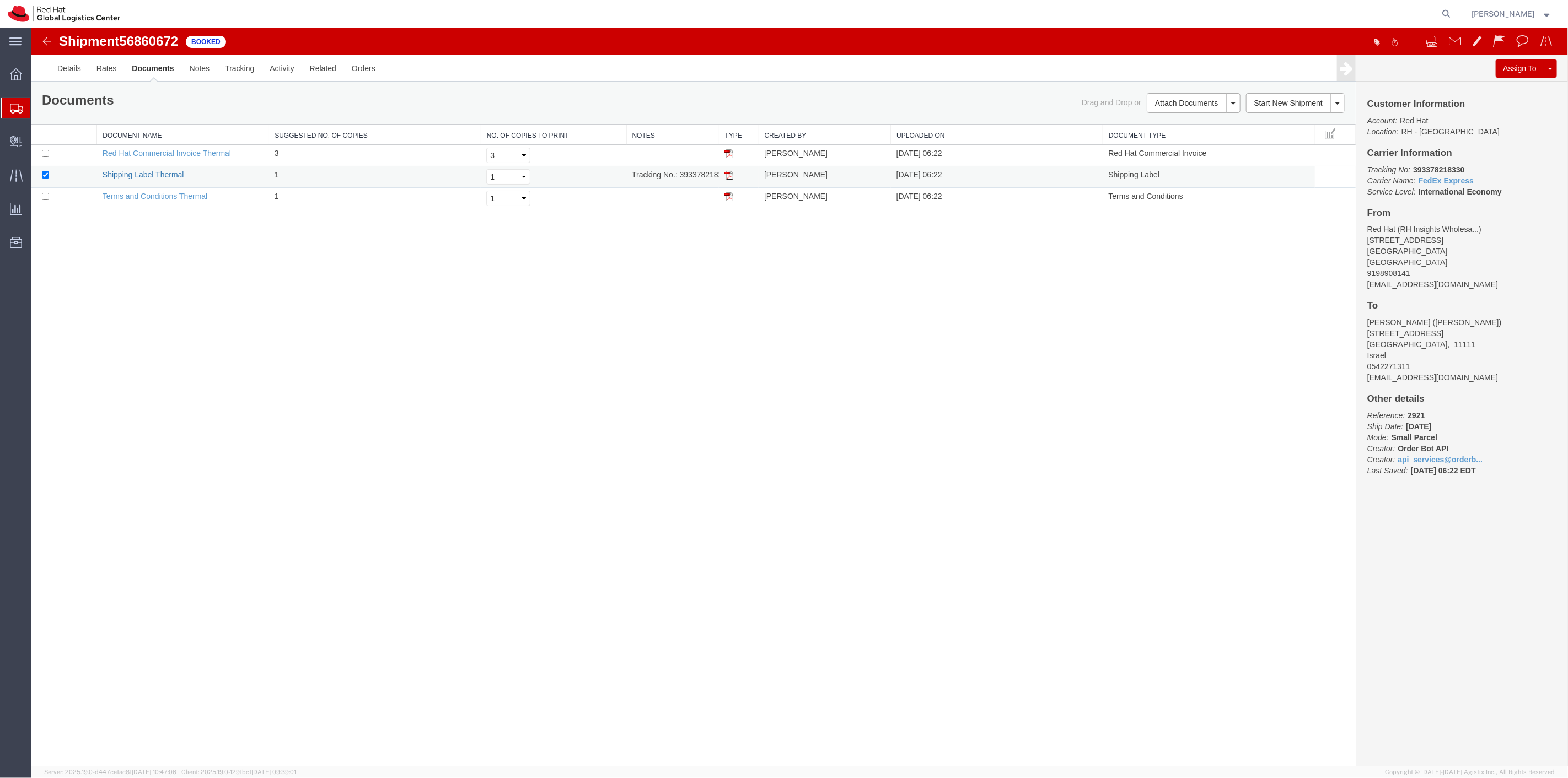
click at [155, 170] on link "Shipping Label Thermal" at bounding box center [143, 174] width 81 height 8
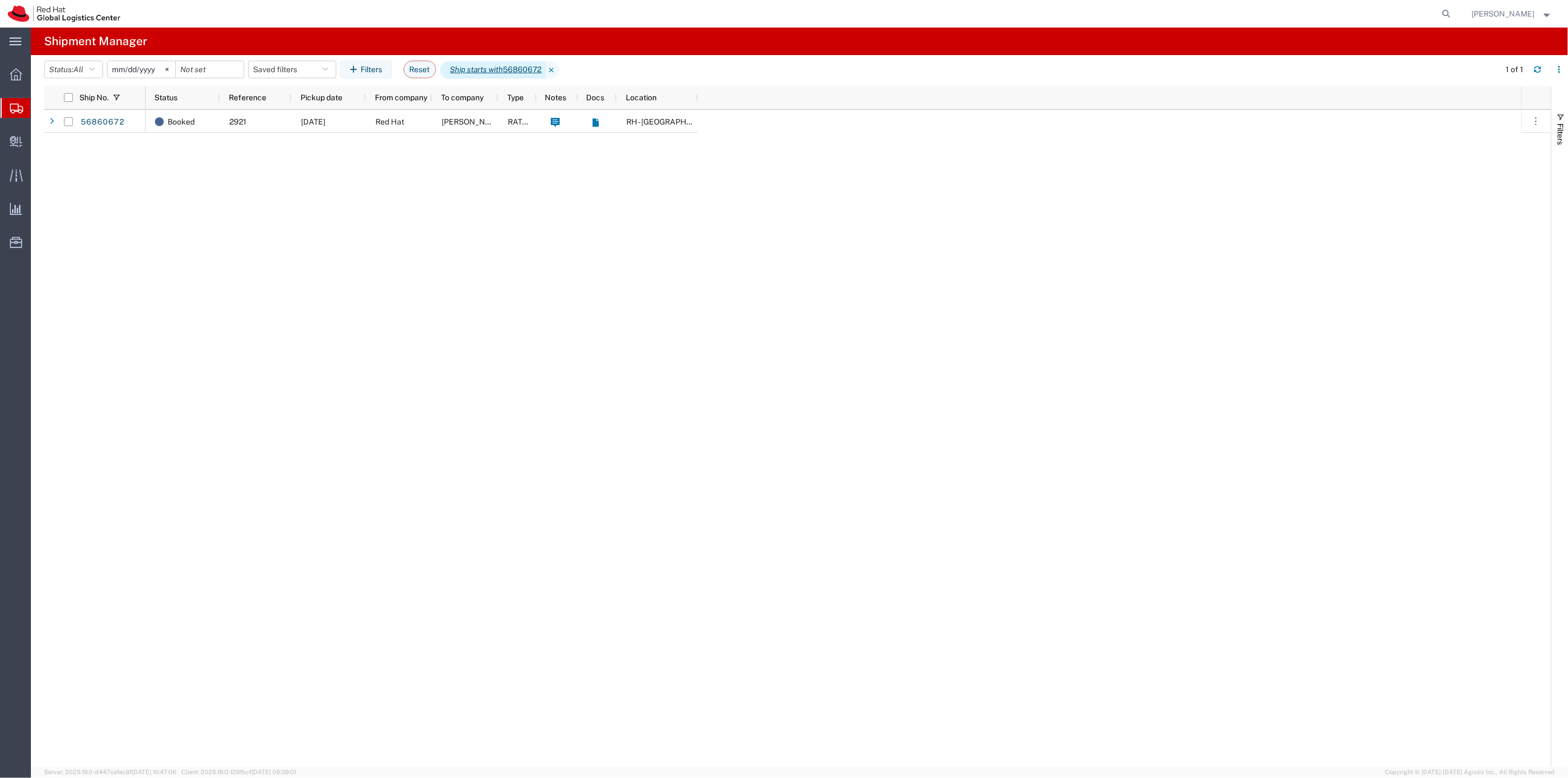
click at [501, 76] on span "Ship starts with 56860672" at bounding box center [492, 69] width 106 height 18
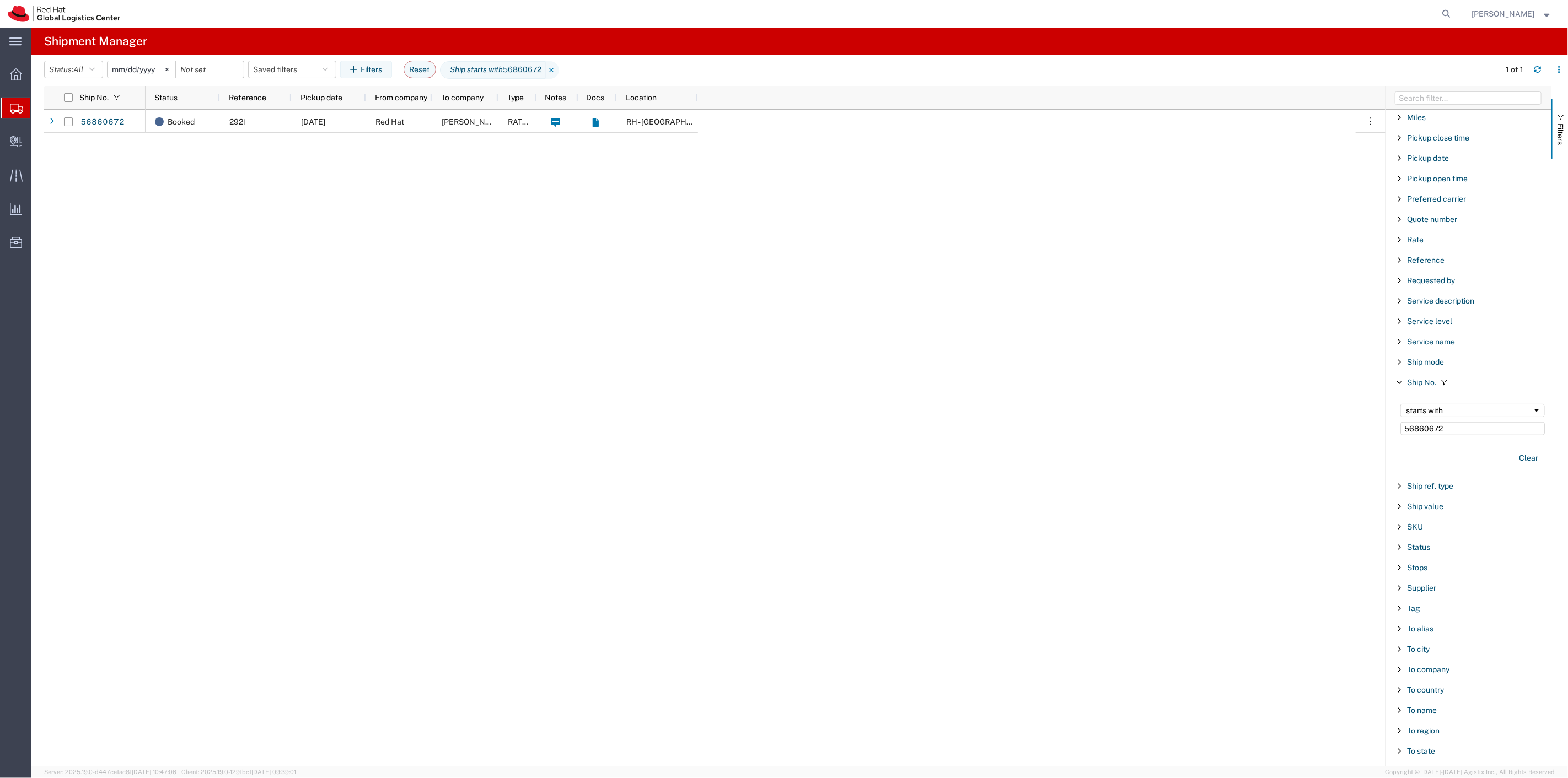
drag, startPoint x: 1372, startPoint y: 497, endPoint x: 1397, endPoint y: 501, distance: 25.3
click at [1384, 499] on div "Ship No. Status Reference Pickup date From company To company Type Notes Docs L…" at bounding box center [806, 426] width 1524 height 681
drag, startPoint x: 1443, startPoint y: 433, endPoint x: 1361, endPoint y: 431, distance: 82.0
click at [1363, 433] on div "Ship No. Status Reference Pickup date From company To company Type Notes Docs L…" at bounding box center [806, 426] width 1524 height 681
type input "56860681"
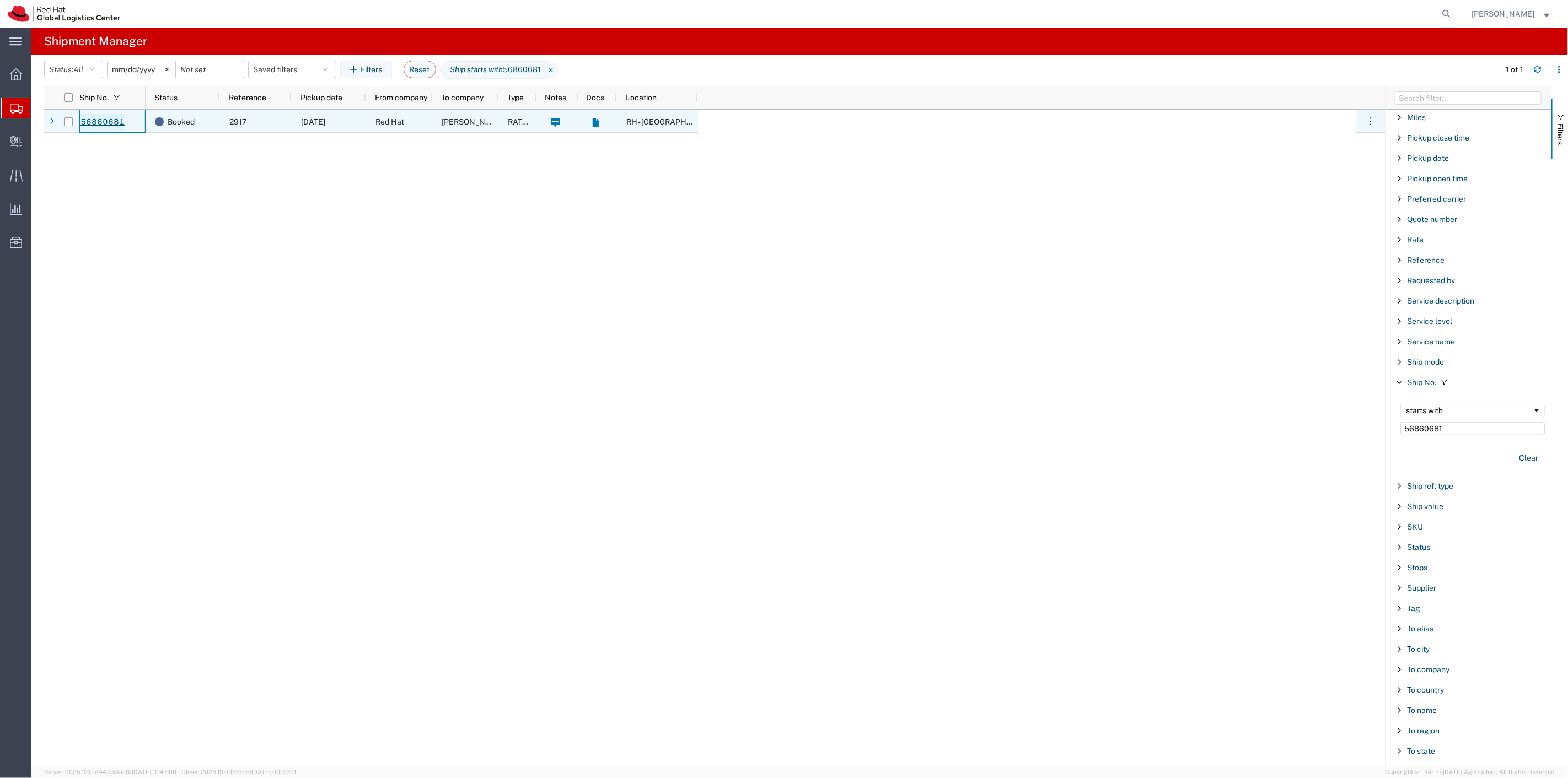
click at [99, 128] on link "56860681" at bounding box center [102, 122] width 45 height 18
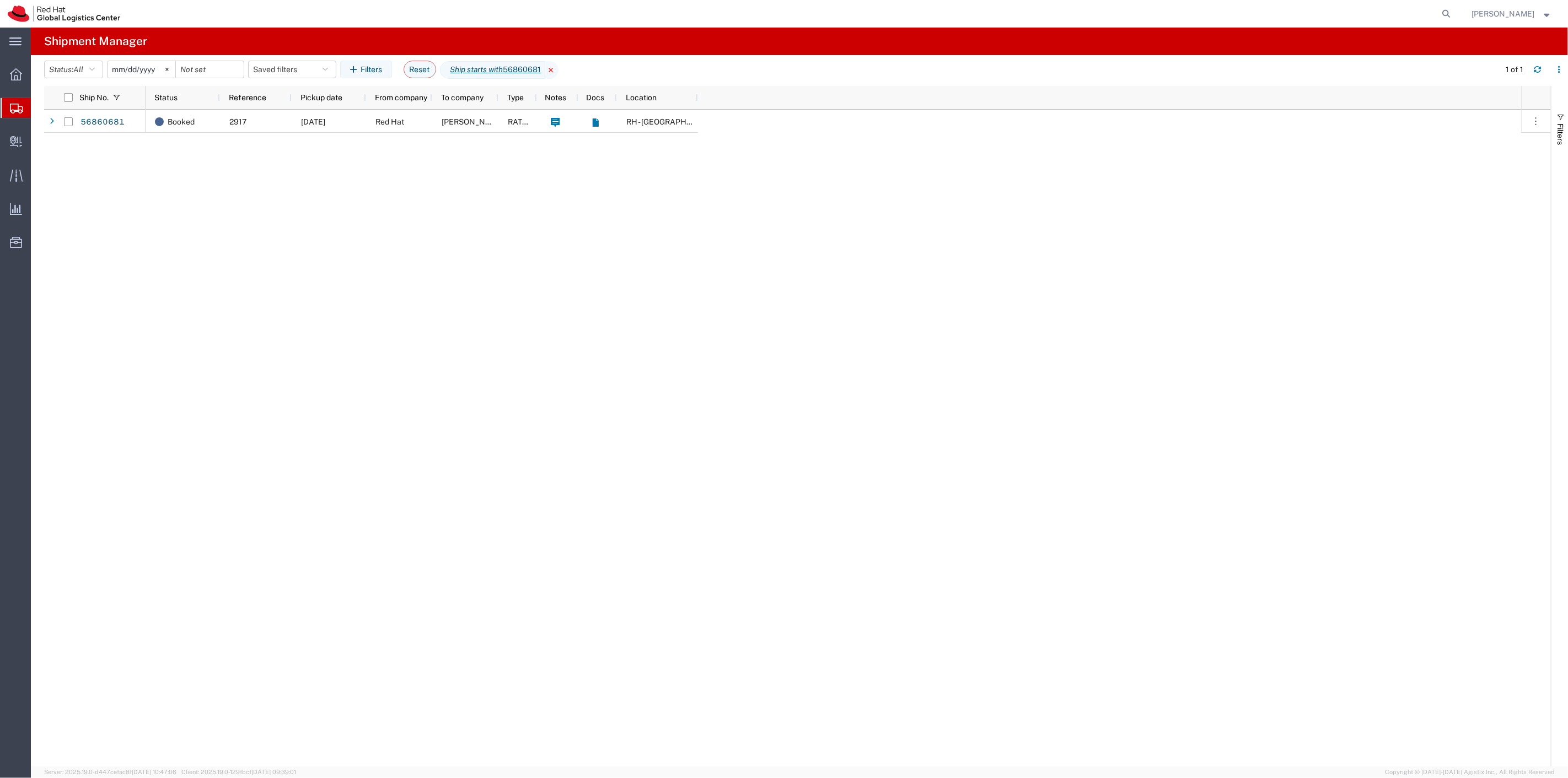
click at [558, 67] on icon at bounding box center [552, 69] width 14 height 18
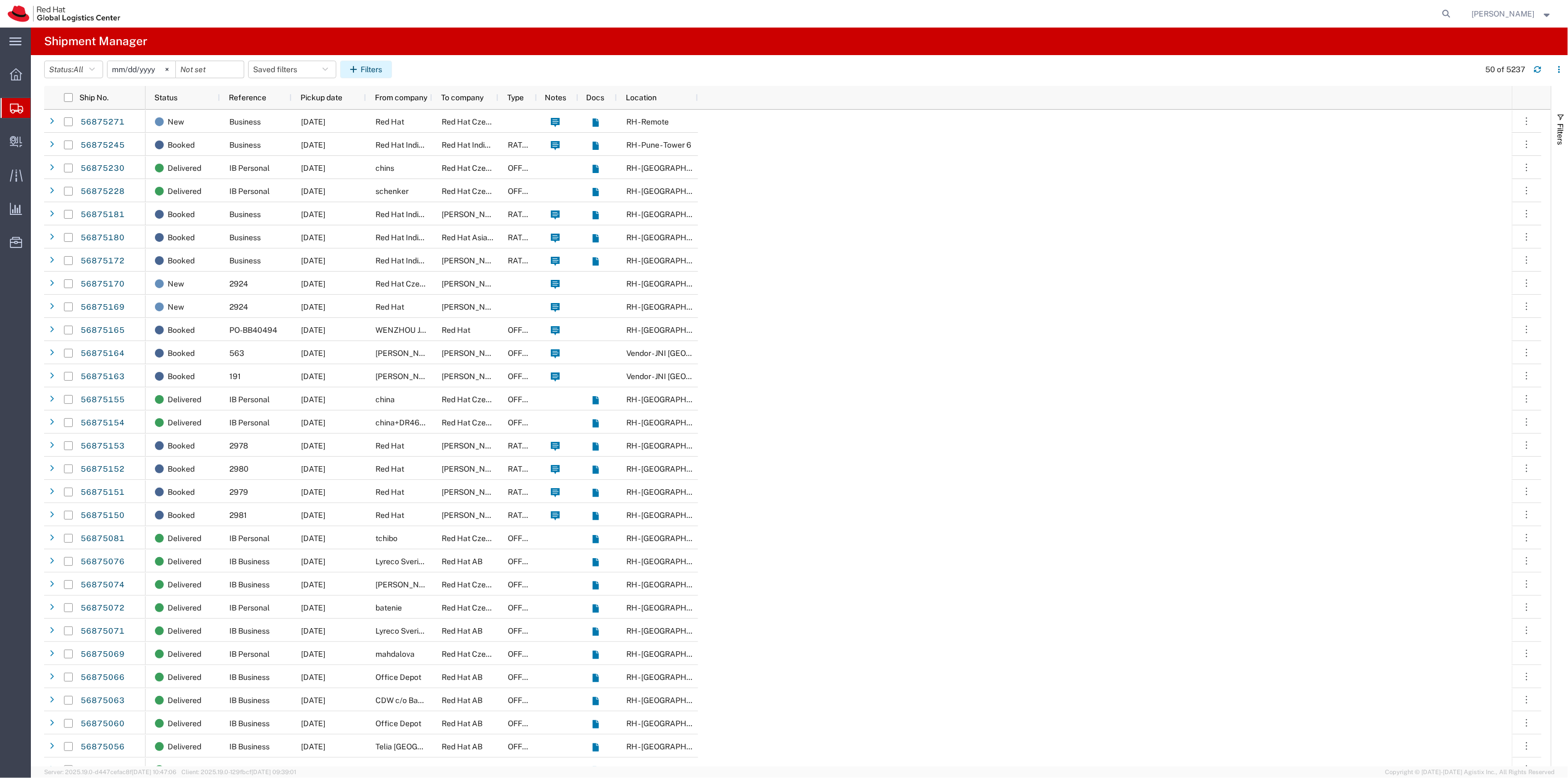
click at [367, 64] on button "Filters" at bounding box center [366, 69] width 52 height 18
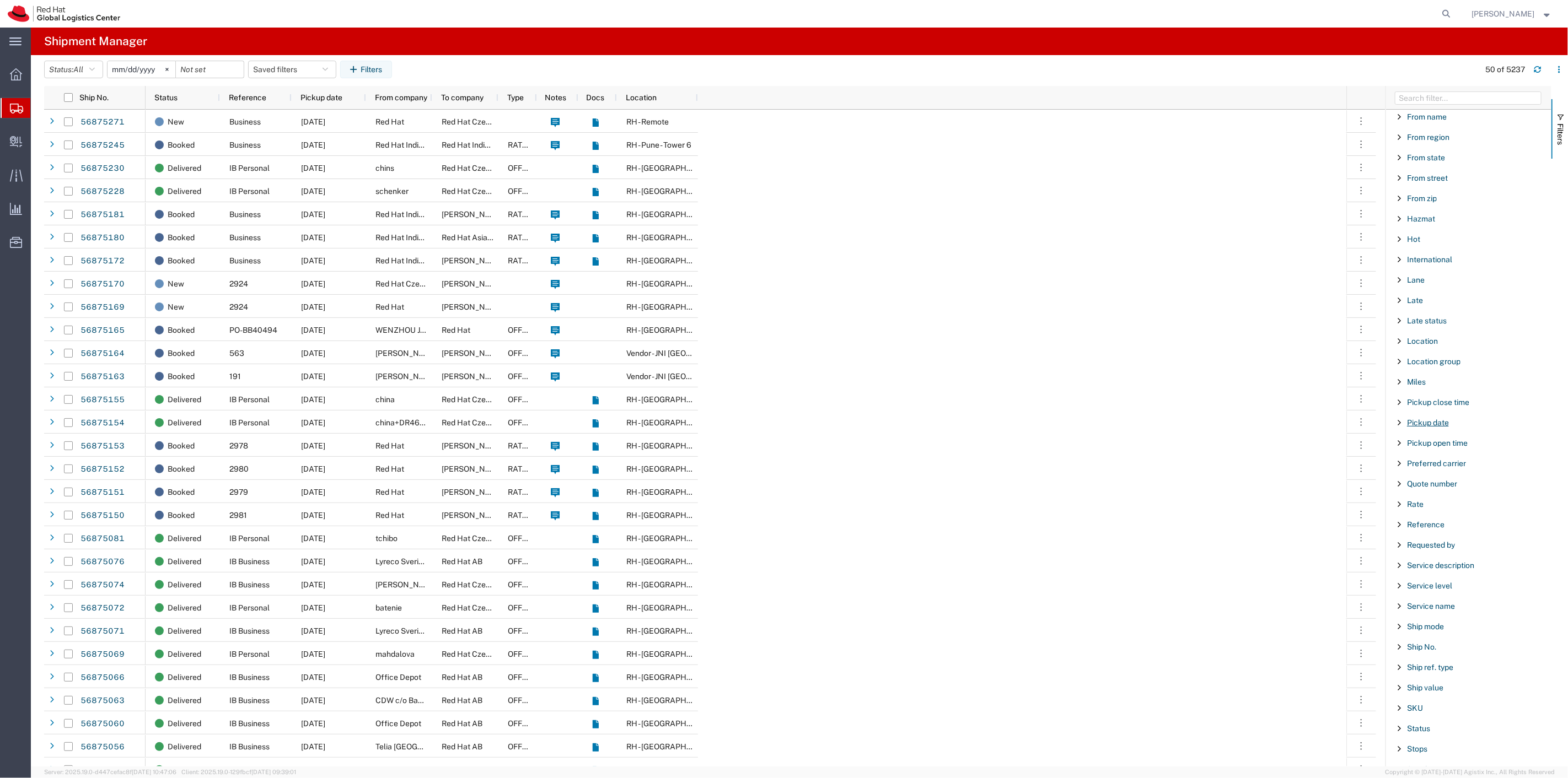
scroll to position [490, 0]
click at [1398, 450] on span "Filter List 66 Filters" at bounding box center [1400, 447] width 8 height 8
click at [1434, 495] on input "Filter Value" at bounding box center [1472, 493] width 145 height 14
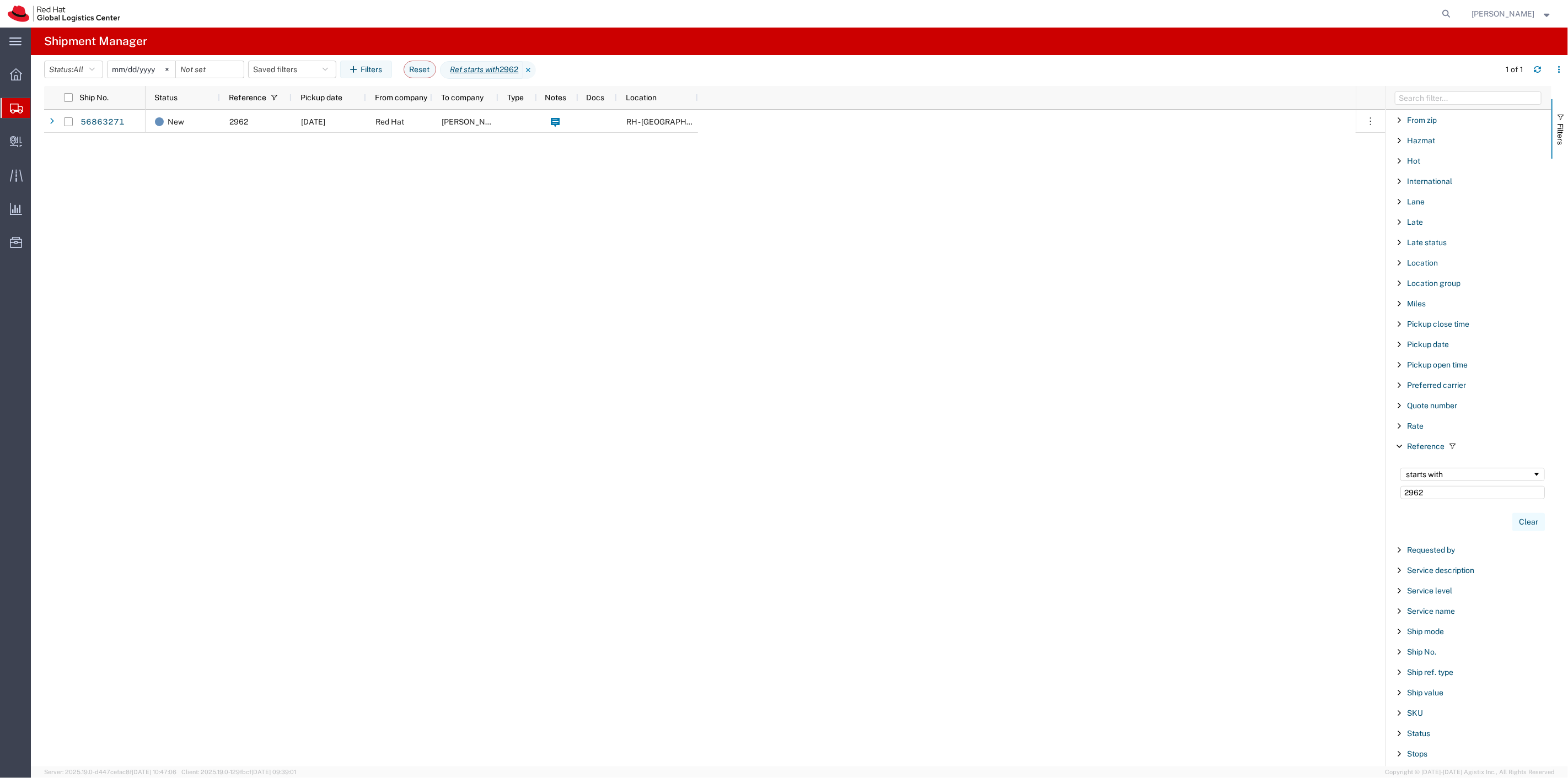
type input "2962"
click at [1530, 526] on button "Clear" at bounding box center [1528, 523] width 32 height 19
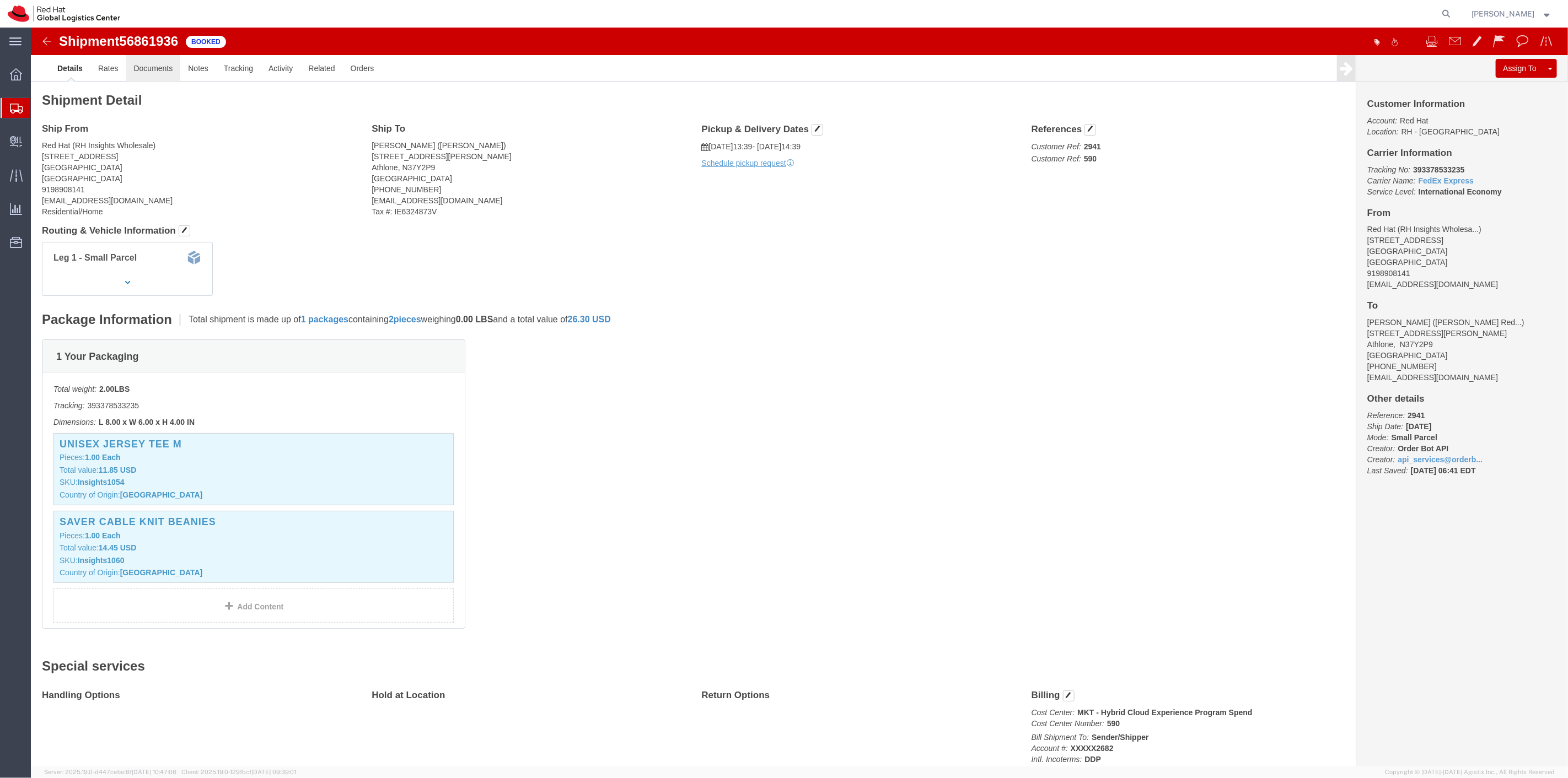
click link "Documents"
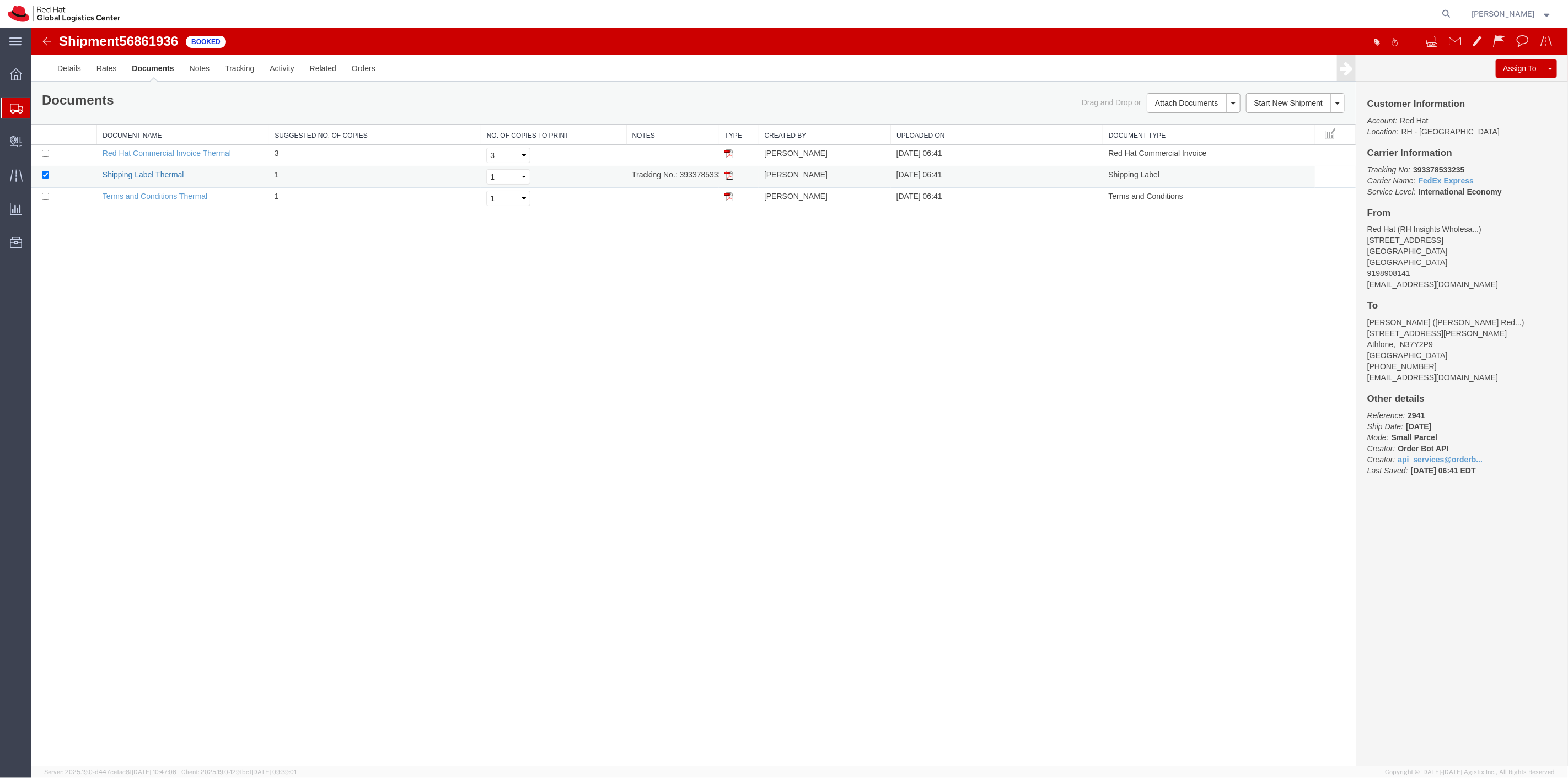
click at [152, 175] on link "Shipping Label Thermal" at bounding box center [143, 174] width 81 height 8
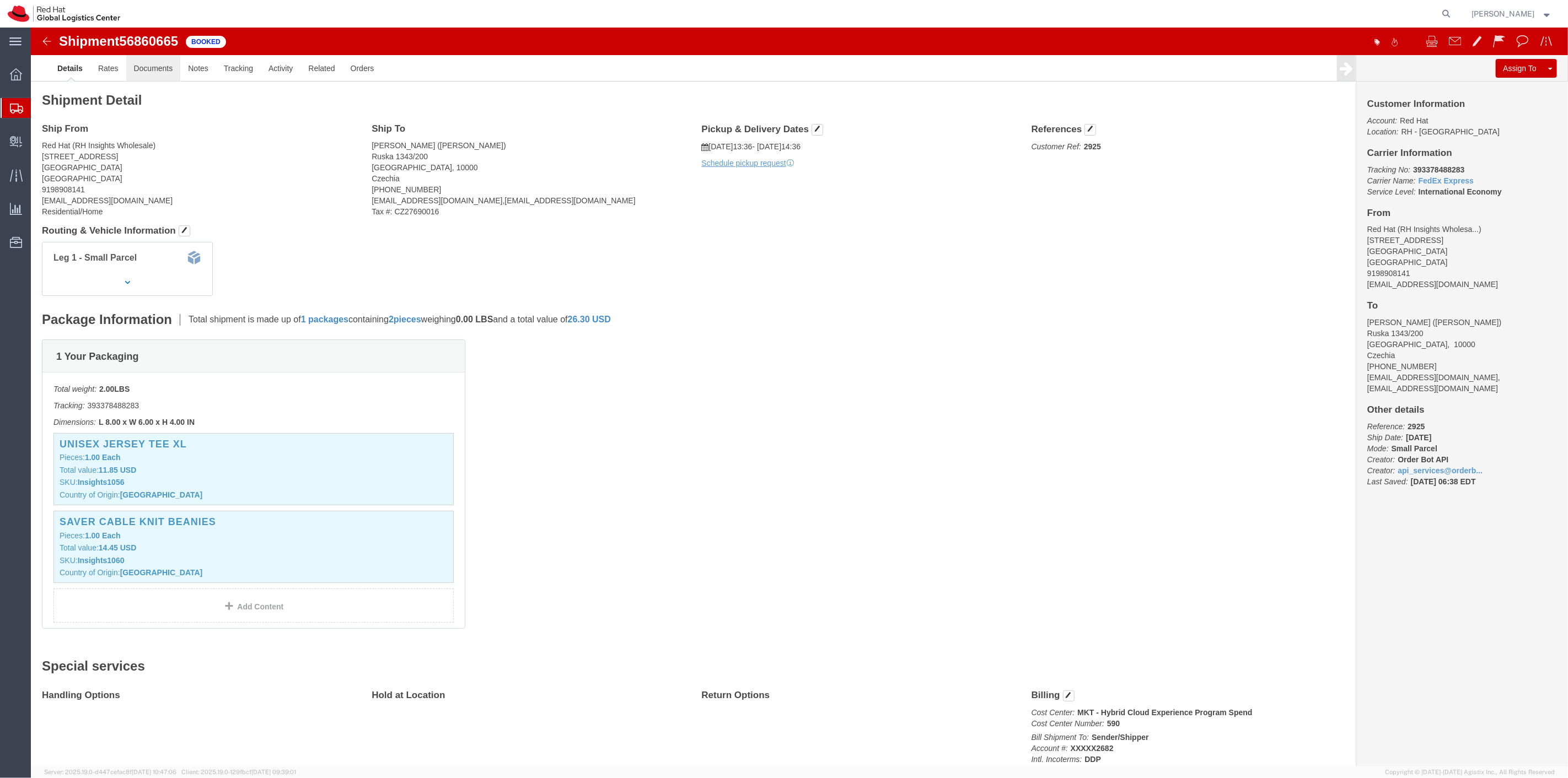
click link "Documents"
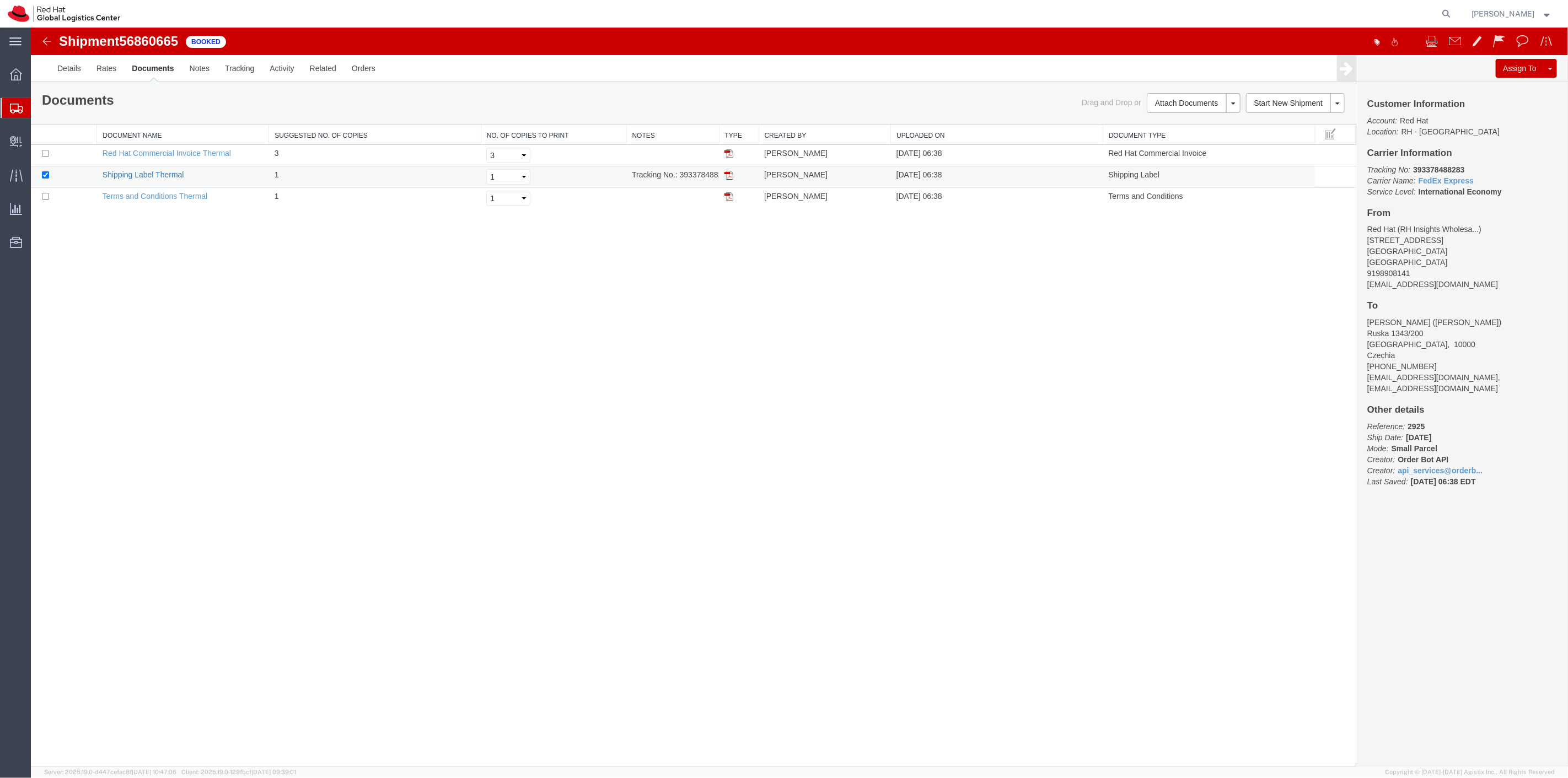
click at [161, 172] on link "Shipping Label Thermal" at bounding box center [143, 174] width 81 height 8
click at [161, 175] on link "Shipping Label Thermal" at bounding box center [143, 174] width 81 height 8
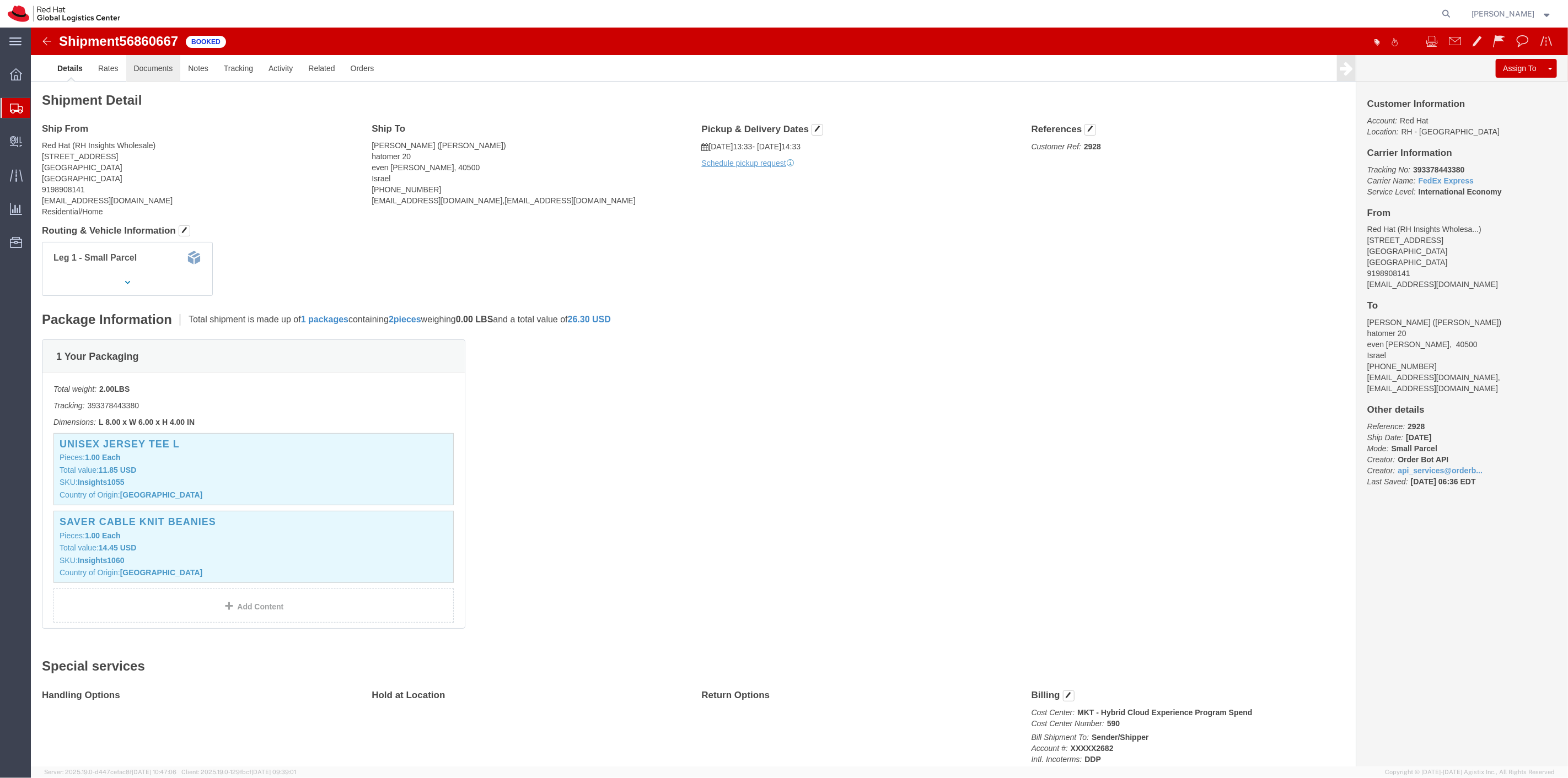
click link "Documents"
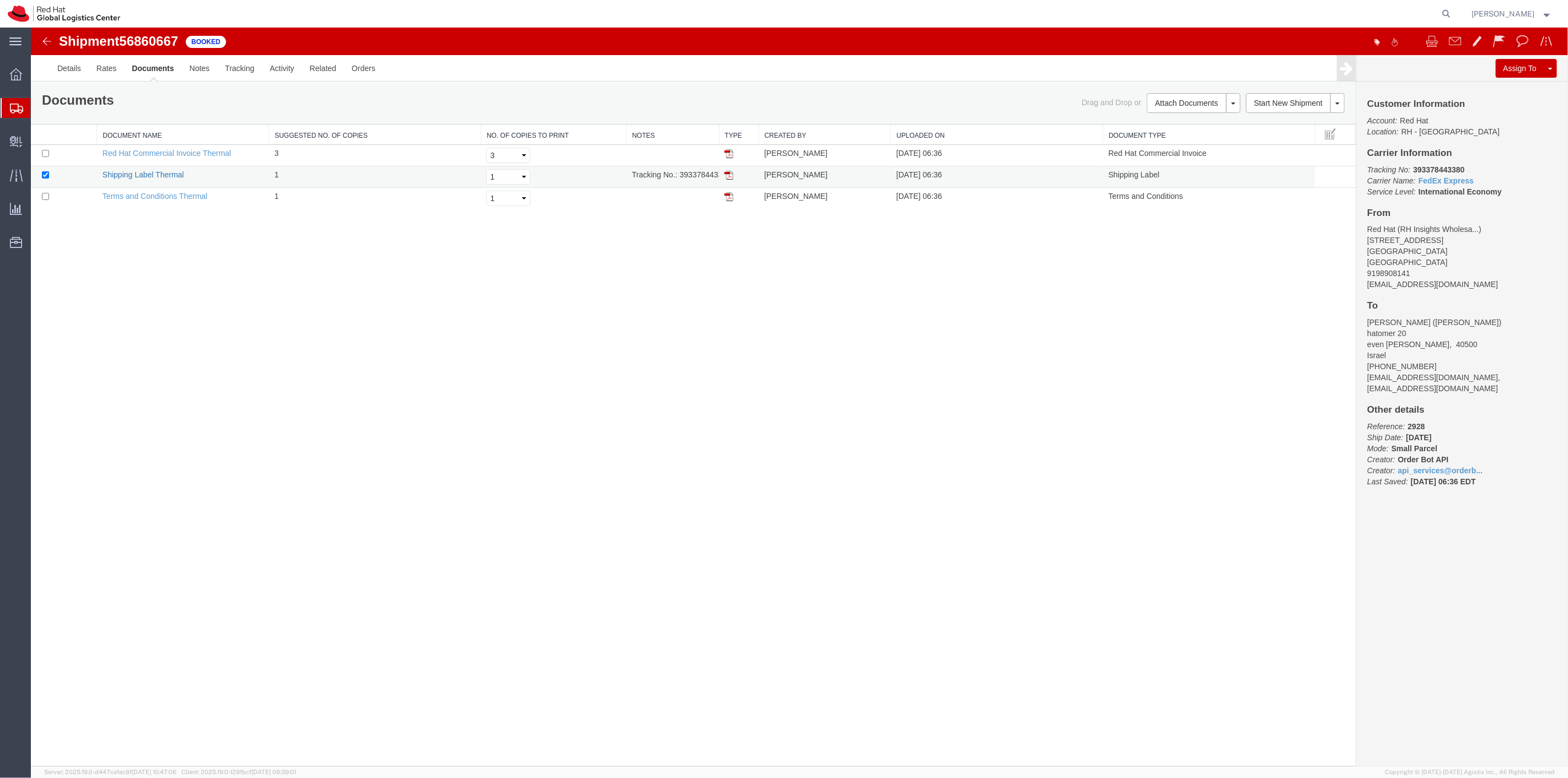
click at [143, 177] on link "Shipping Label Thermal" at bounding box center [143, 174] width 81 height 8
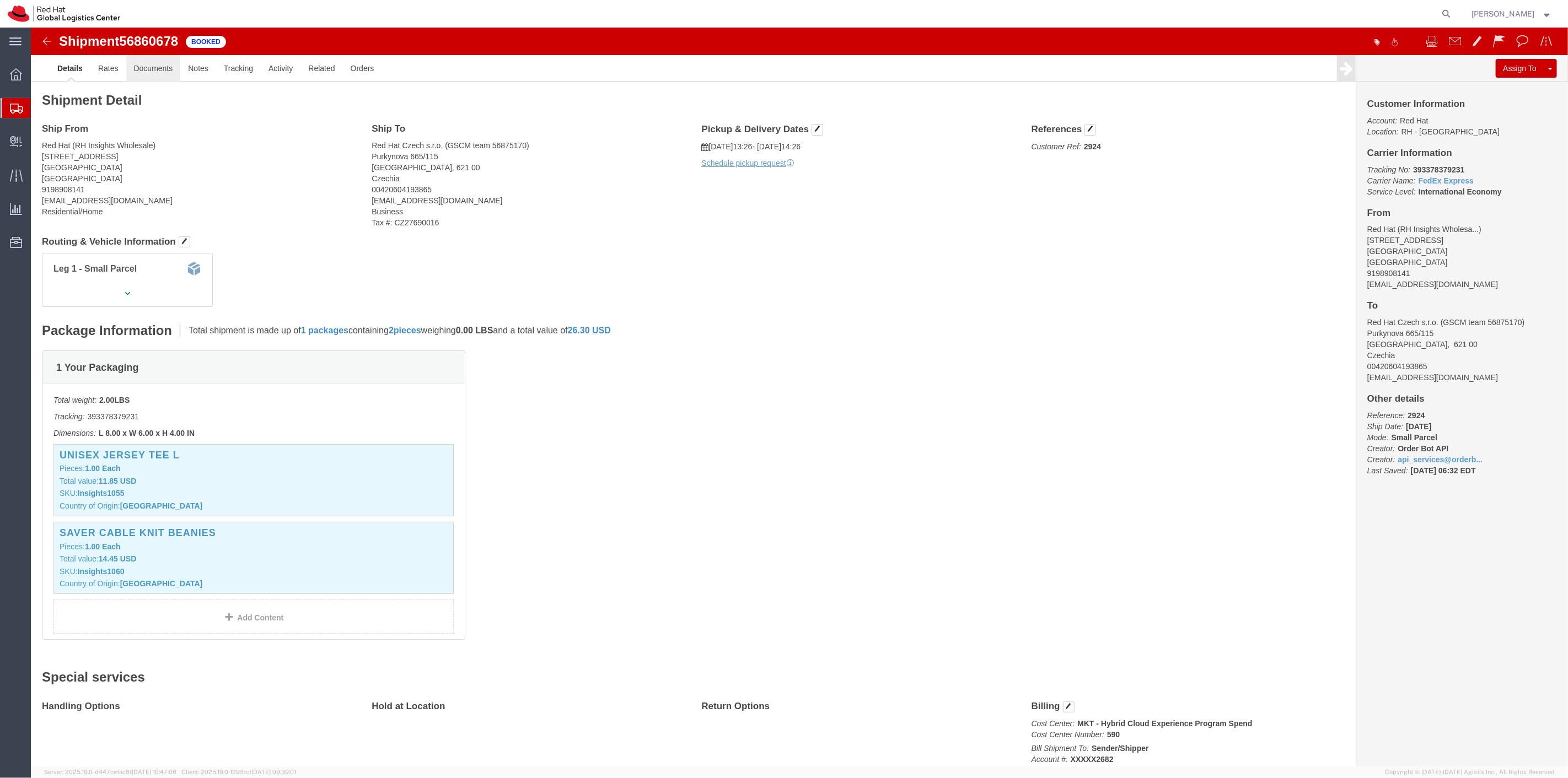
click link "Documents"
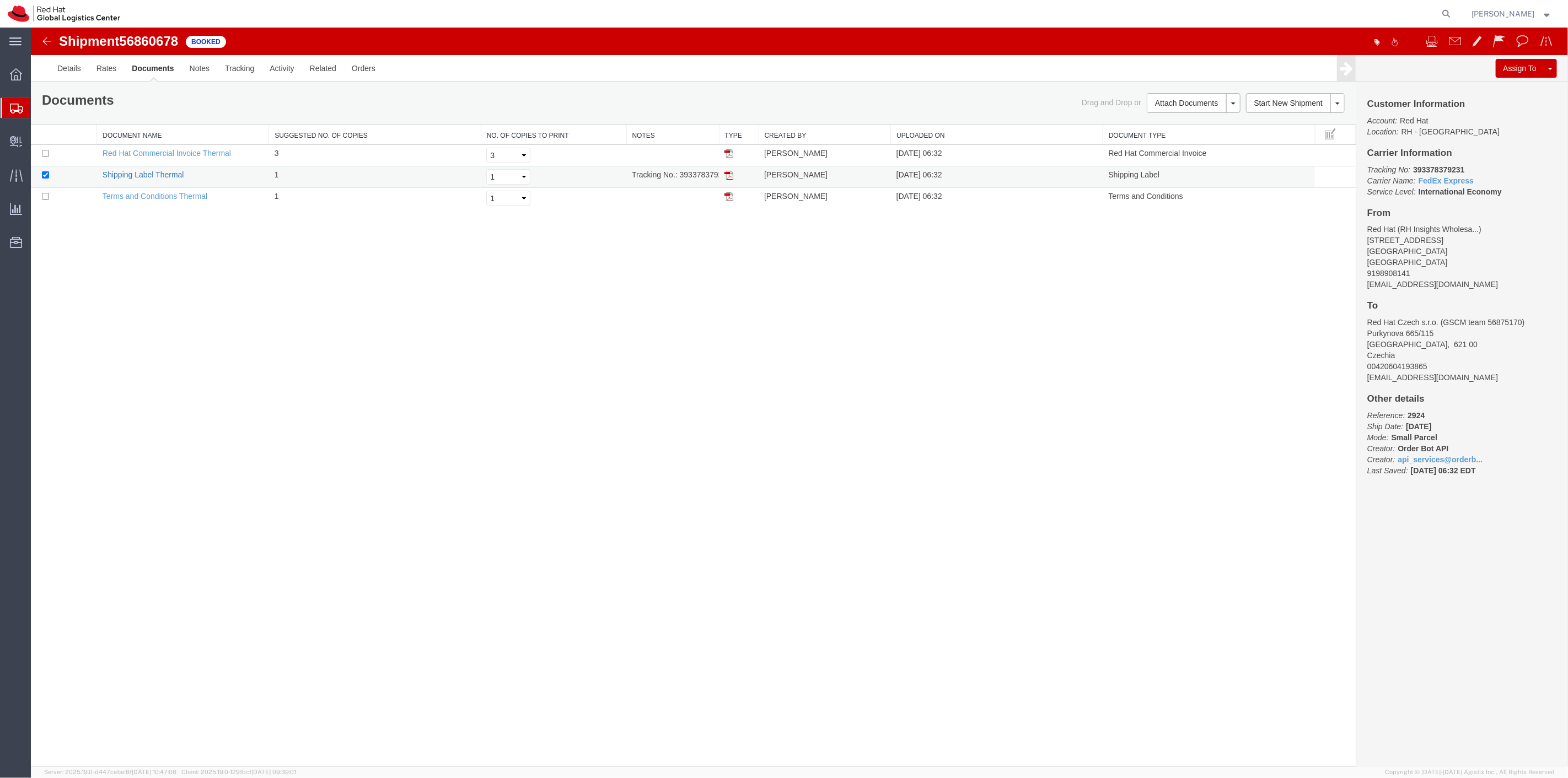
click at [113, 174] on link "Shipping Label Thermal" at bounding box center [143, 174] width 81 height 8
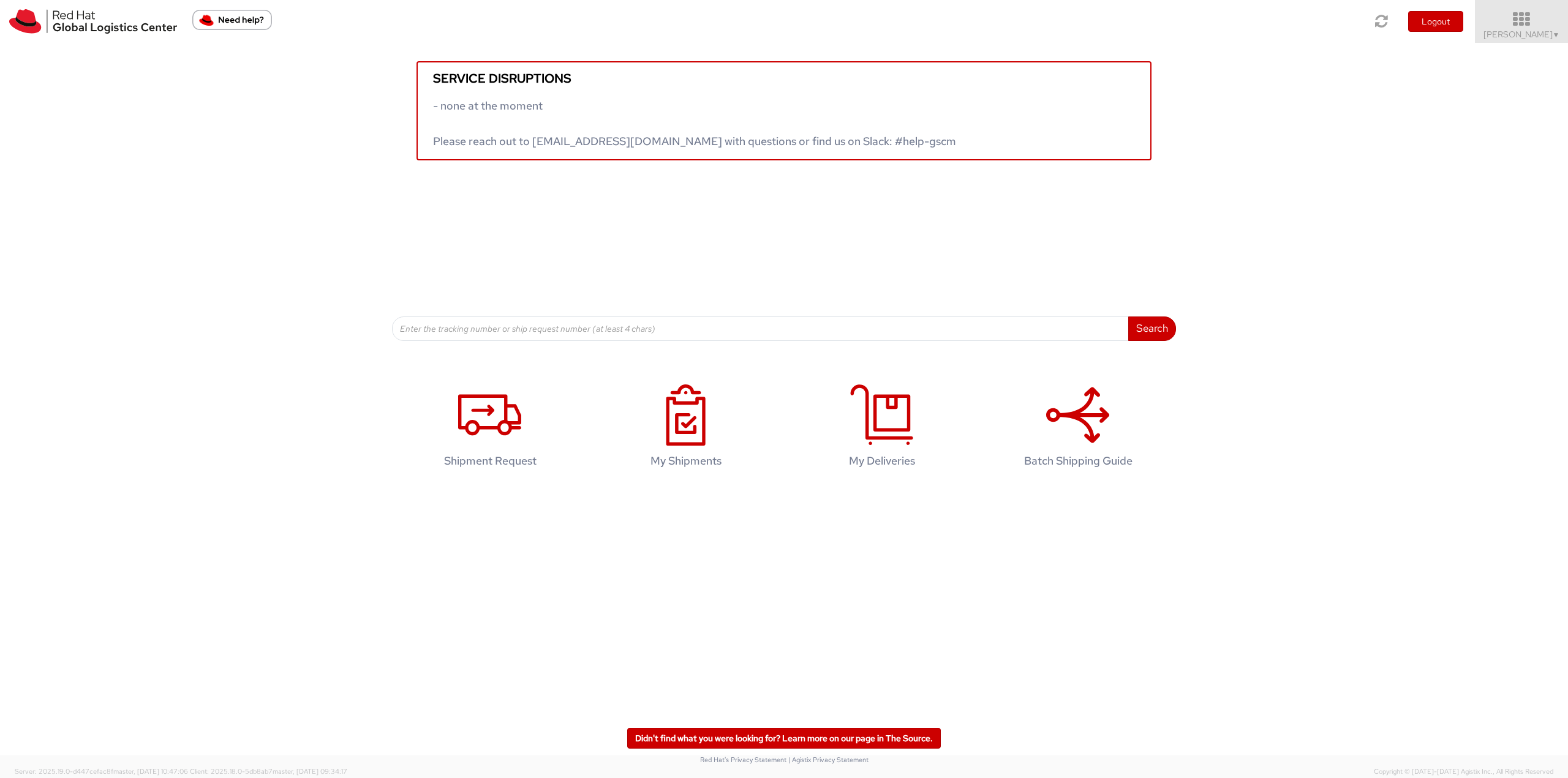
click at [1534, 38] on span "[PERSON_NAME] ▼" at bounding box center [1521, 35] width 76 height 11
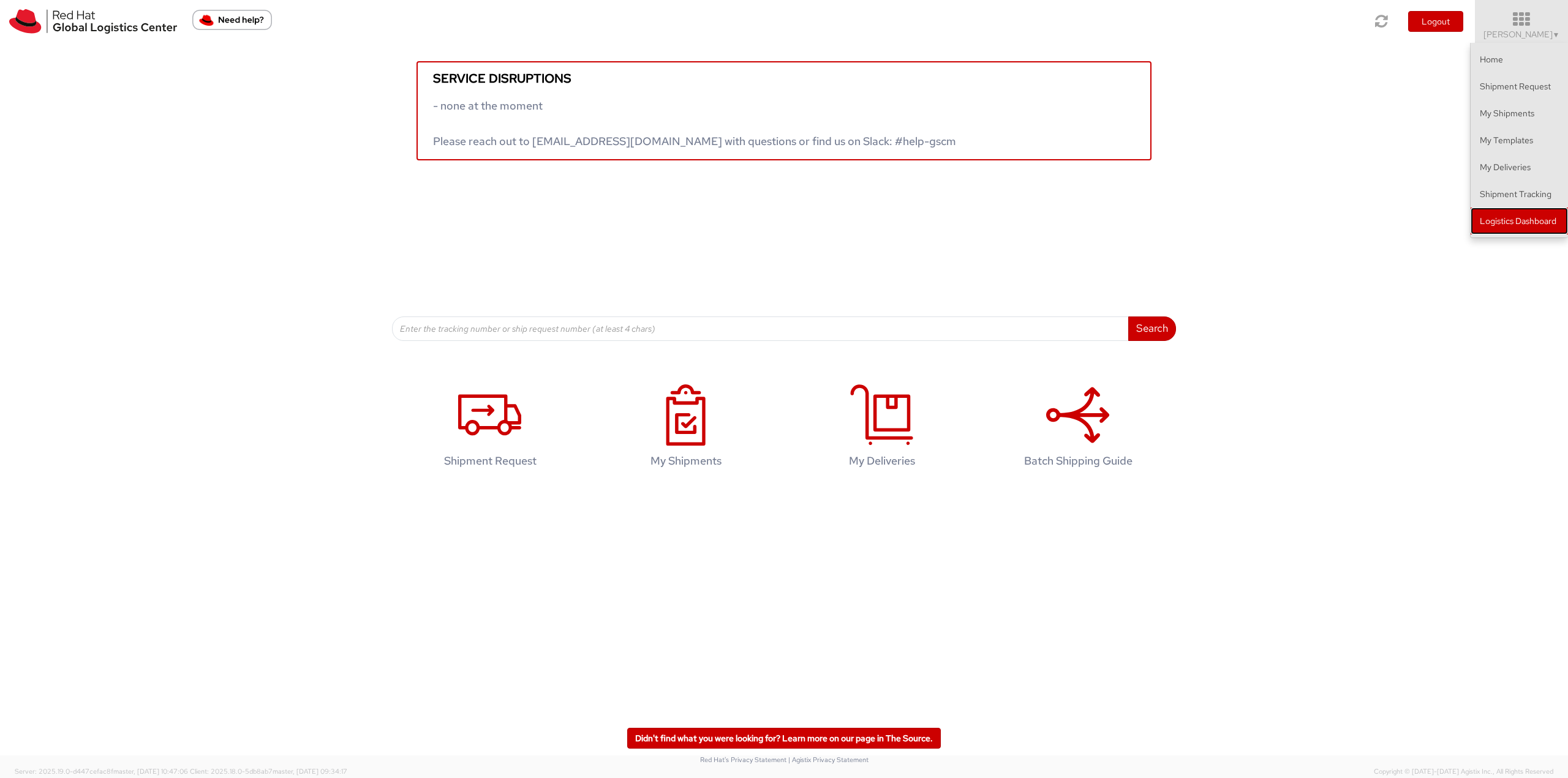
click at [1540, 222] on link "Logistics Dashboard" at bounding box center [1520, 221] width 98 height 27
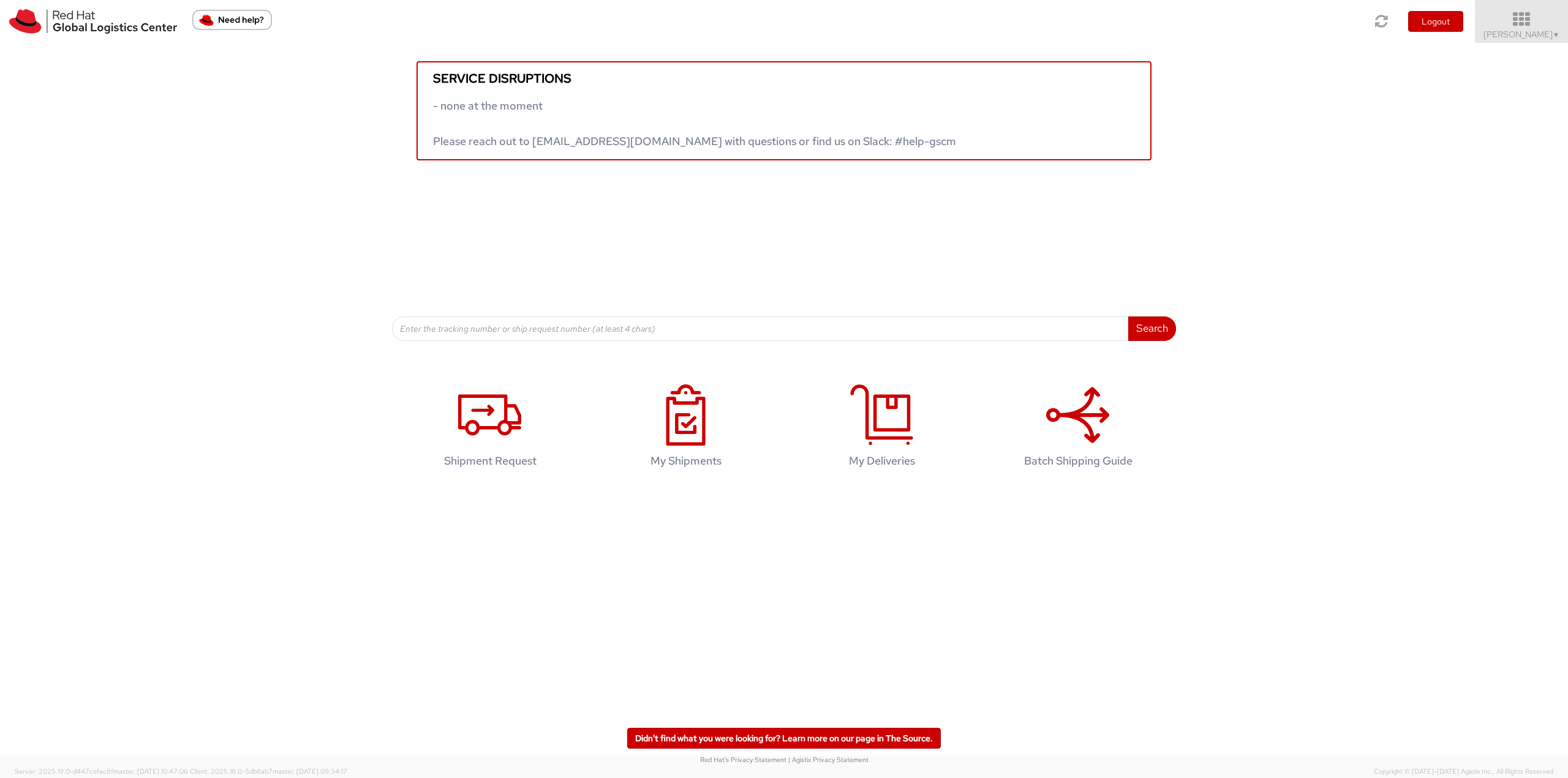
click at [1544, 33] on span "Jason Alexander ▼" at bounding box center [1521, 35] width 76 height 11
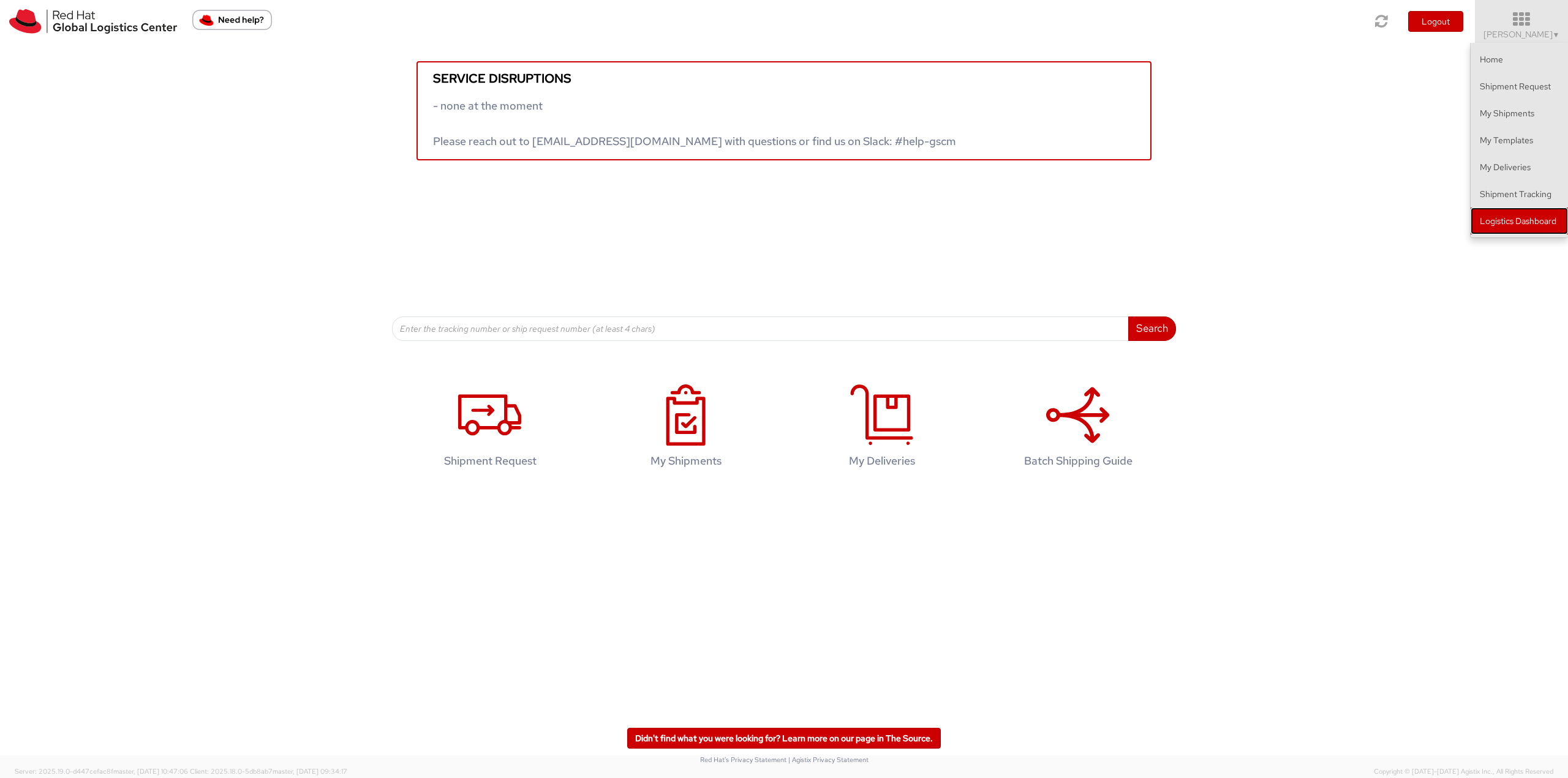
click at [1521, 217] on link "Logistics Dashboard" at bounding box center [1520, 221] width 98 height 27
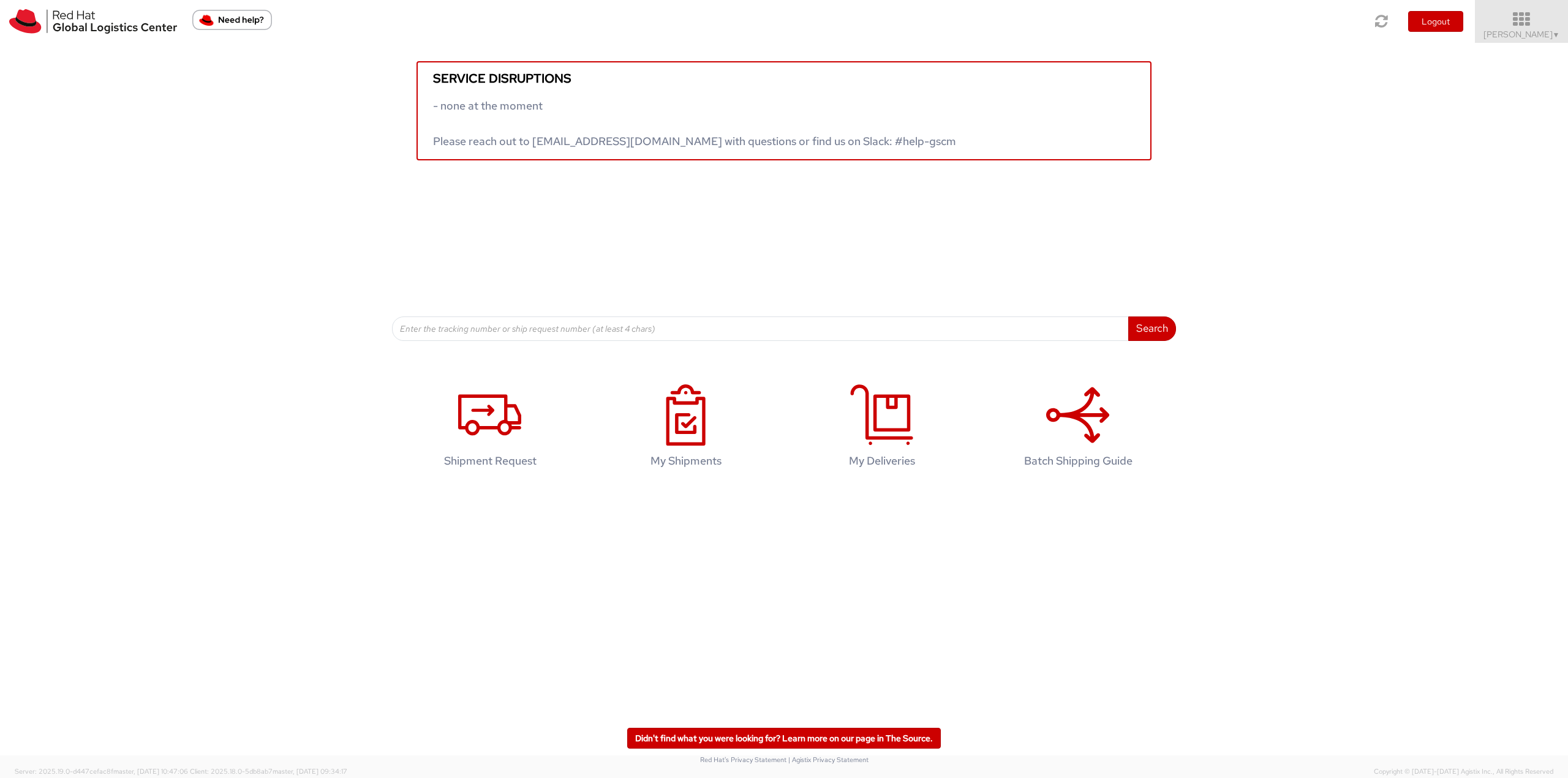
click at [1520, 31] on span "Jason Alexander ▼" at bounding box center [1521, 35] width 76 height 11
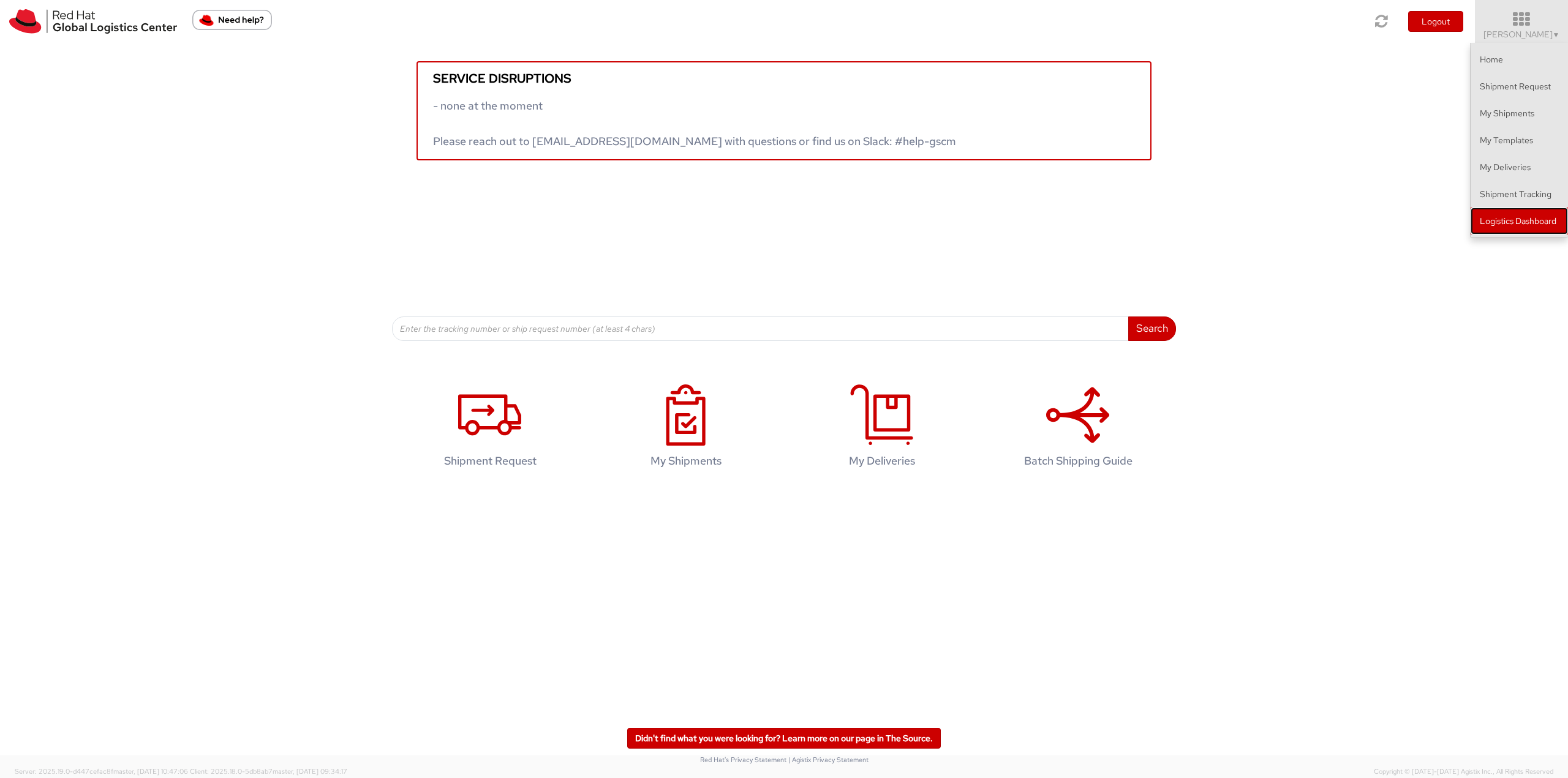
click at [1534, 224] on link "Logistics Dashboard" at bounding box center [1520, 221] width 98 height 27
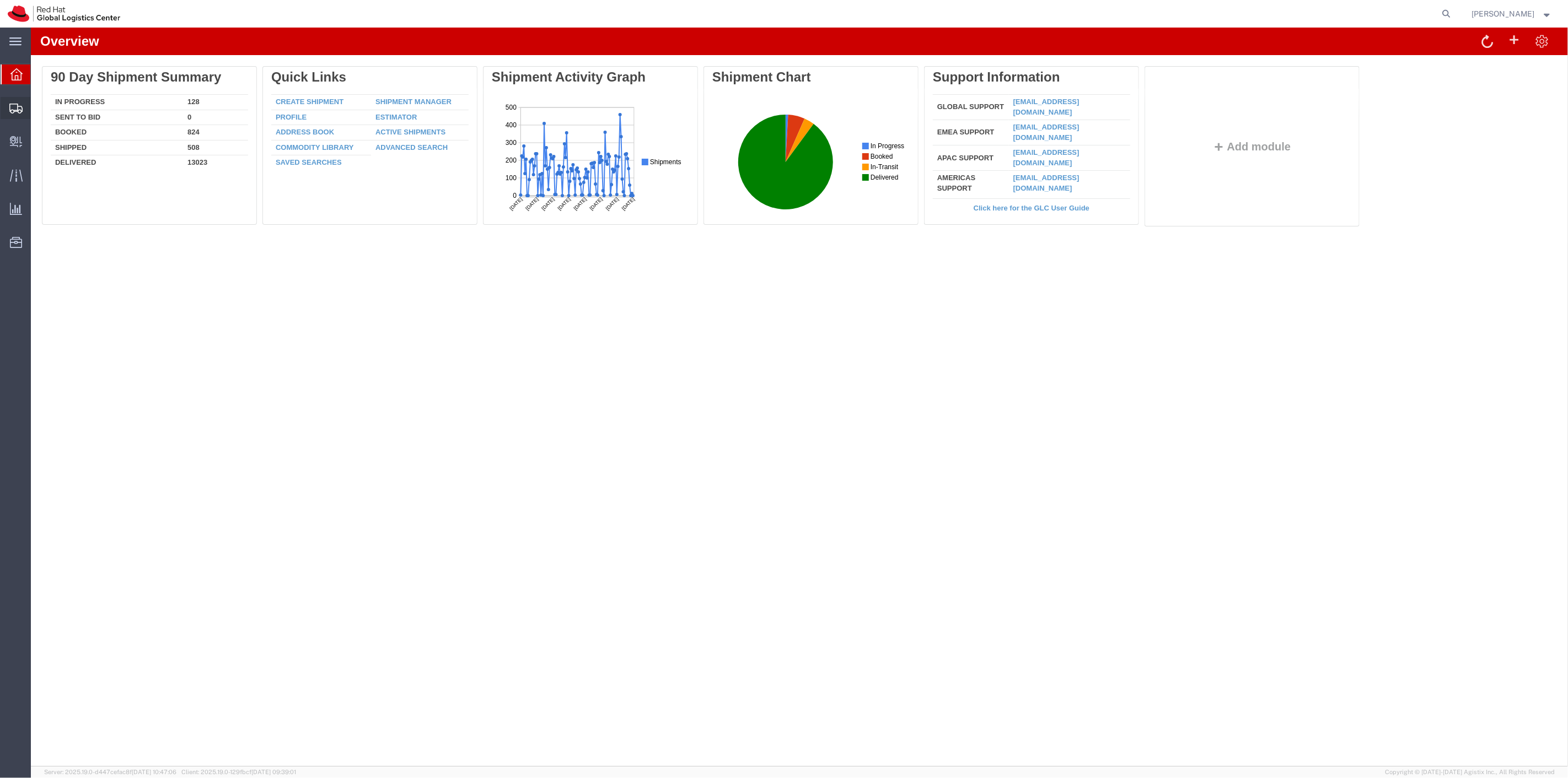
click at [0, 0] on span "Shipment Manager" at bounding box center [0, 0] width 0 height 0
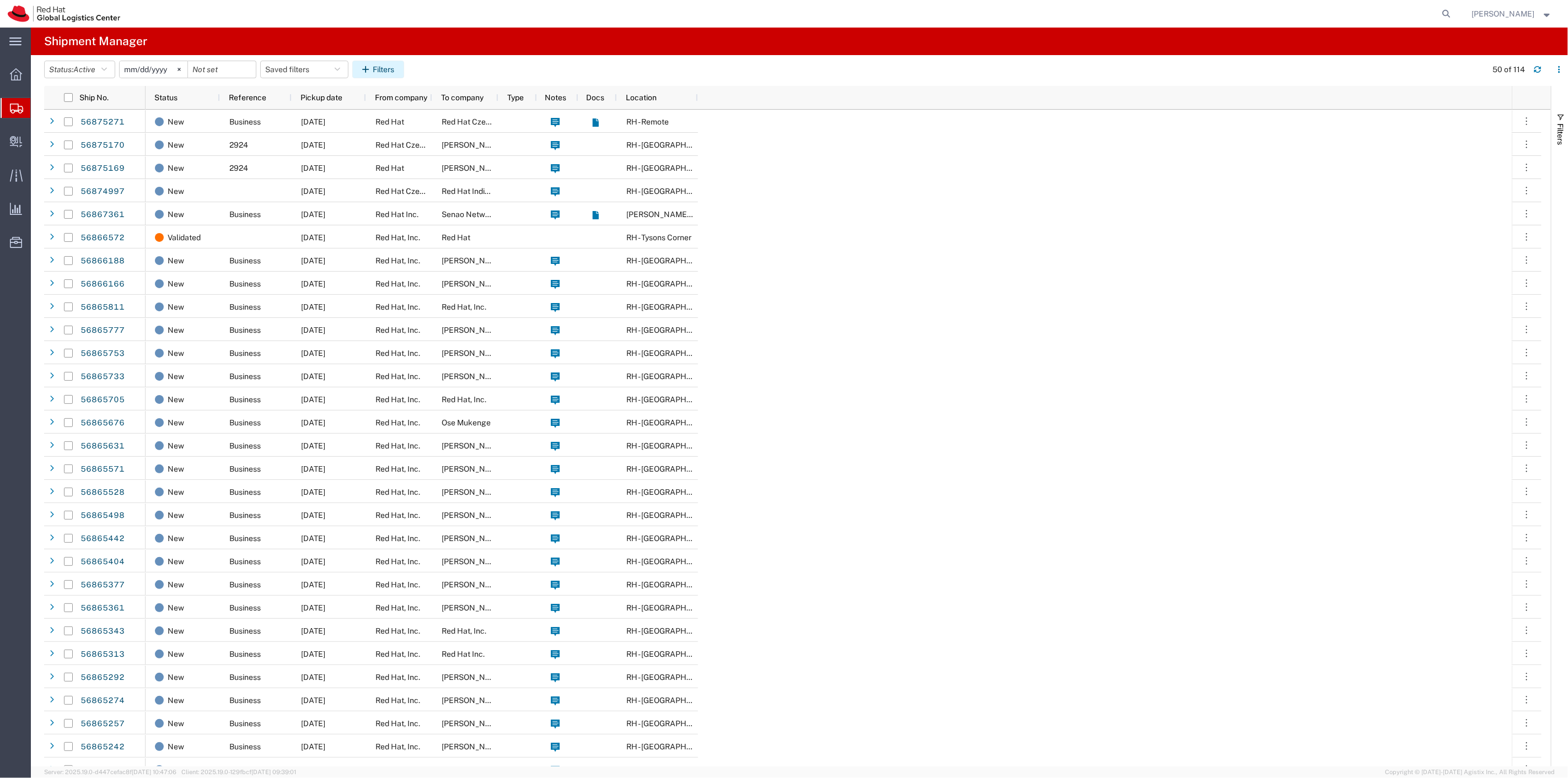
click at [372, 68] on icon "button" at bounding box center [367, 69] width 10 height 8
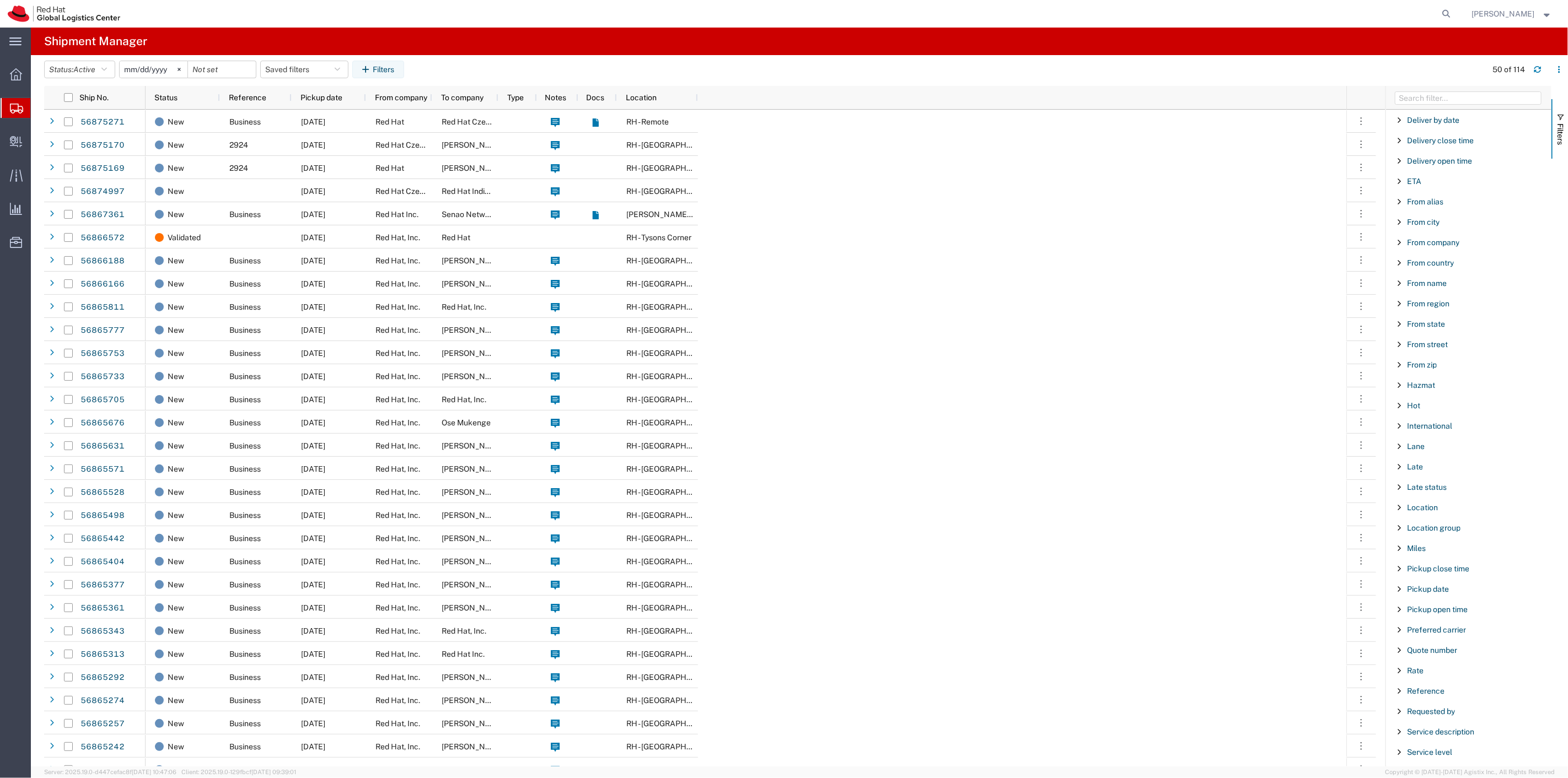
scroll to position [551, 0]
click at [1398, 508] on span "Filter List 66 Filters" at bounding box center [1400, 507] width 8 height 8
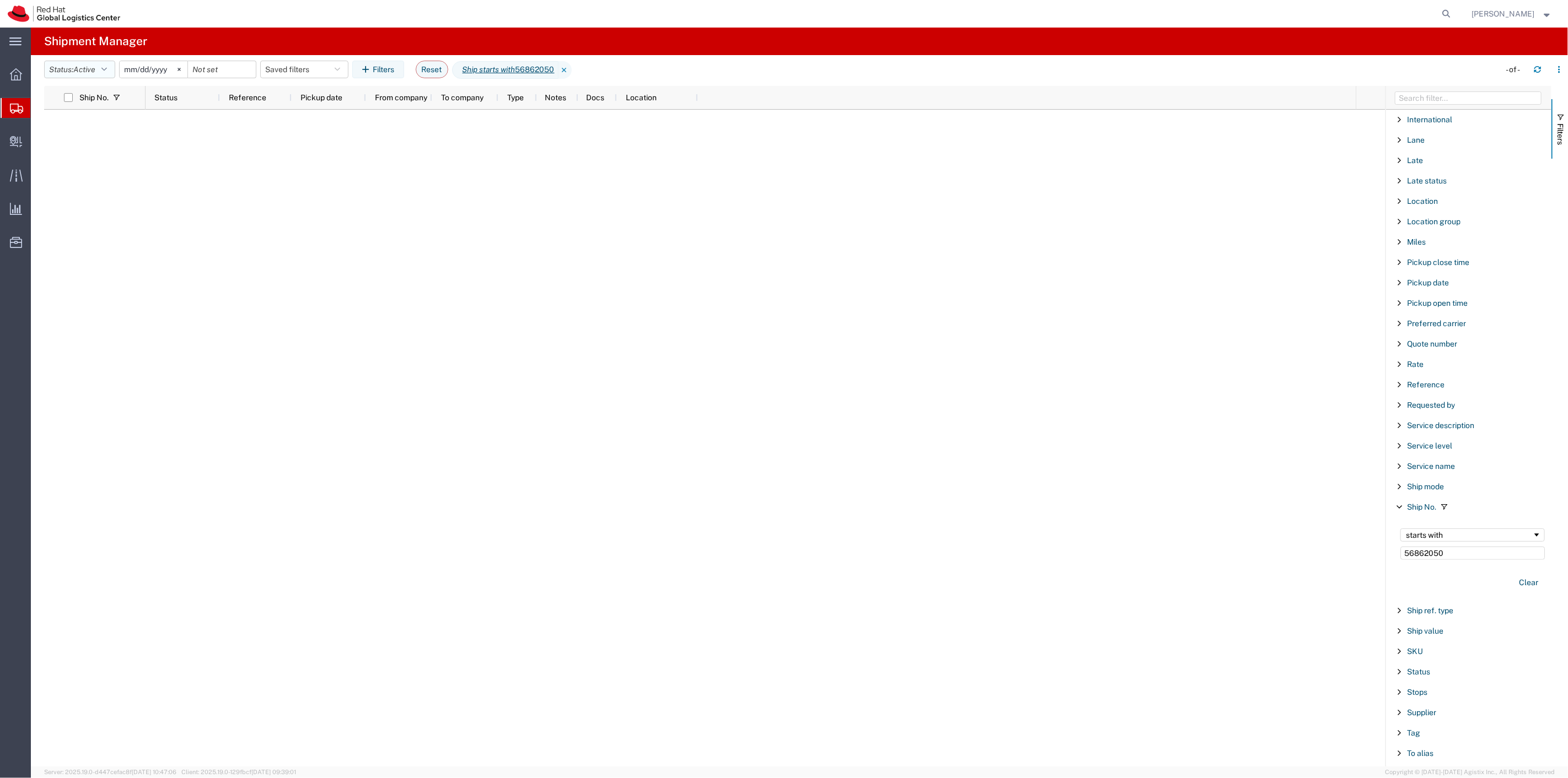
type input "56862050"
click at [107, 70] on icon "button" at bounding box center [104, 69] width 6 height 8
click at [95, 128] on span "All" at bounding box center [109, 128] width 129 height 17
click at [96, 124] on link "56862050" at bounding box center [102, 122] width 45 height 18
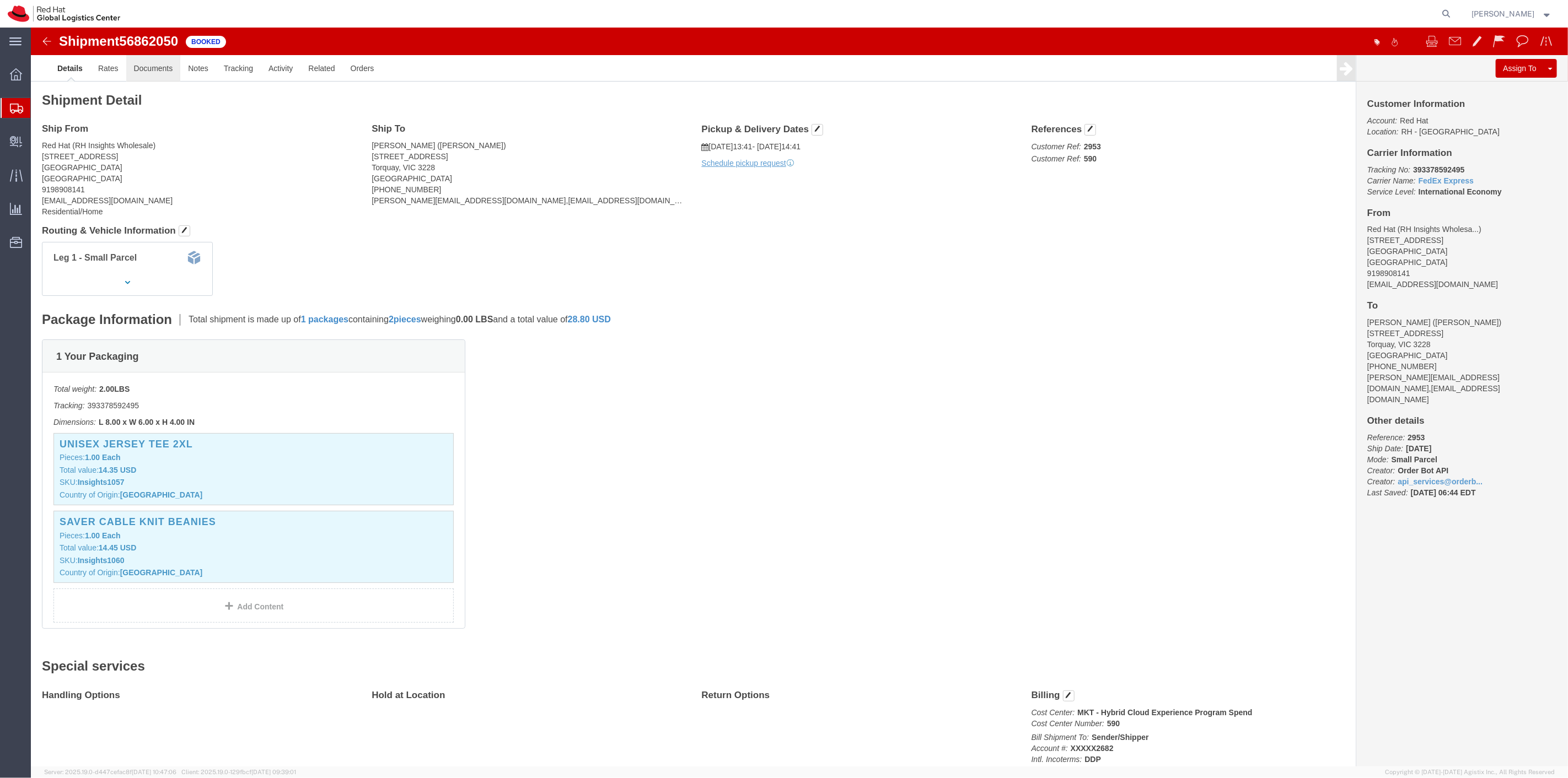
click link "Documents"
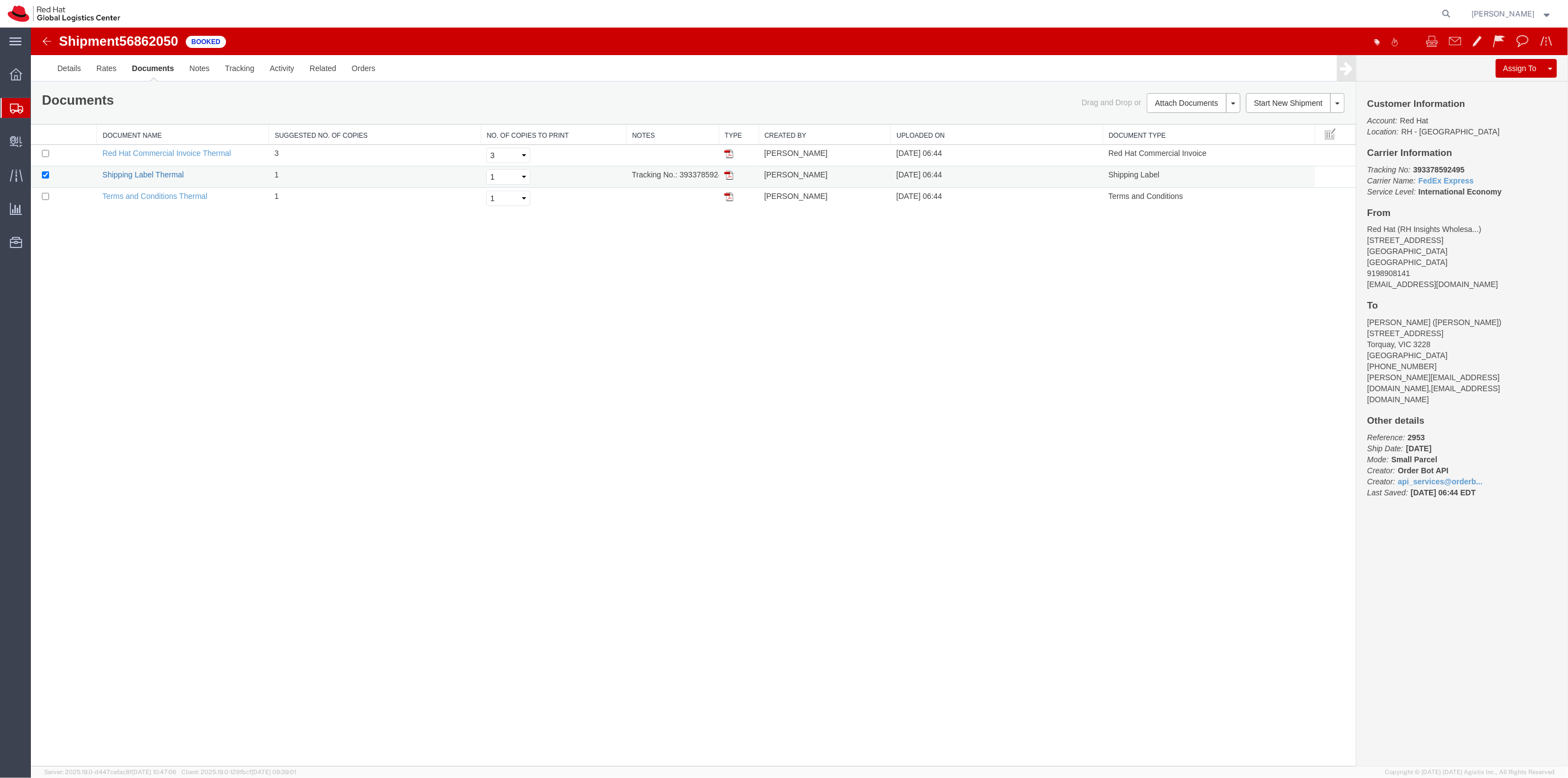
click at [144, 171] on link "Shipping Label Thermal" at bounding box center [143, 174] width 81 height 8
click at [168, 156] on link "Red Hat Commercial Invoice Thermal" at bounding box center [167, 153] width 129 height 8
click at [155, 195] on link "Terms and Conditions Thermal" at bounding box center [155, 196] width 105 height 8
click at [727, 151] on img at bounding box center [729, 154] width 8 height 8
click at [194, 194] on link "Terms and Conditions Thermal" at bounding box center [155, 196] width 105 height 8
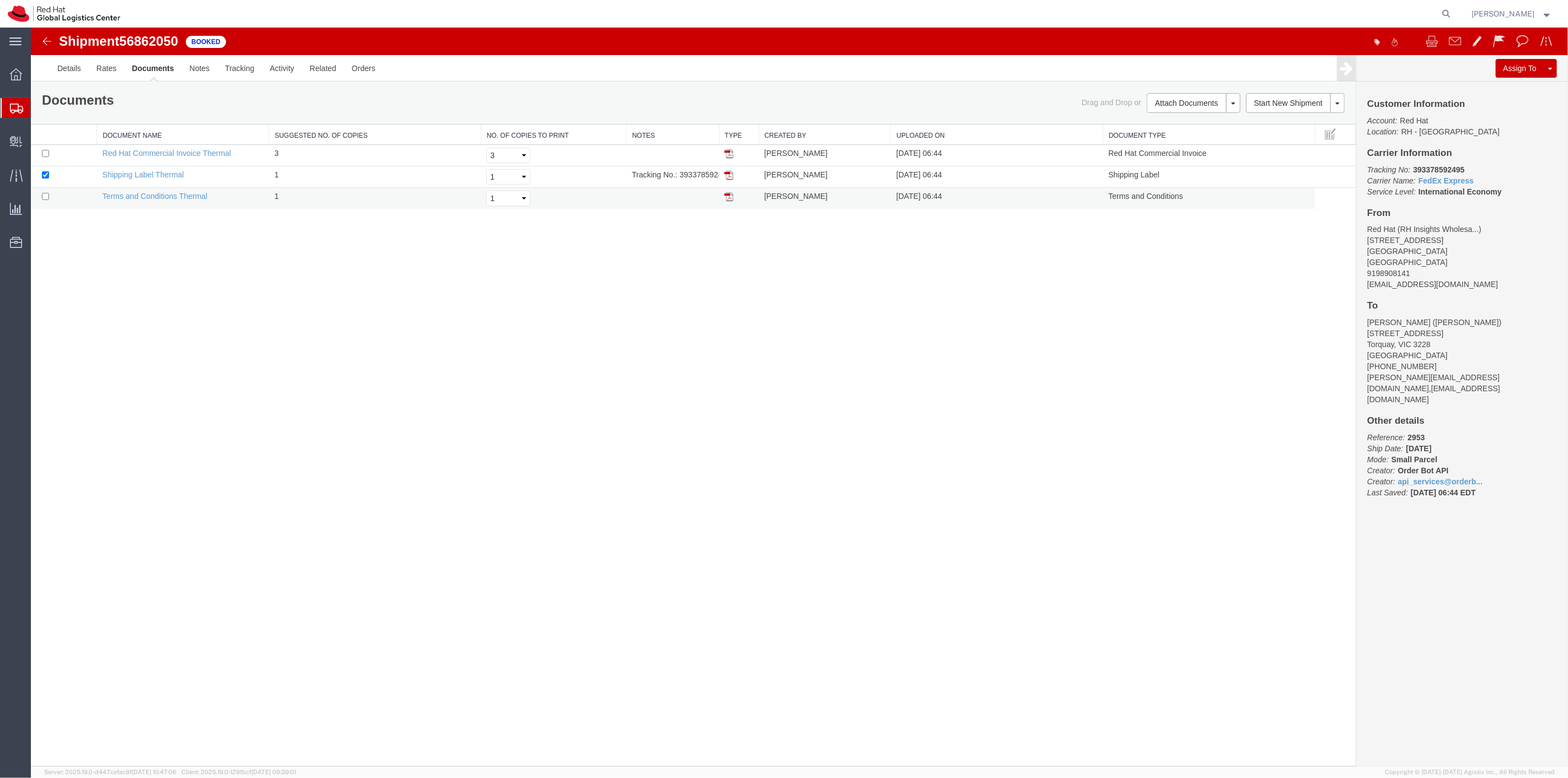
click at [734, 196] on td at bounding box center [738, 198] width 40 height 21
click at [728, 195] on img at bounding box center [729, 196] width 8 height 8
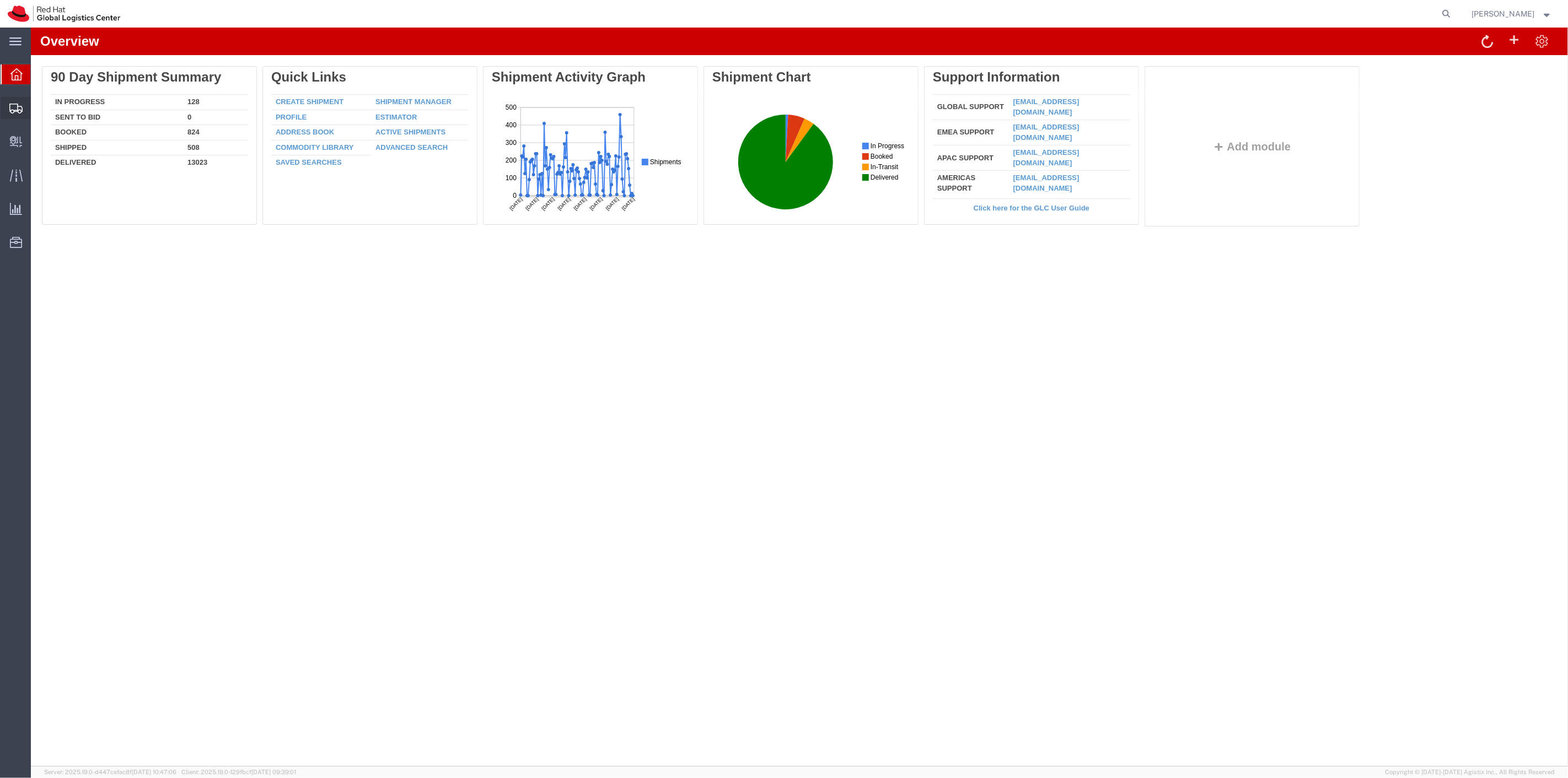
click at [0, 0] on span "Shipment Manager" at bounding box center [0, 0] width 0 height 0
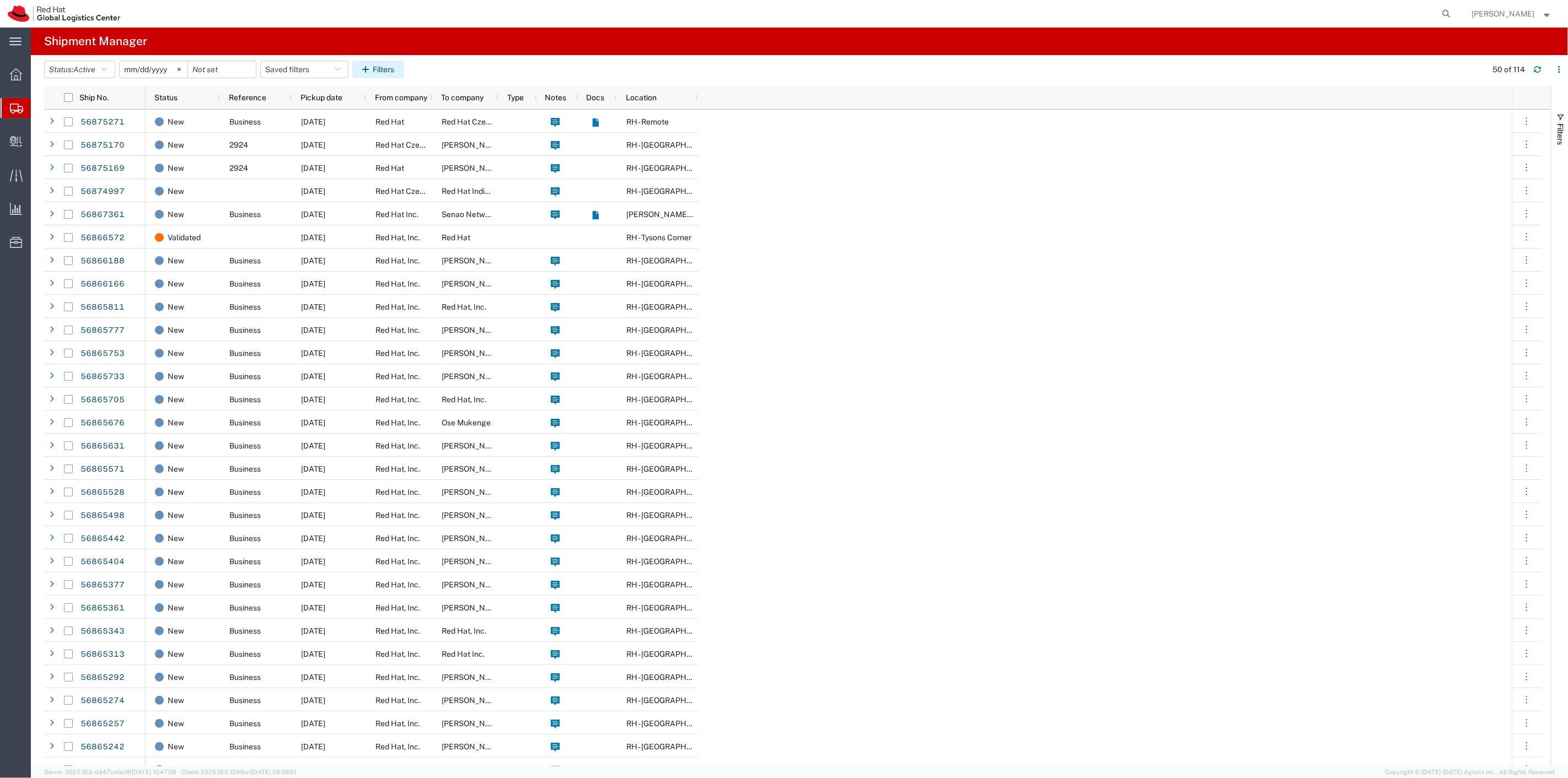
click at [378, 68] on button "Filters" at bounding box center [377, 69] width 52 height 18
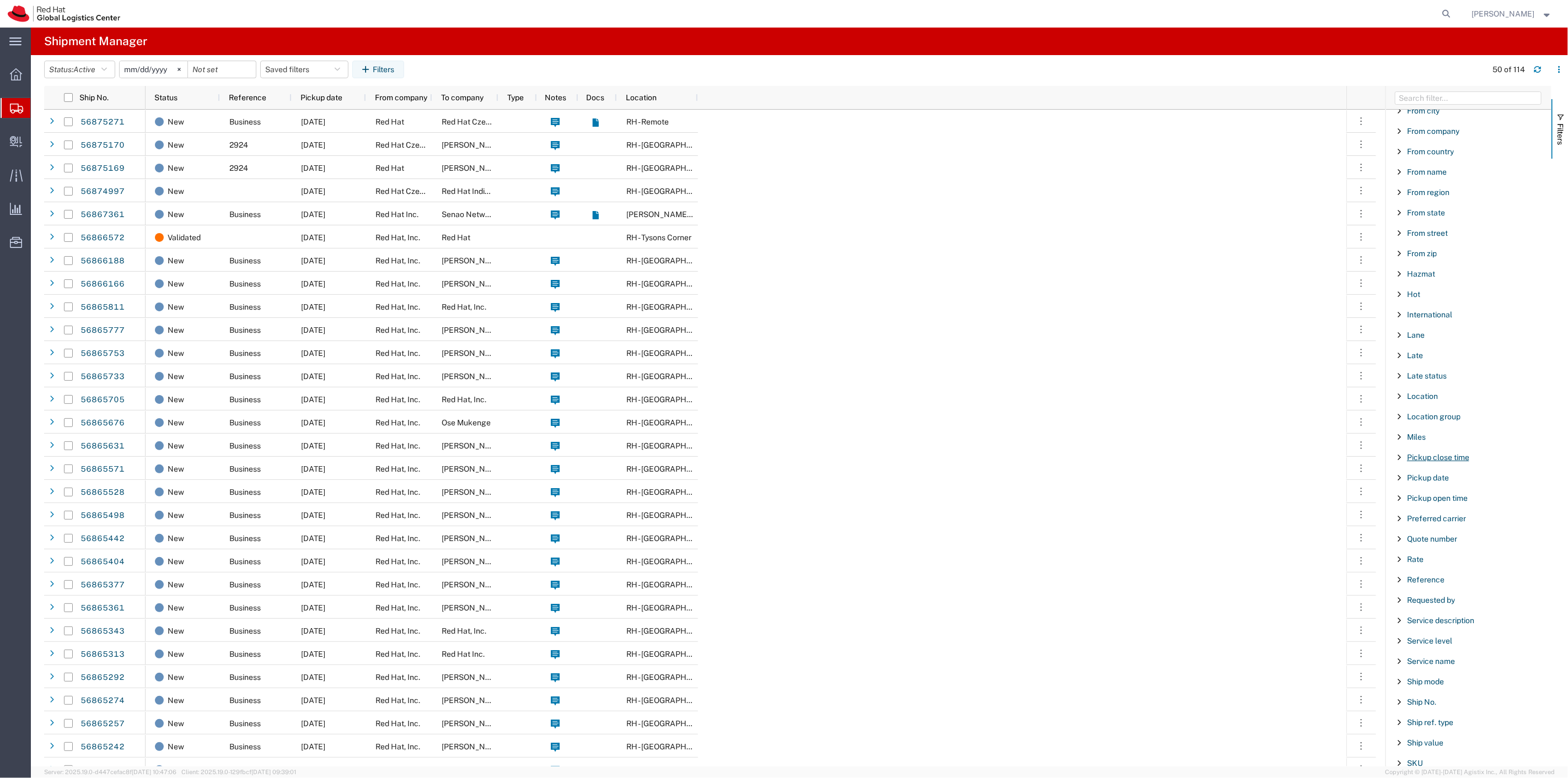
scroll to position [428, 0]
click at [1399, 629] on span "Filter List 66 Filters" at bounding box center [1400, 630] width 8 height 8
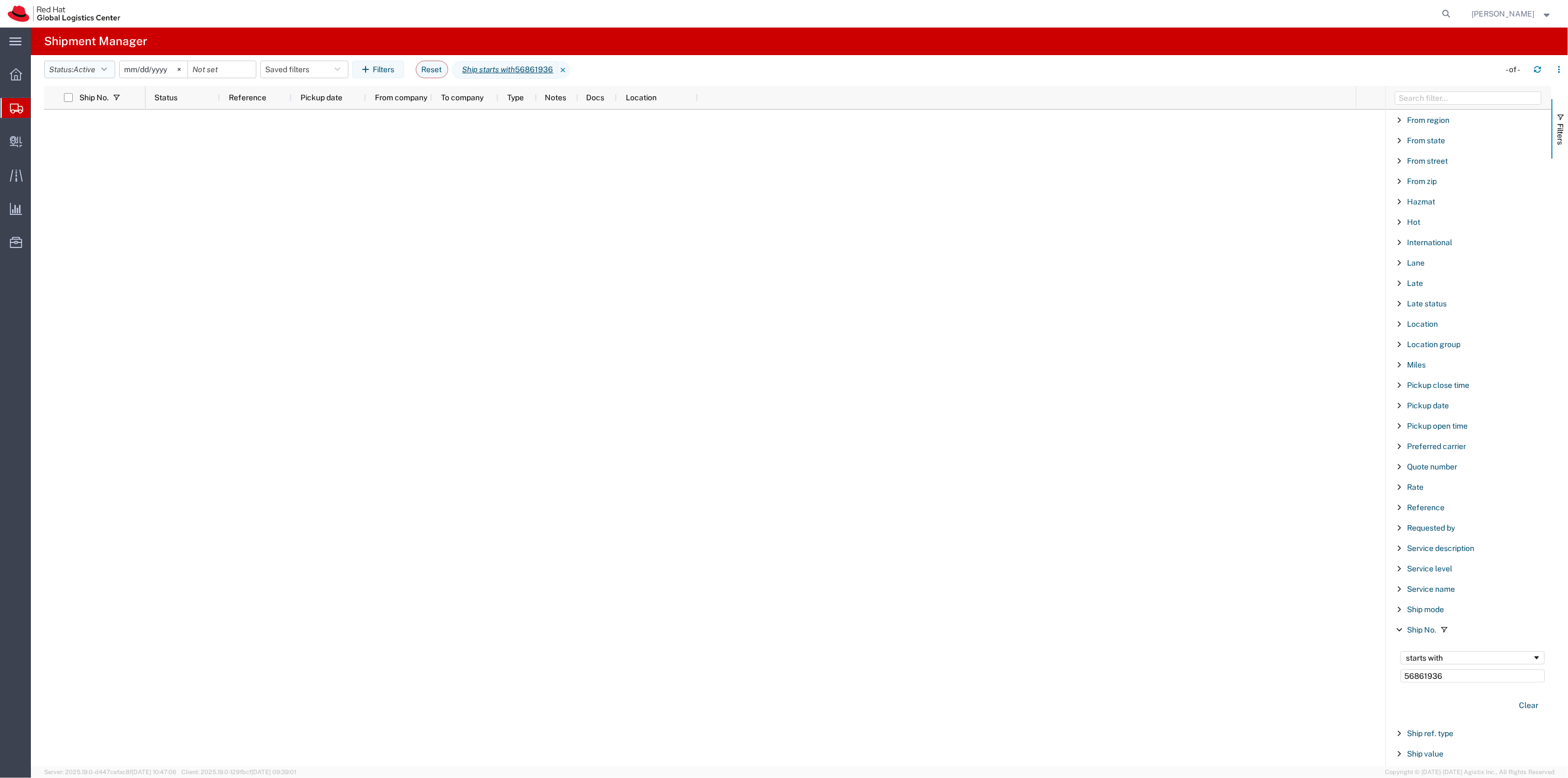
type input "56861936"
click at [112, 68] on button "Status: Active" at bounding box center [80, 69] width 71 height 18
click at [75, 123] on span "All" at bounding box center [109, 128] width 129 height 17
click at [558, 67] on icon at bounding box center [552, 69] width 14 height 18
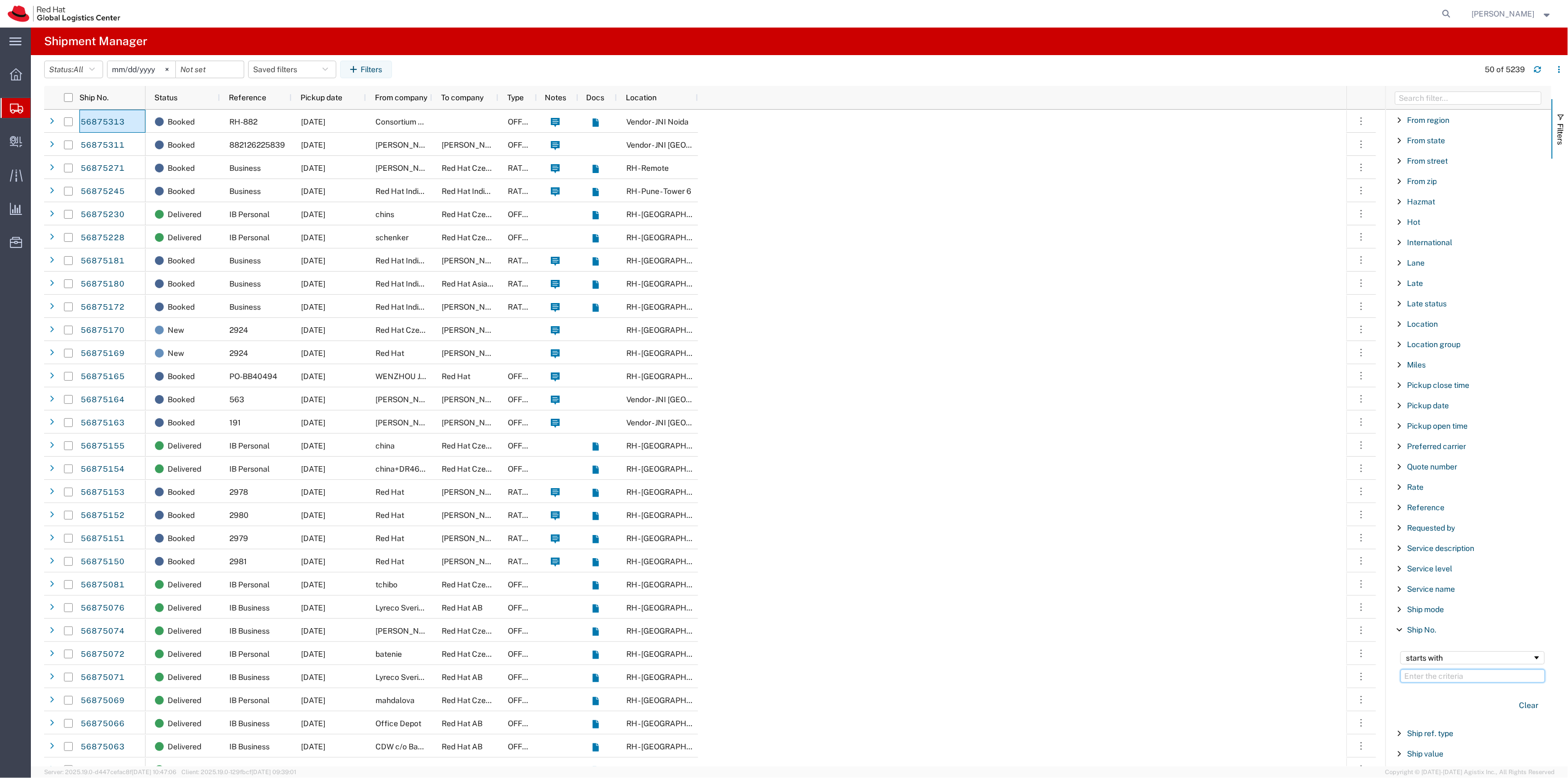
paste input "56860665"
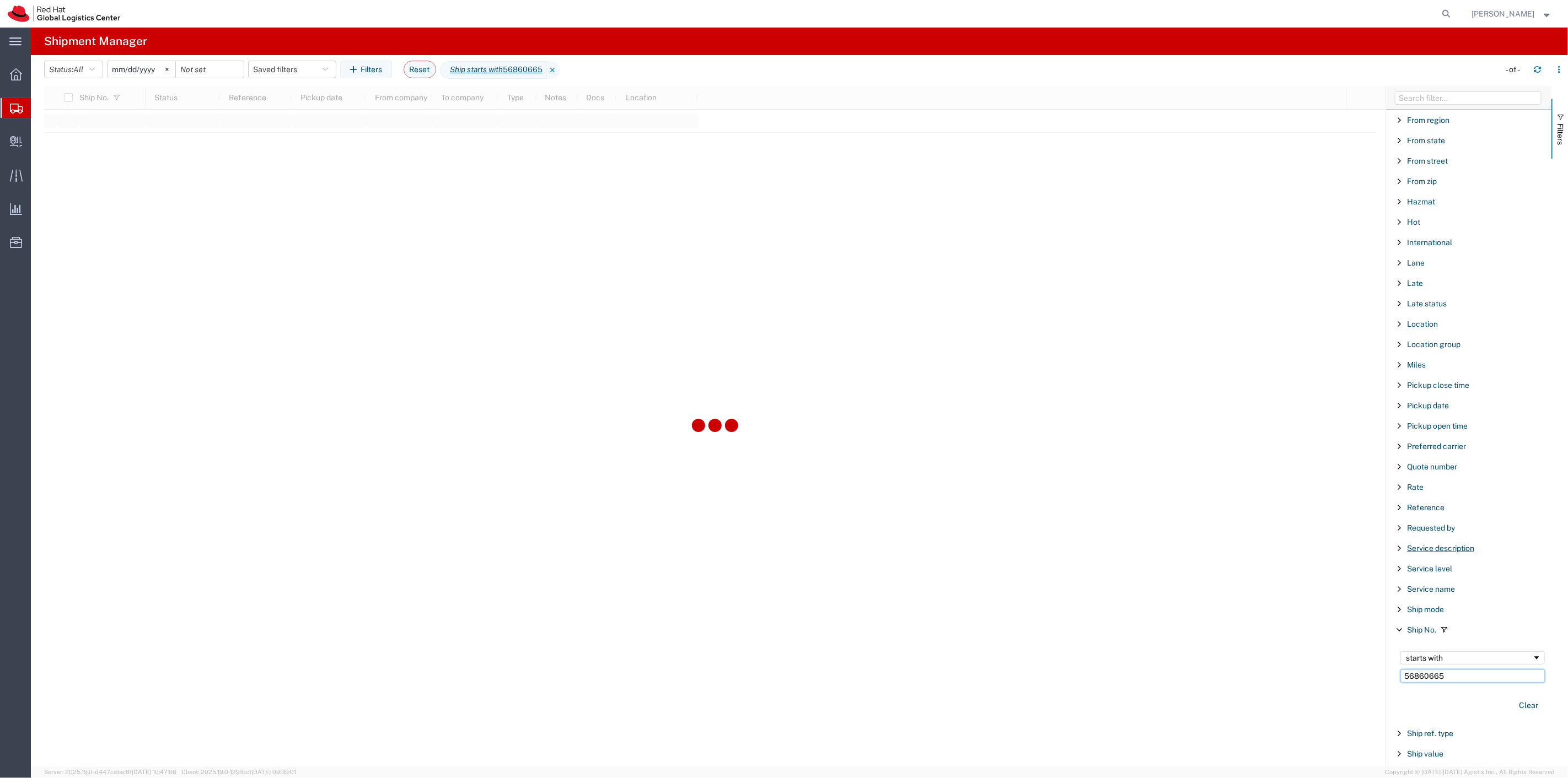
type input "56860665"
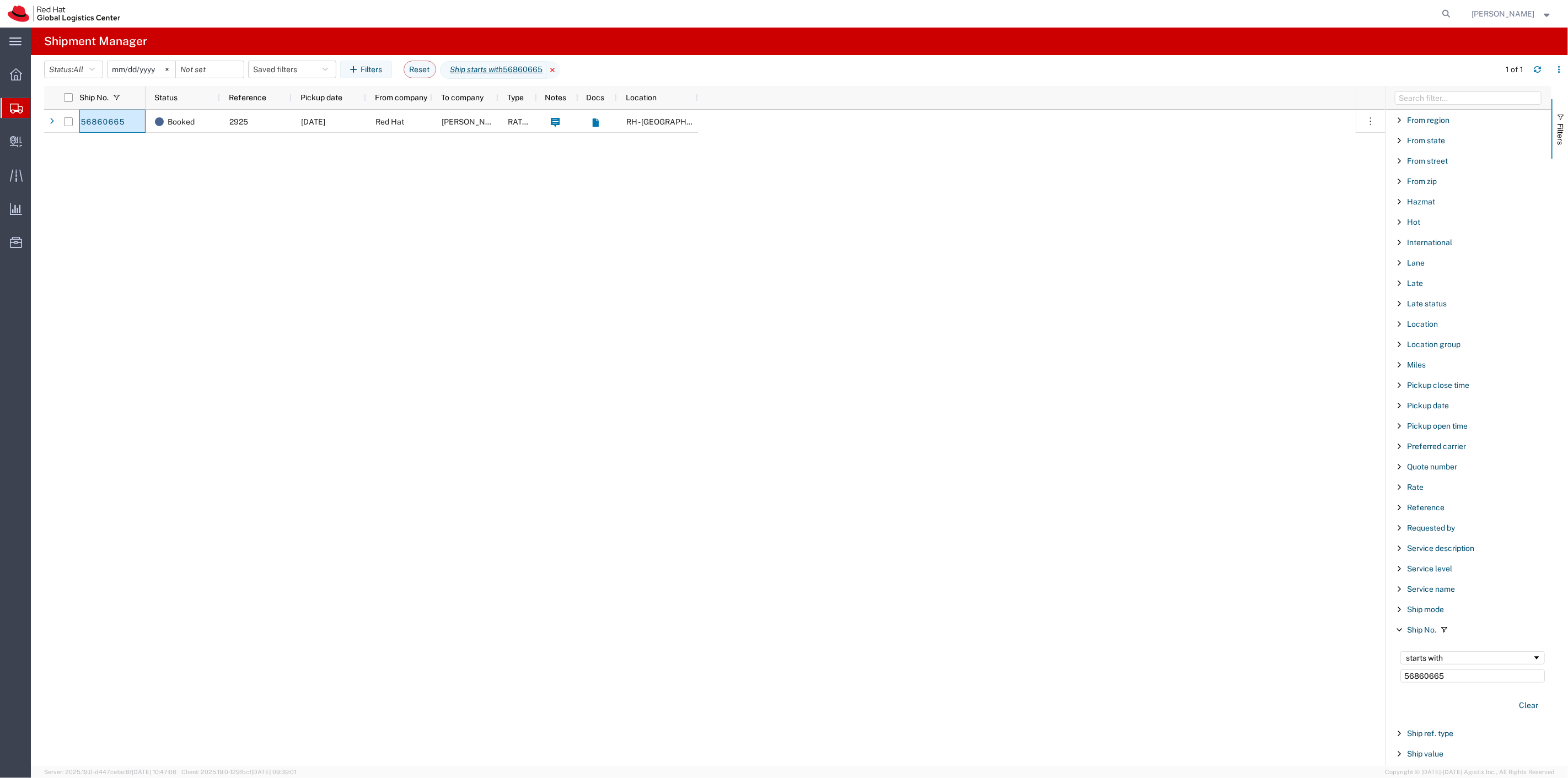
click at [560, 70] on icon at bounding box center [553, 69] width 14 height 18
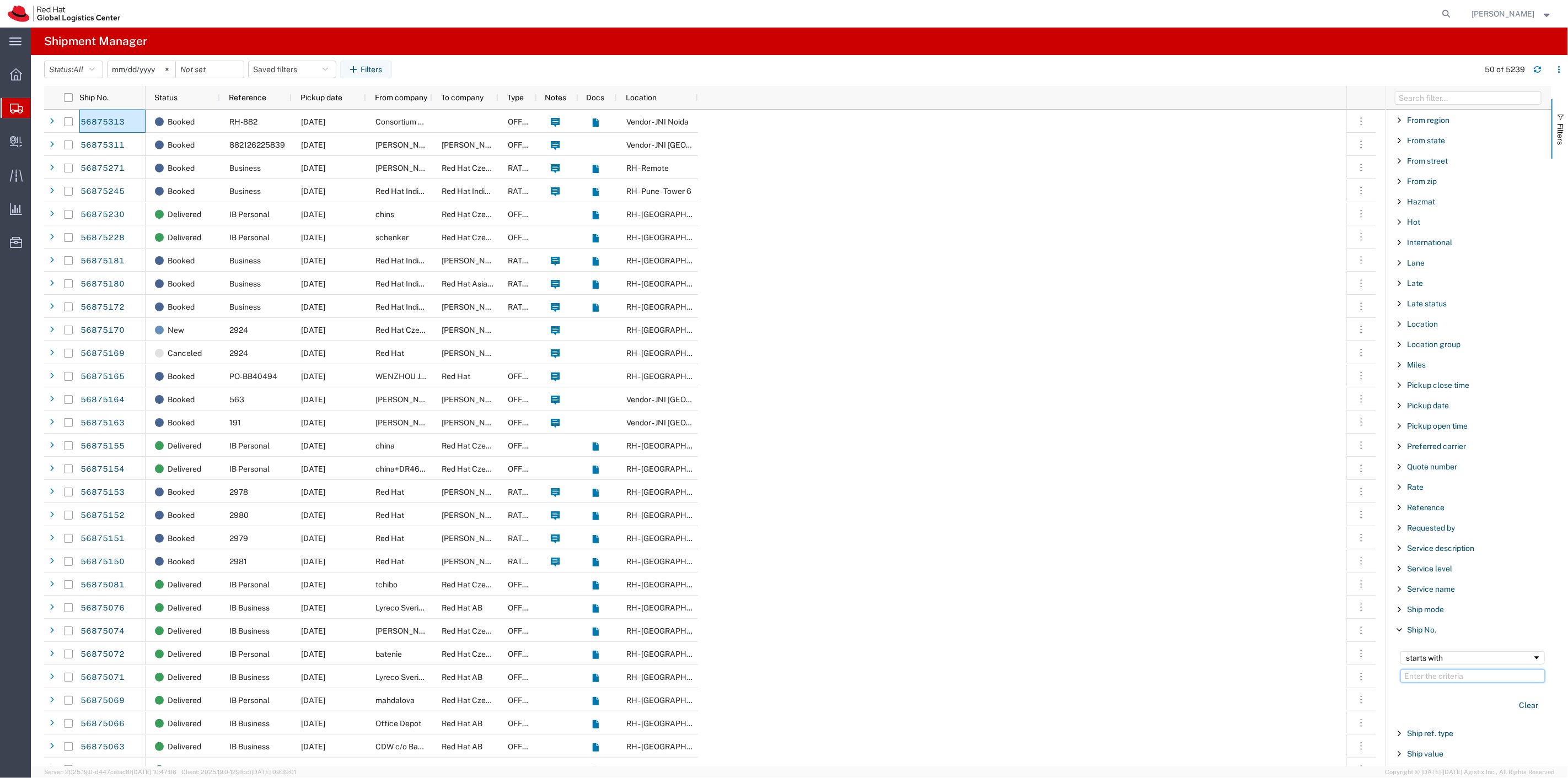
paste input "56860667"
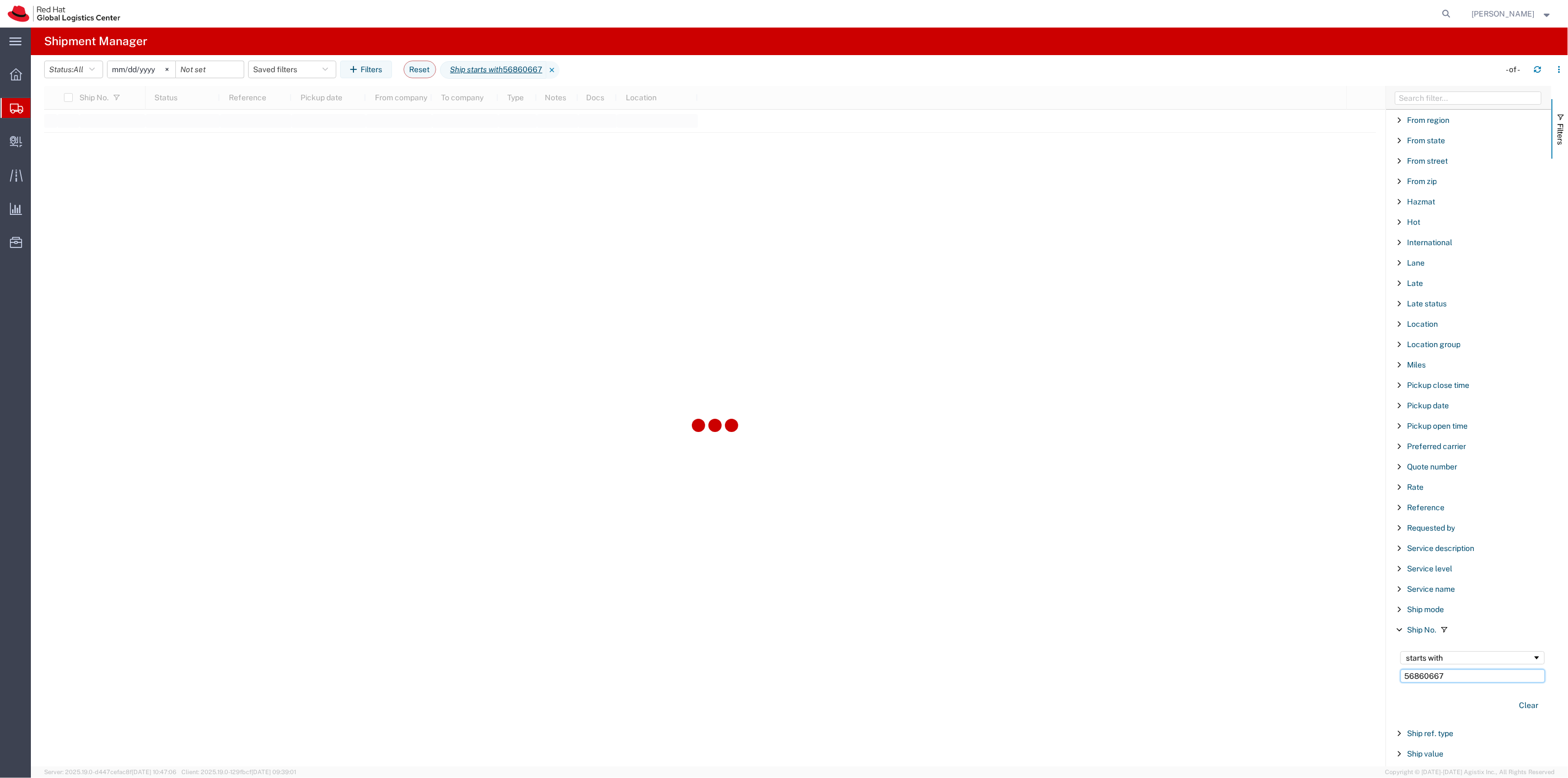
type input "56860667"
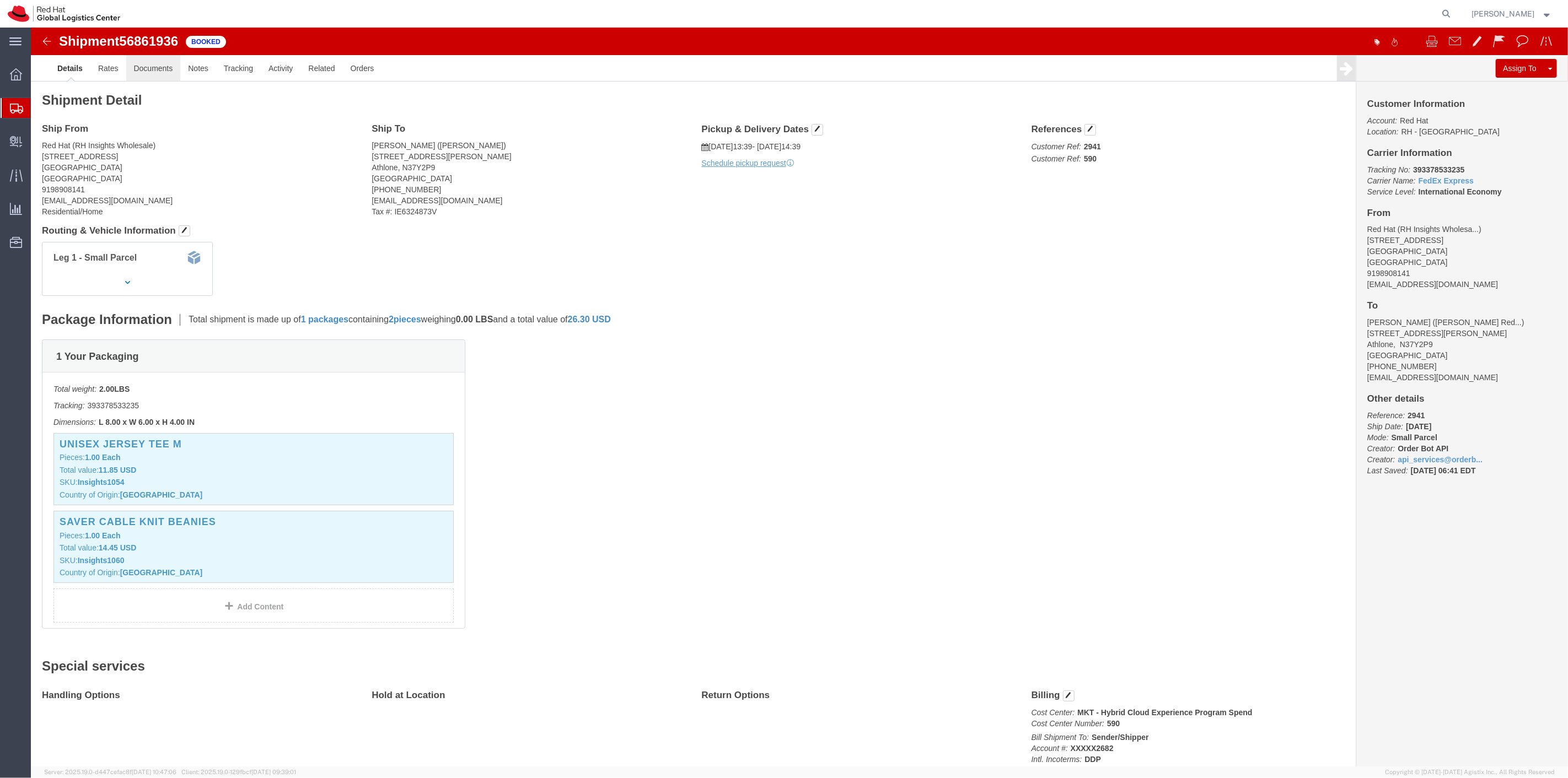
click link "Documents"
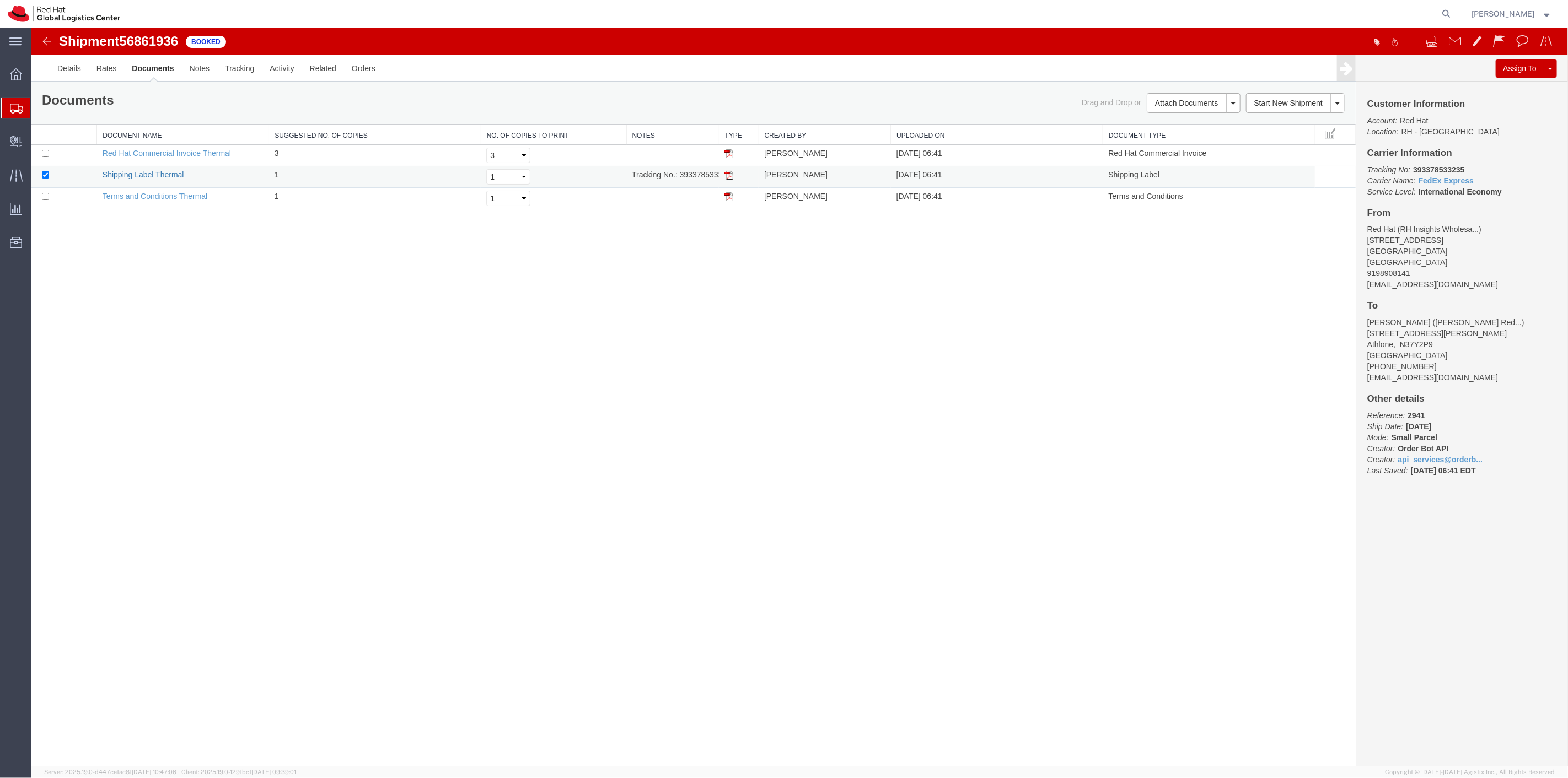
click at [178, 172] on link "Shipping Label Thermal" at bounding box center [143, 174] width 81 height 8
drag, startPoint x: 206, startPoint y: 155, endPoint x: 784, endPoint y: 28, distance: 591.8
click at [206, 155] on link "Red Hat Commercial Invoice Thermal" at bounding box center [167, 153] width 129 height 8
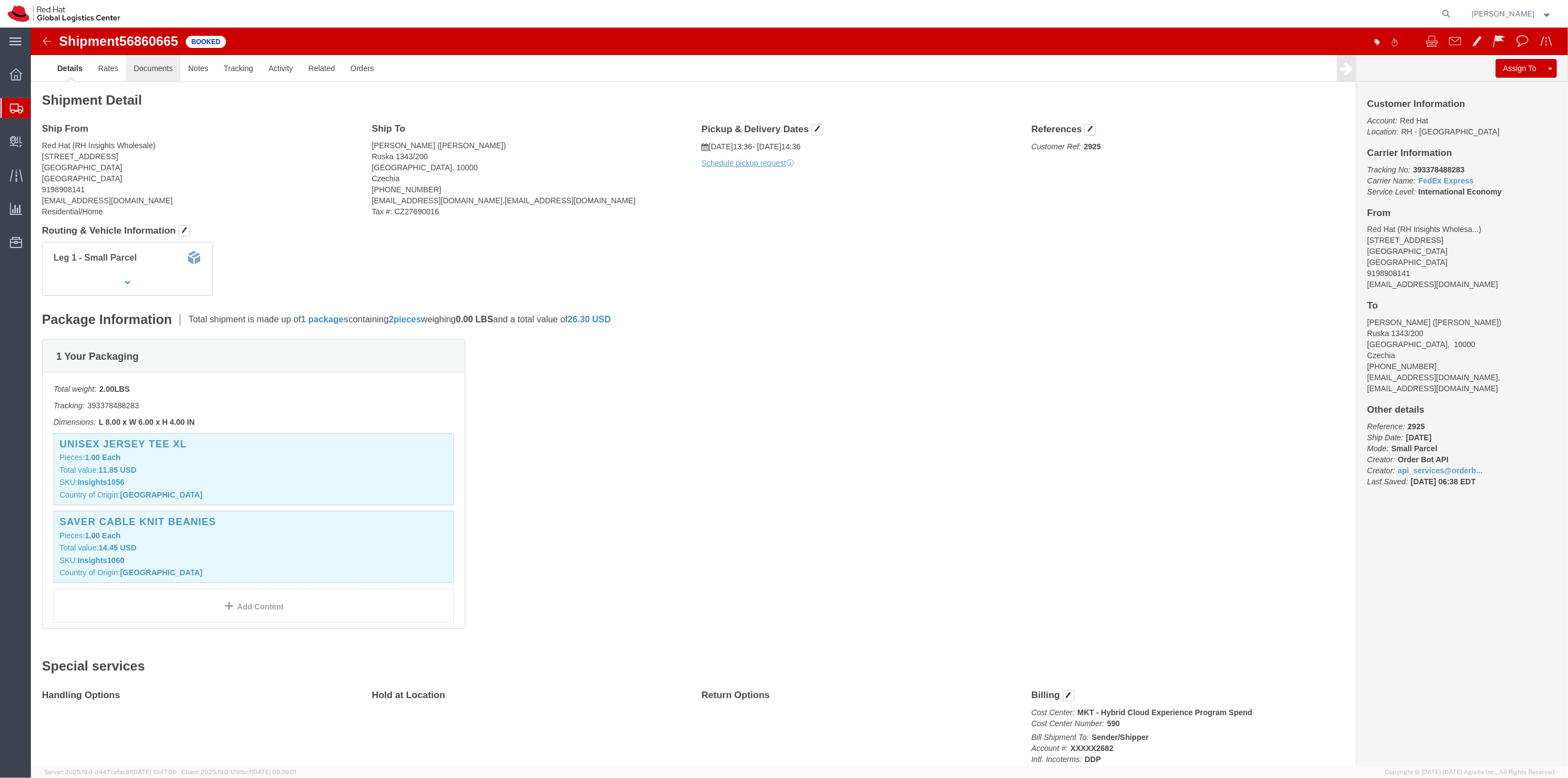
click link "Documents"
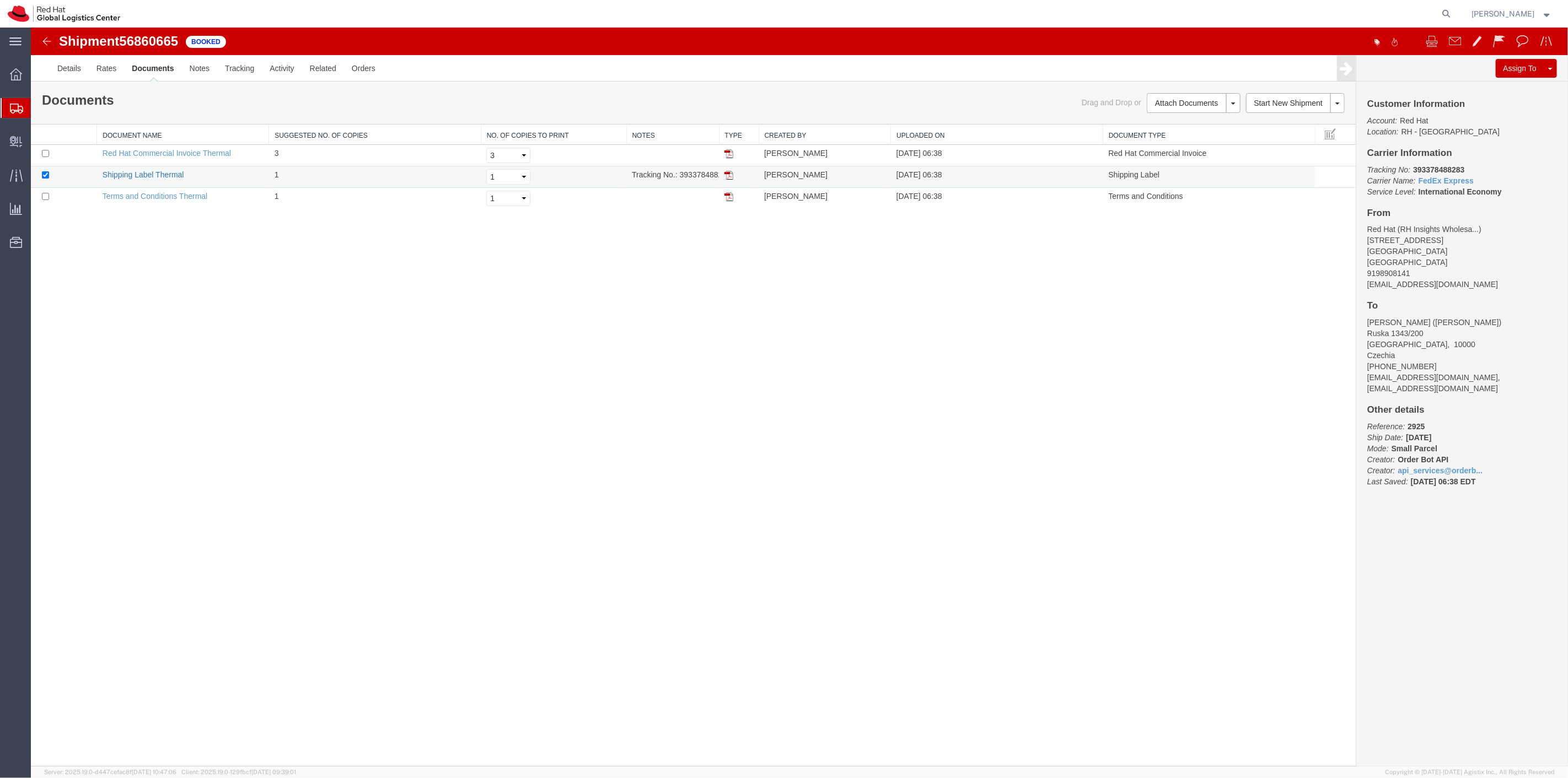
click at [168, 177] on link "Shipping Label Thermal" at bounding box center [143, 174] width 81 height 8
click at [194, 152] on link "Red Hat Commercial Invoice Thermal" at bounding box center [167, 153] width 129 height 8
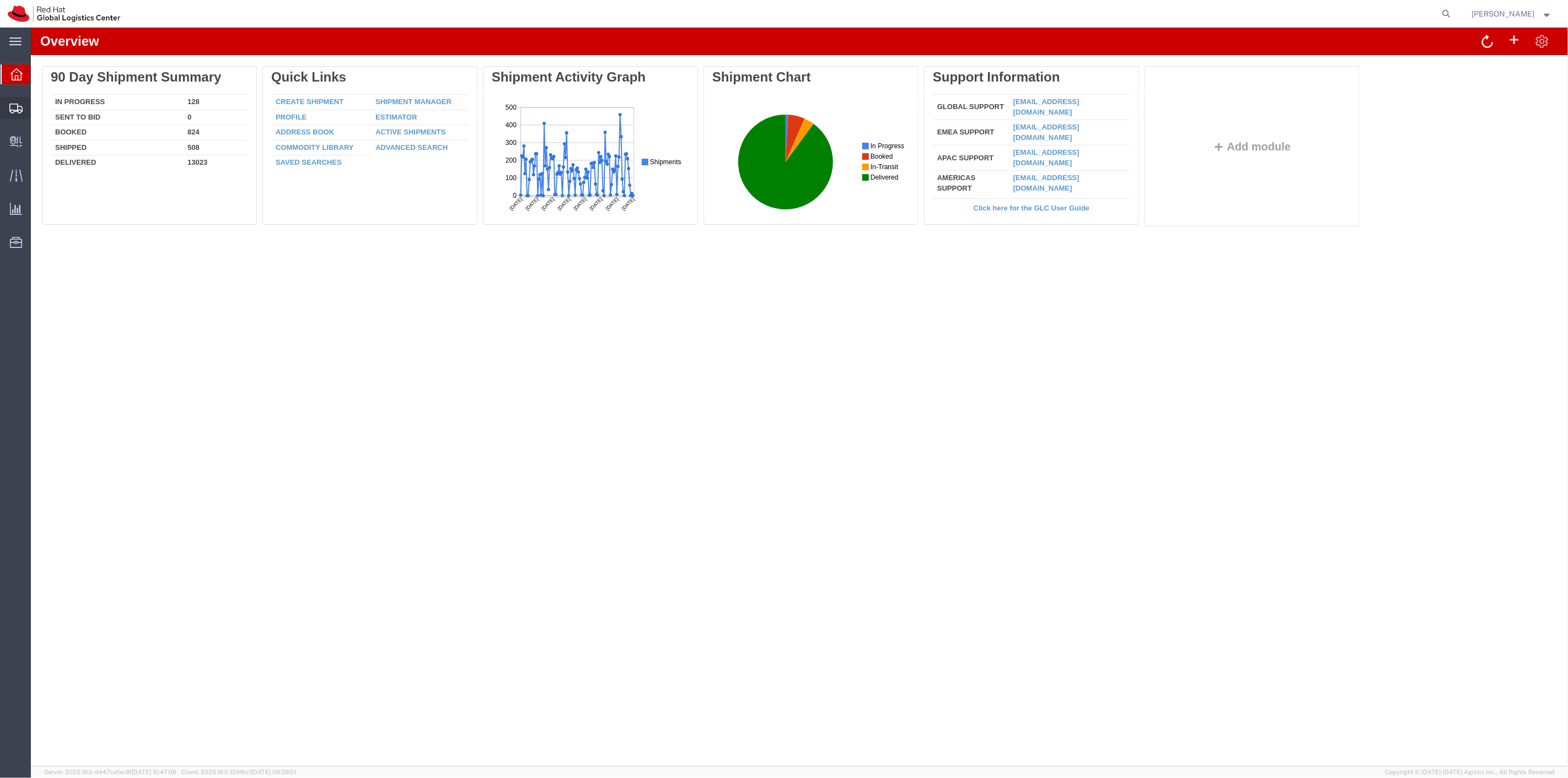
click at [0, 0] on span "Shipment Manager" at bounding box center [0, 0] width 0 height 0
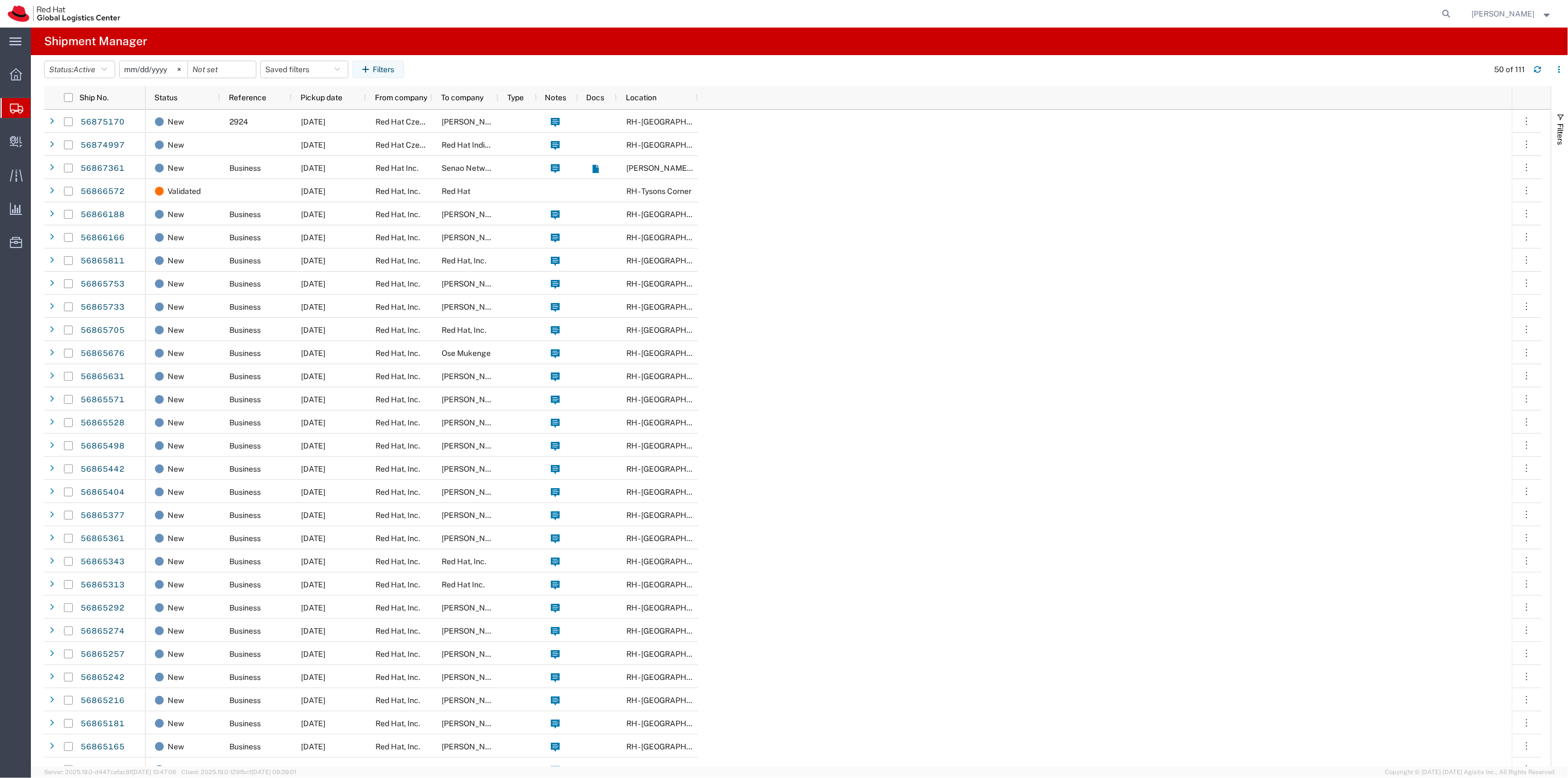
drag, startPoint x: 366, startPoint y: 70, endPoint x: 446, endPoint y: 74, distance: 80.1
click at [366, 69] on button "Filters" at bounding box center [377, 69] width 52 height 18
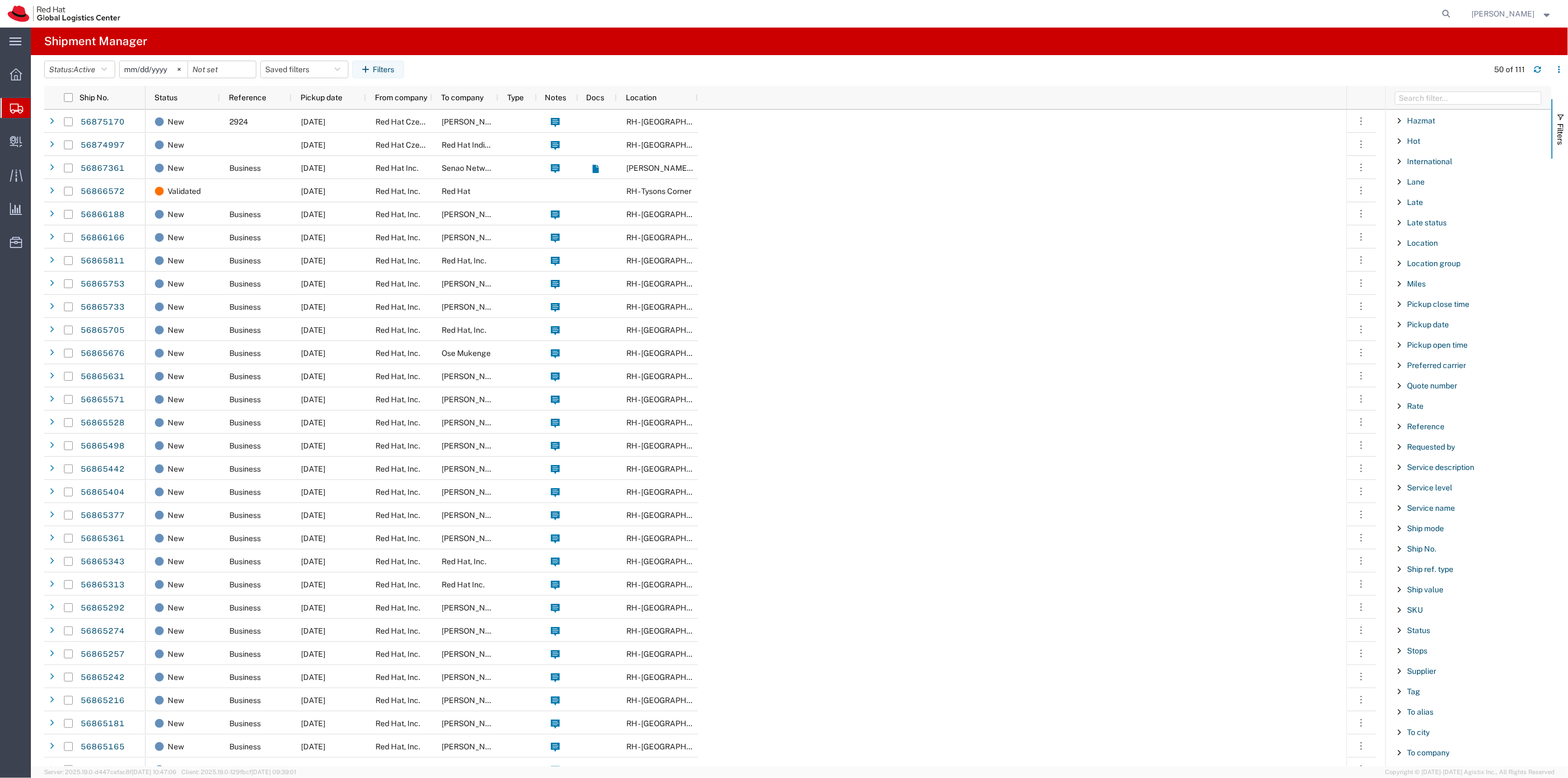
scroll to position [612, 0]
click at [1398, 325] on span "Filter List 66 Filters" at bounding box center [1400, 323] width 8 height 8
click at [1429, 370] on input "Filter Value" at bounding box center [1472, 370] width 145 height 14
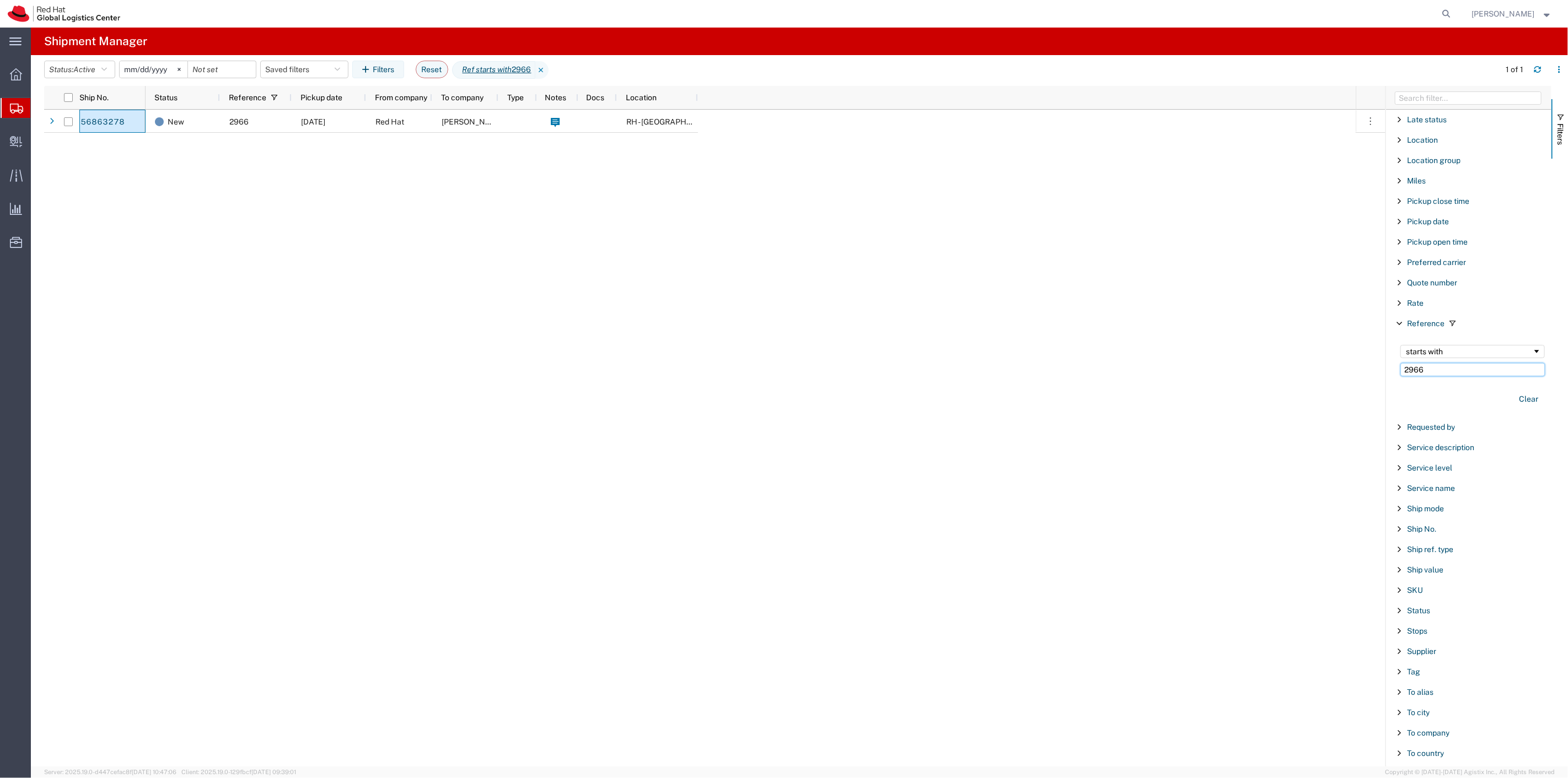
drag, startPoint x: 1444, startPoint y: 377, endPoint x: 1403, endPoint y: 373, distance: 41.2
click at [1403, 373] on input "2966" at bounding box center [1472, 370] width 145 height 14
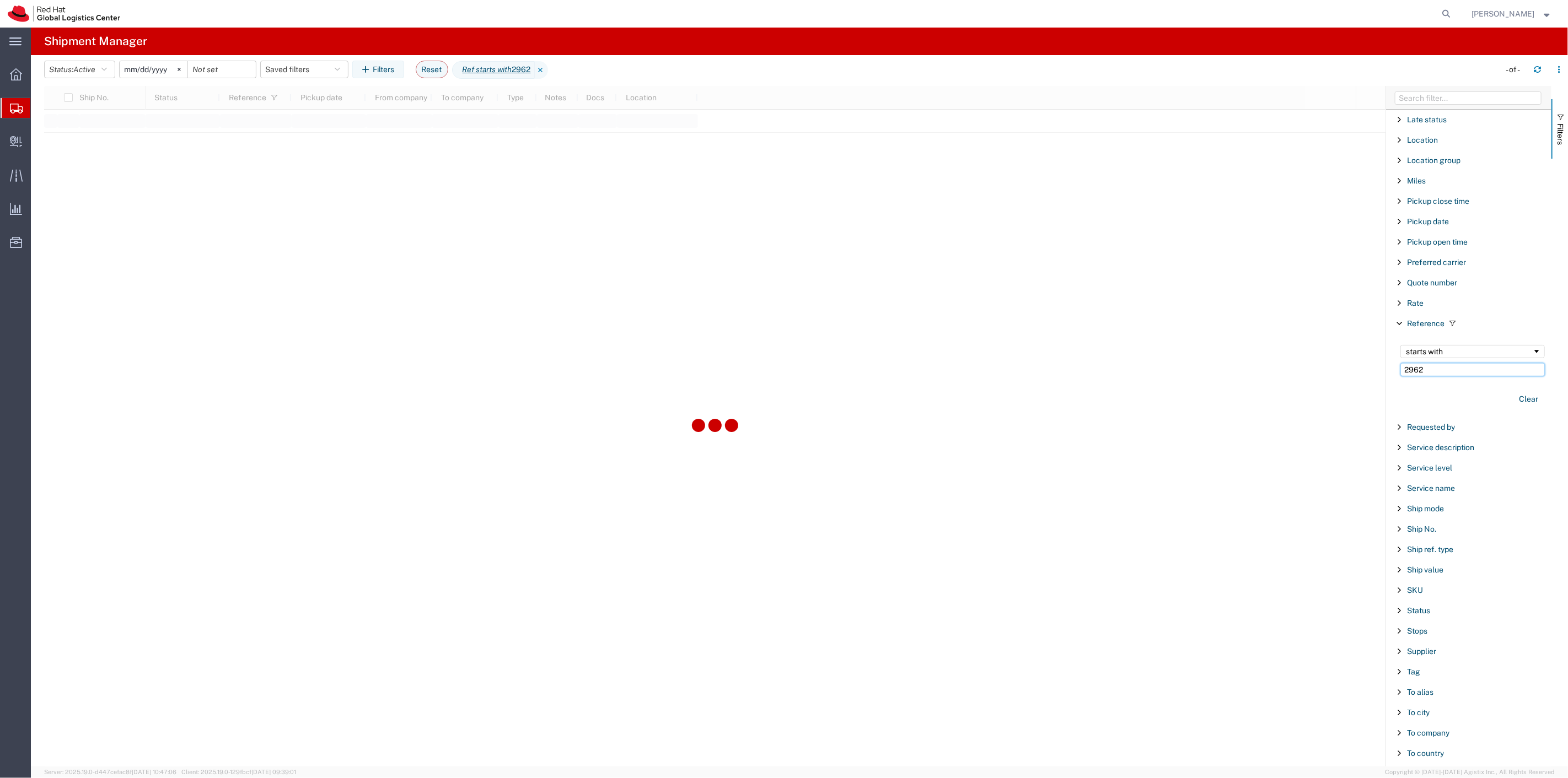
type input "2962"
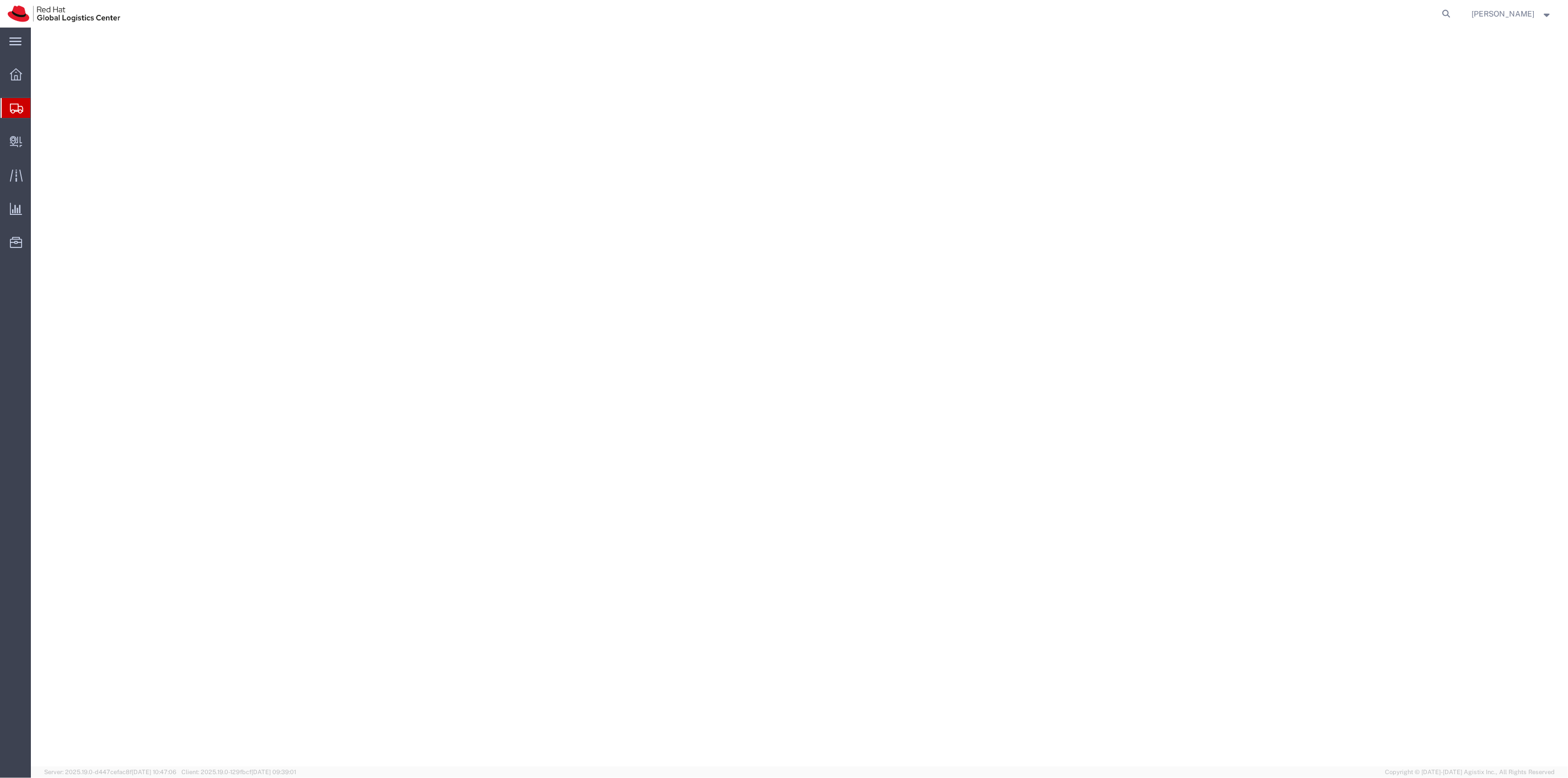
select select
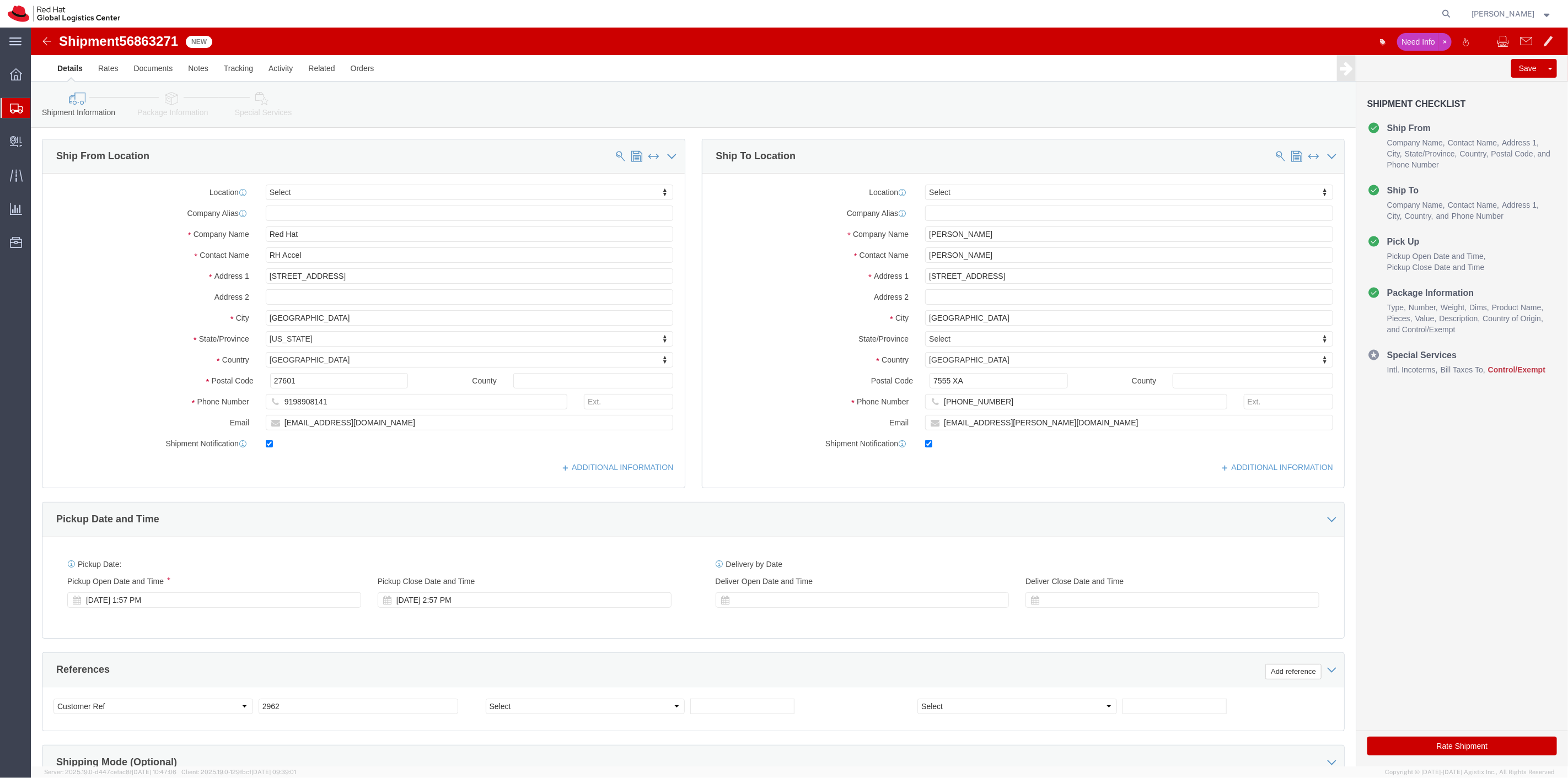
select select
